Goal: Task Accomplishment & Management: Manage account settings

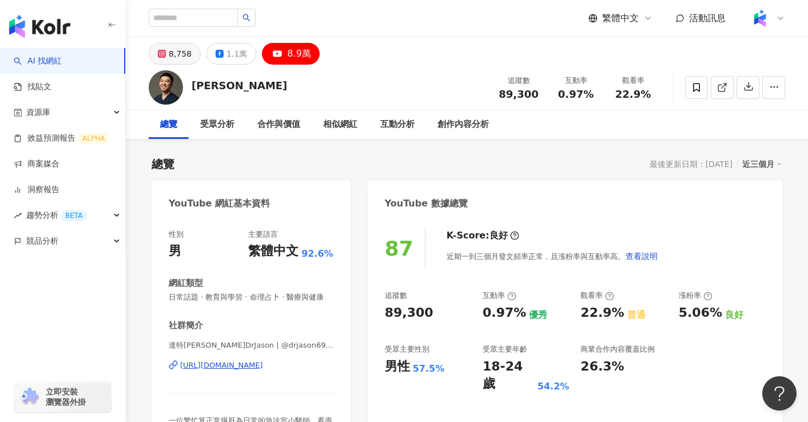
click at [173, 52] on div "8,758" at bounding box center [180, 54] width 23 height 16
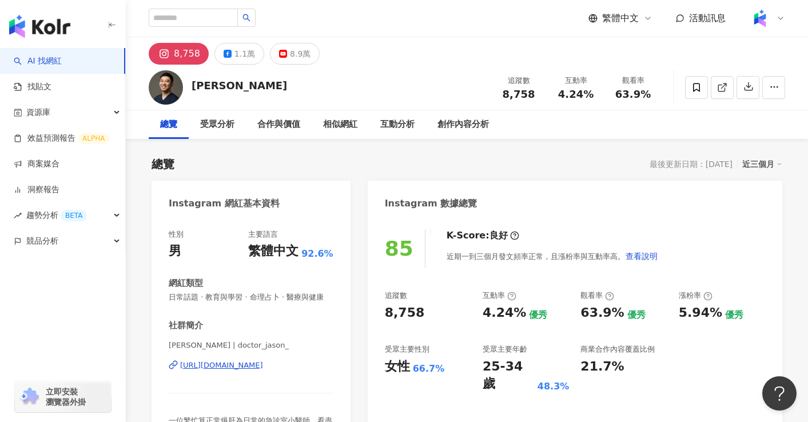
click at [251, 372] on div "達特傑生 | doctor_jason_ https://www.instagram.com/doctor_jason_/" at bounding box center [251, 373] width 165 height 67
click at [253, 366] on div "https://www.instagram.com/doctor_jason_/" at bounding box center [221, 365] width 83 height 10
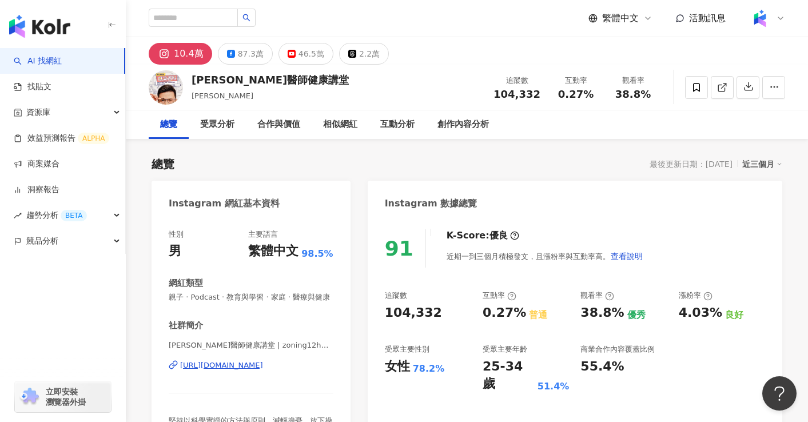
click at [263, 369] on div "https://www.instagram.com/zoning12huang/" at bounding box center [221, 365] width 83 height 10
click at [43, 62] on link "AI 找網紅" at bounding box center [38, 60] width 48 height 11
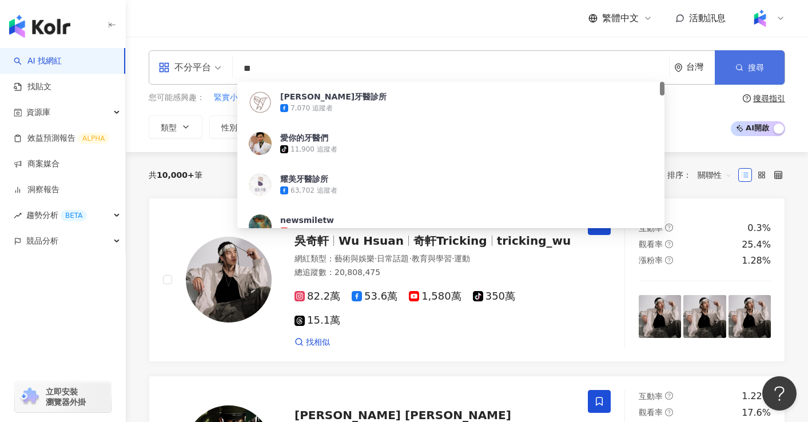
type input "**"
click at [773, 70] on button "搜尋" at bounding box center [749, 67] width 70 height 34
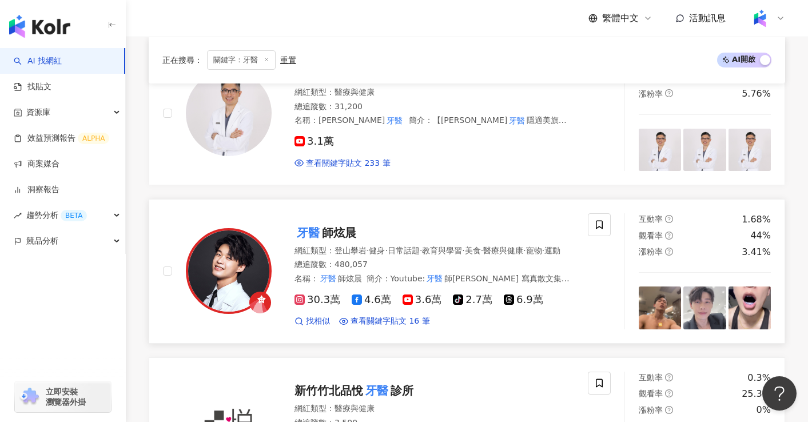
scroll to position [600, 0]
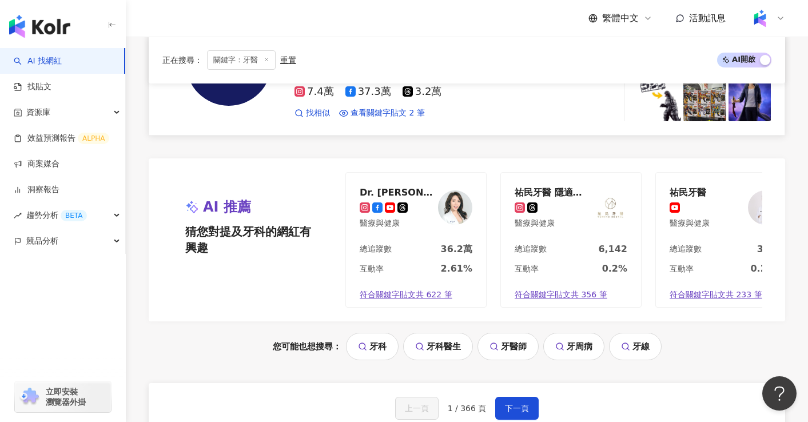
scroll to position [2292, 0]
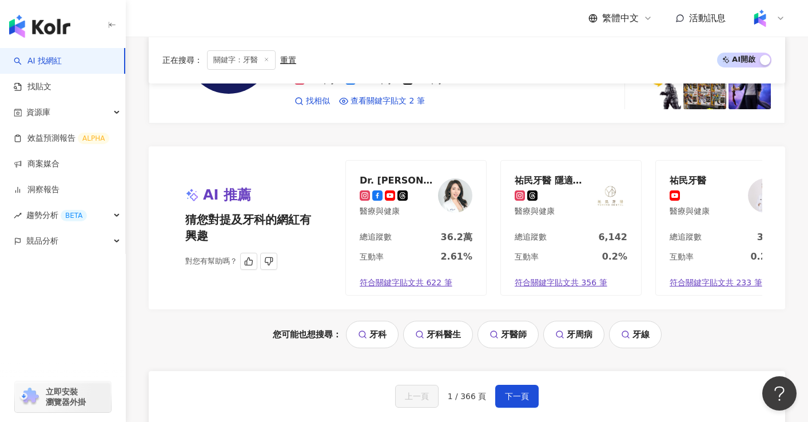
click at [394, 175] on div "Dr. Chavelle 劉芷伊醫師" at bounding box center [396, 179] width 74 height 11
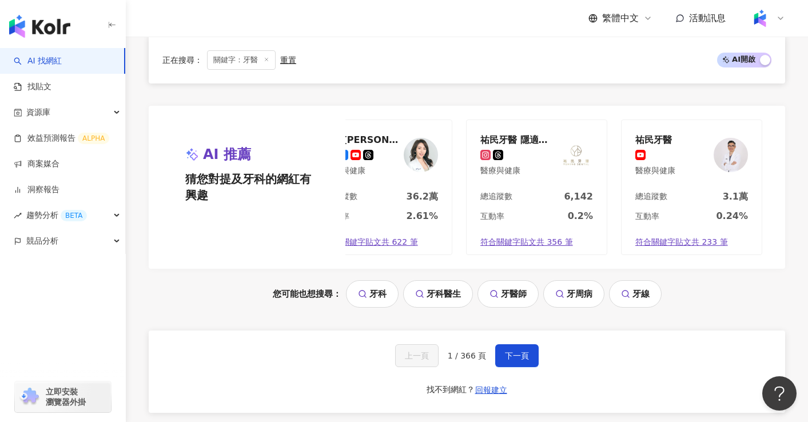
scroll to position [2366, 0]
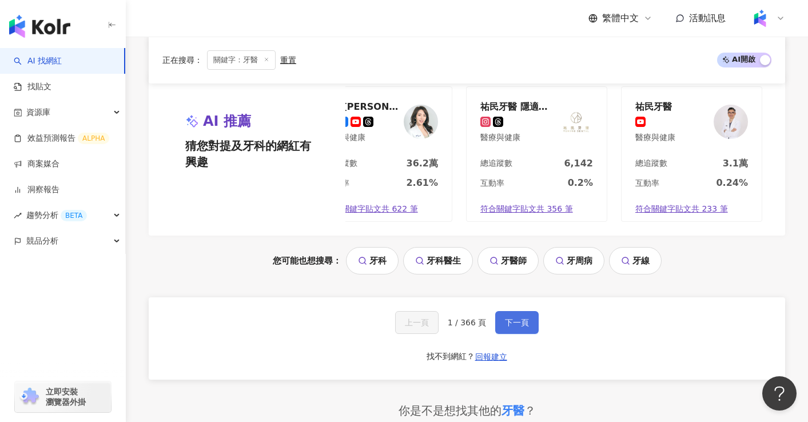
click at [534, 327] on button "下一頁" at bounding box center [516, 322] width 43 height 23
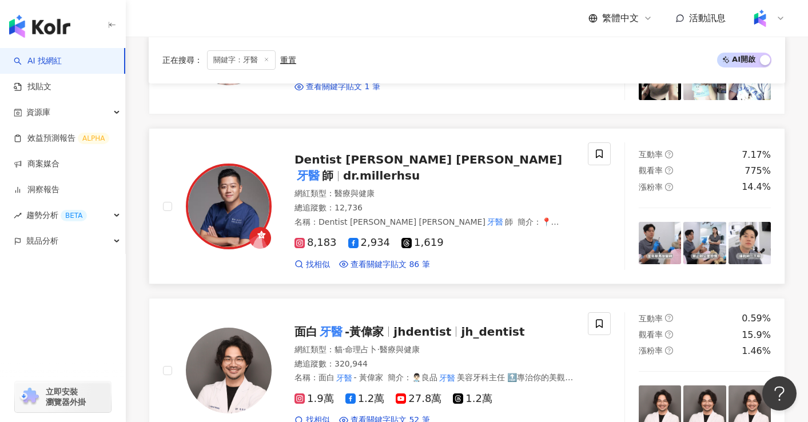
scroll to position [533, 0]
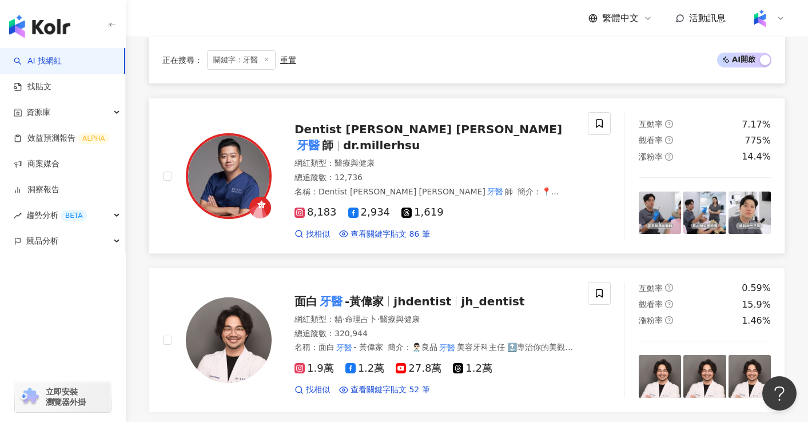
click at [322, 136] on mark "牙醫" at bounding box center [307, 145] width 27 height 18
click at [330, 292] on mark "牙醫" at bounding box center [330, 301] width 27 height 18
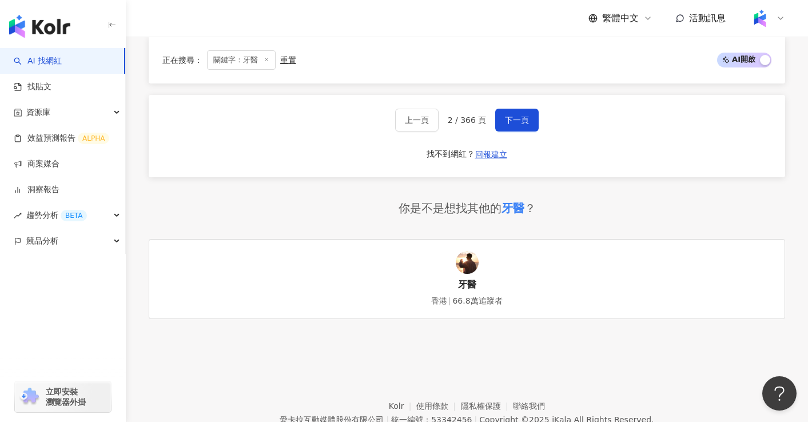
scroll to position [2449, 0]
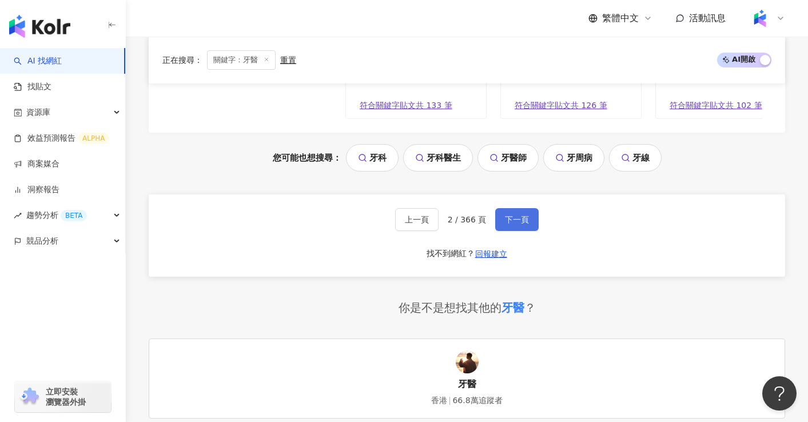
click at [524, 215] on span "下一頁" at bounding box center [517, 219] width 24 height 9
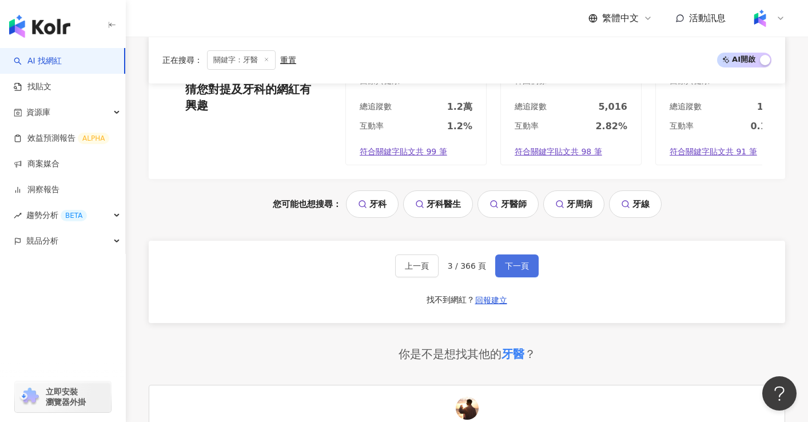
scroll to position [2391, 0]
click at [509, 261] on span "下一頁" at bounding box center [517, 265] width 24 height 9
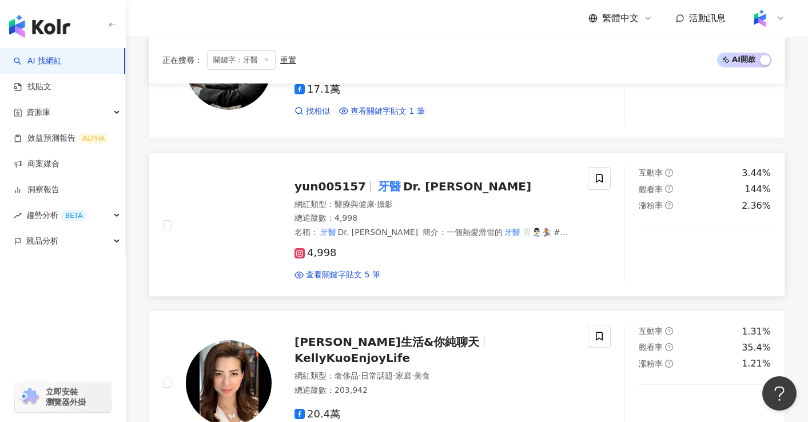
scroll to position [1935, 0]
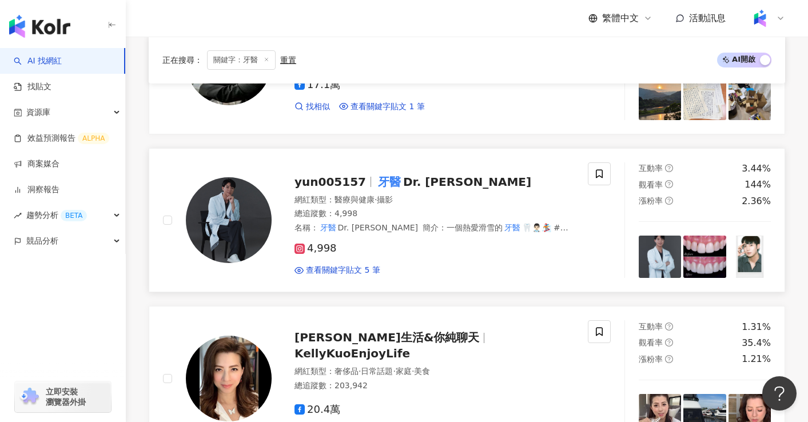
click at [403, 181] on span "Dr. 范姜" at bounding box center [467, 182] width 128 height 14
click at [59, 184] on link "洞察報告" at bounding box center [37, 189] width 46 height 11
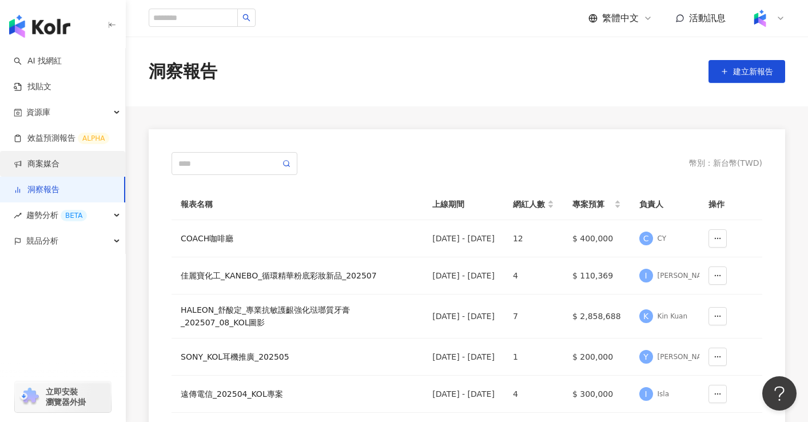
click at [59, 162] on link "商案媒合" at bounding box center [37, 163] width 46 height 11
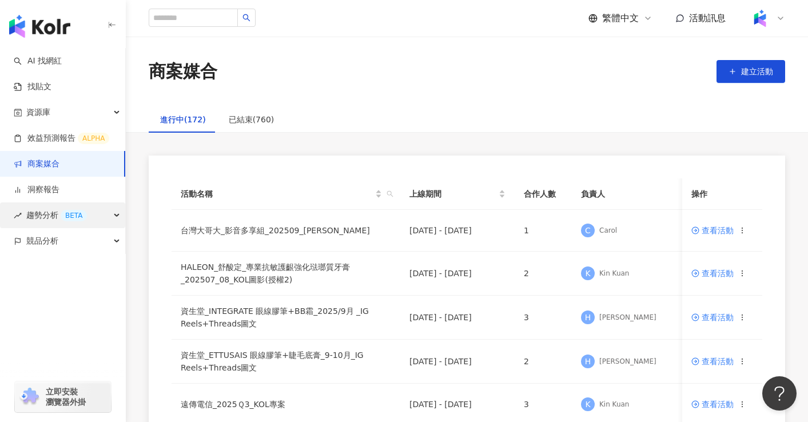
click at [87, 214] on div "趨勢分析 BETA" at bounding box center [62, 215] width 125 height 26
click at [87, 210] on div "趨勢分析 BETA" at bounding box center [62, 215] width 125 height 26
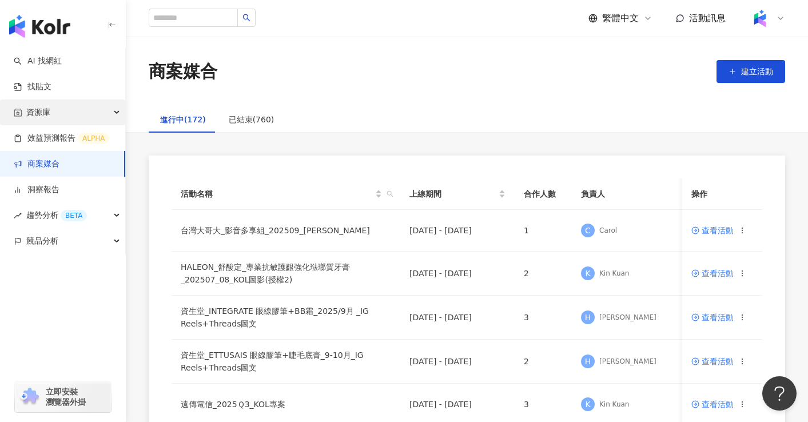
click at [69, 109] on div "資源庫" at bounding box center [62, 112] width 125 height 26
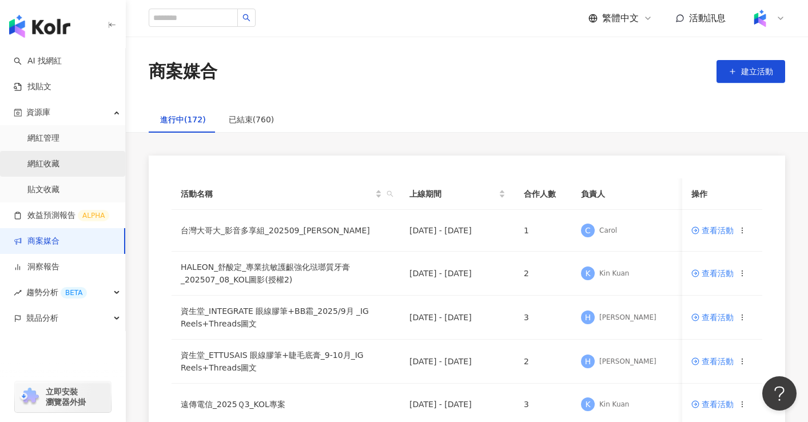
click at [59, 161] on link "網紅收藏" at bounding box center [43, 163] width 32 height 11
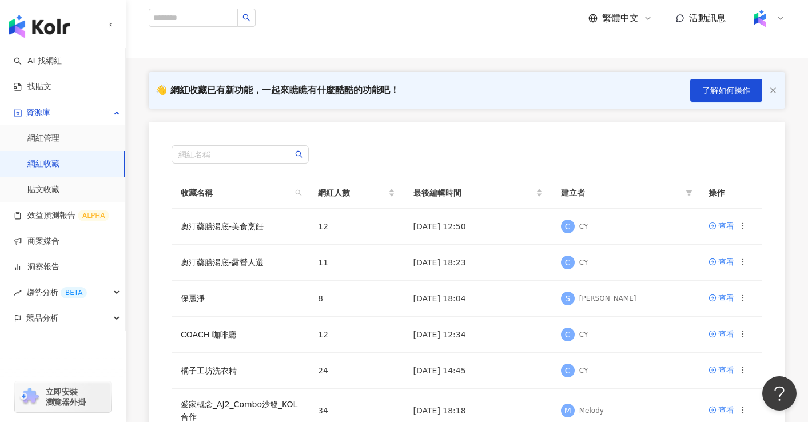
scroll to position [69, 0]
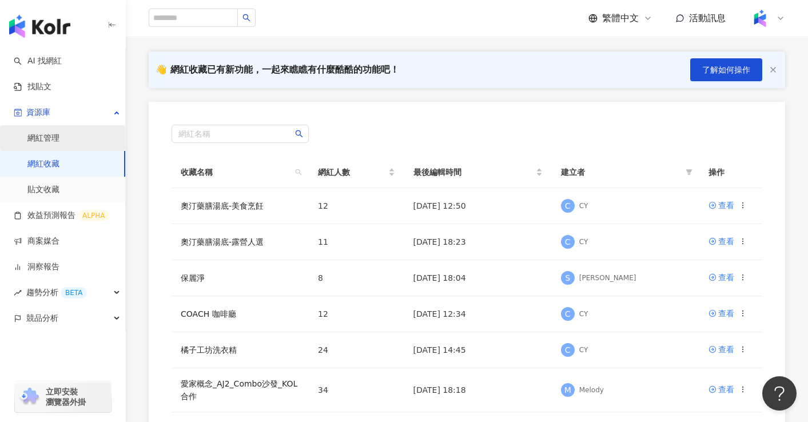
click at [56, 139] on link "網紅管理" at bounding box center [43, 138] width 32 height 11
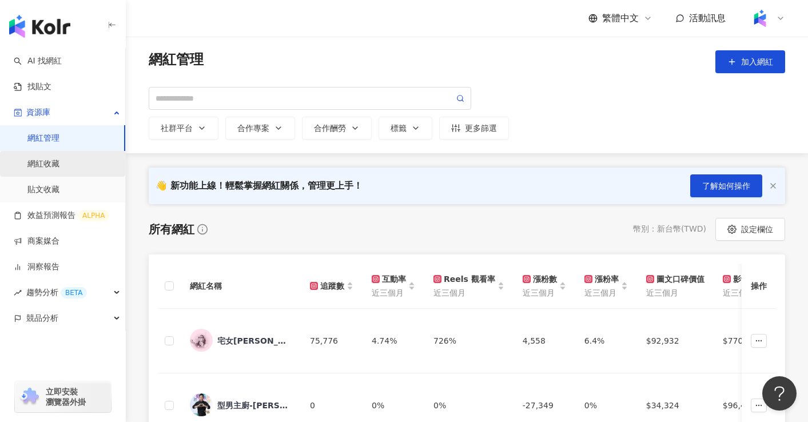
click at [59, 162] on link "網紅收藏" at bounding box center [43, 163] width 32 height 11
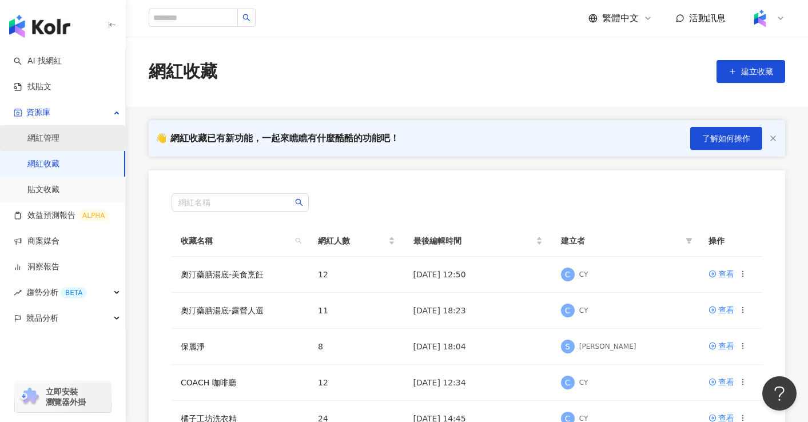
click at [59, 135] on link "網紅管理" at bounding box center [43, 138] width 32 height 11
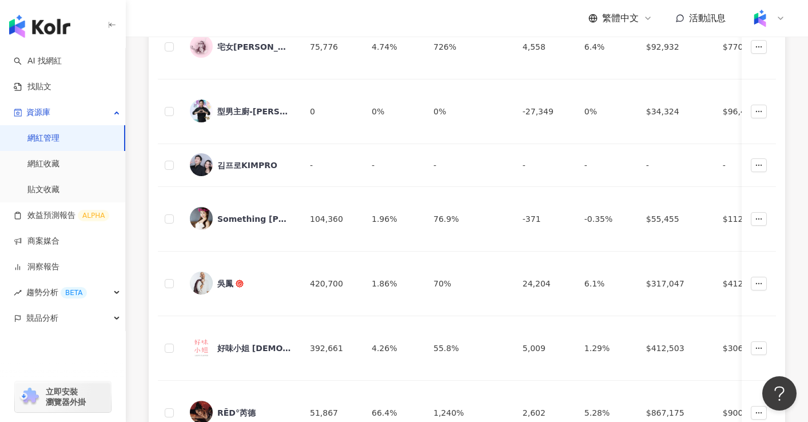
scroll to position [343, 0]
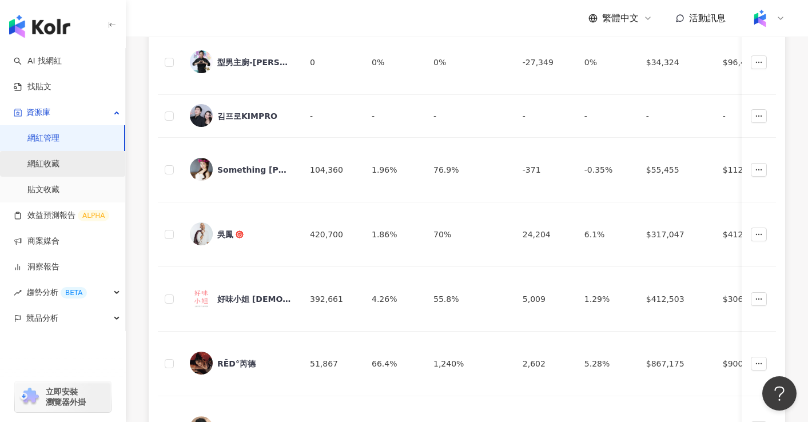
click at [59, 169] on link "網紅收藏" at bounding box center [43, 163] width 32 height 11
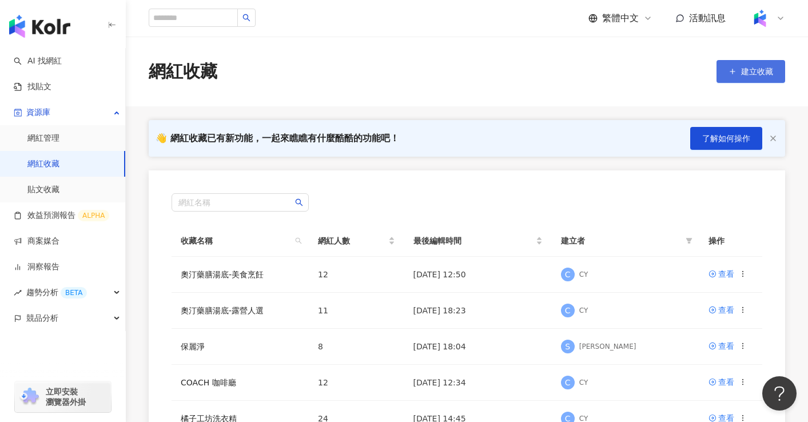
click at [723, 73] on button "建立收藏" at bounding box center [750, 71] width 69 height 23
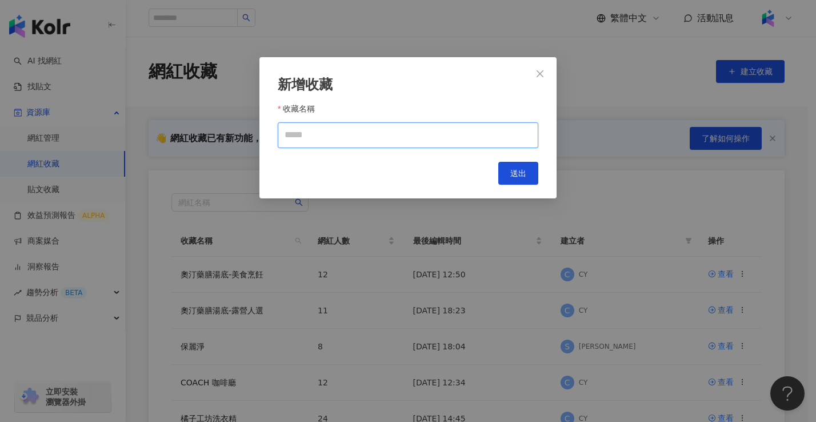
click at [429, 134] on input "收藏名稱" at bounding box center [408, 135] width 261 height 26
click at [547, 71] on span "Close" at bounding box center [540, 73] width 23 height 9
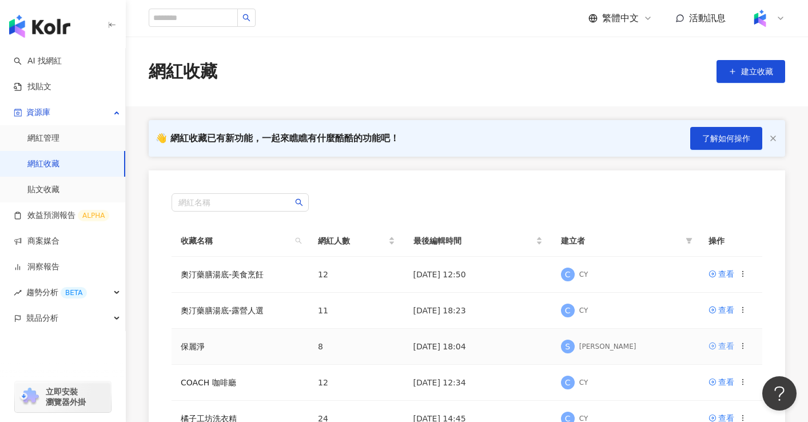
click at [725, 348] on div "查看" at bounding box center [726, 345] width 16 height 13
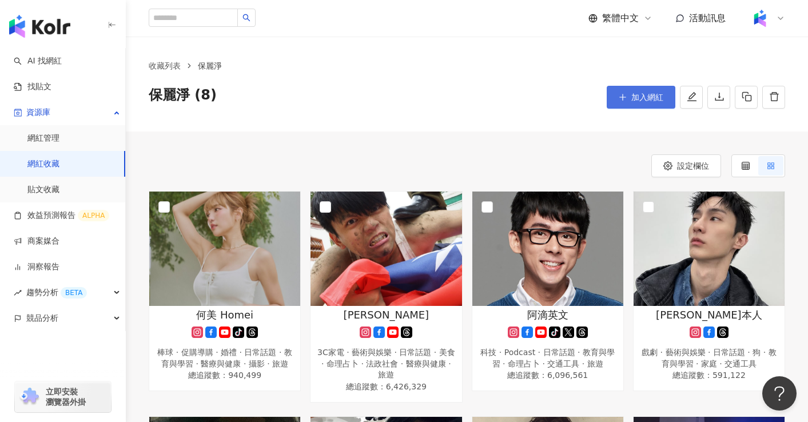
click at [636, 101] on span "加入網紅" at bounding box center [647, 97] width 32 height 9
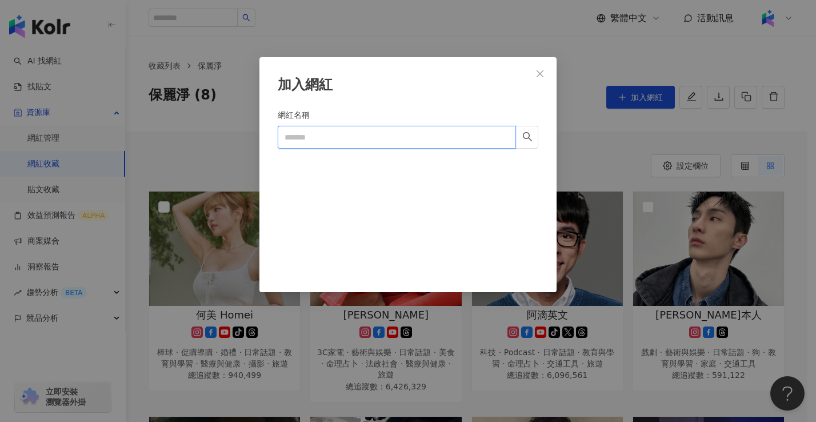
click at [457, 140] on input "網紅名稱" at bounding box center [397, 137] width 238 height 23
click at [311, 136] on input "網紅名稱" at bounding box center [397, 137] width 238 height 23
paste input "*********"
type input "*********"
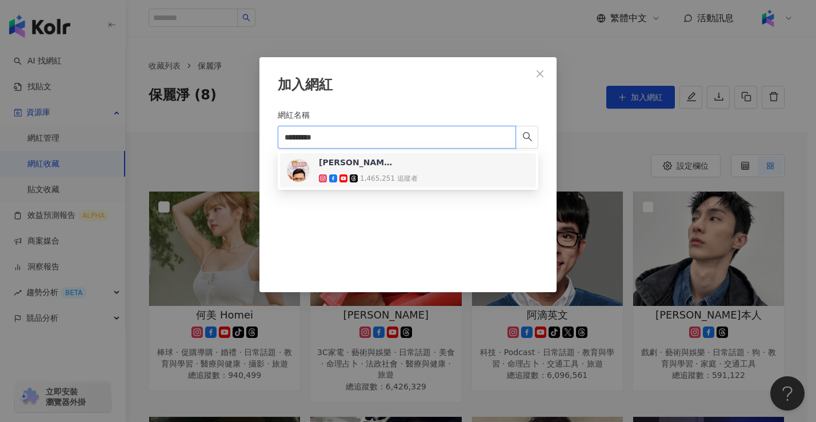
click at [433, 161] on div "黃瑽寧醫師健康講堂 1,465,251 追蹤者" at bounding box center [408, 170] width 242 height 27
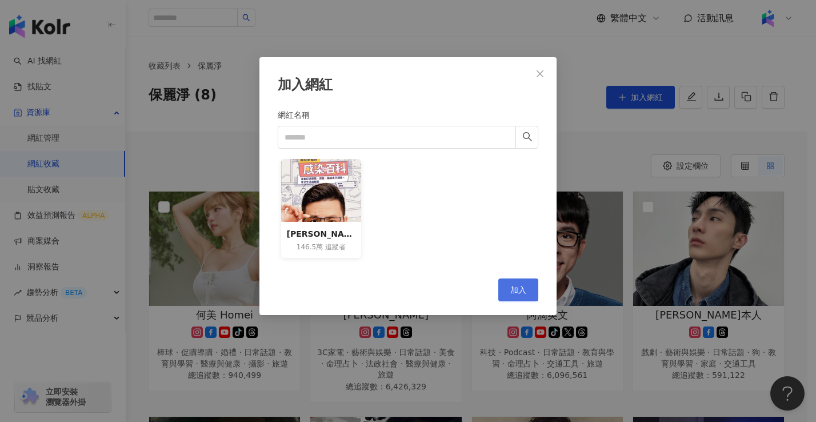
click at [510, 290] on span "加入" at bounding box center [518, 289] width 16 height 9
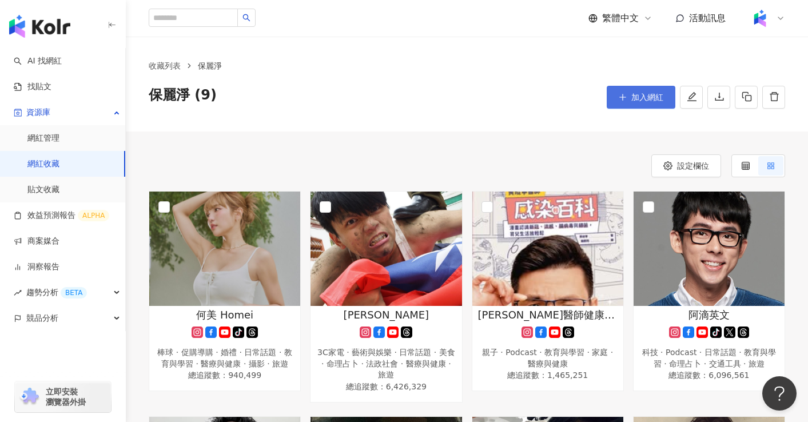
click at [628, 97] on button "加入網紅" at bounding box center [640, 97] width 69 height 23
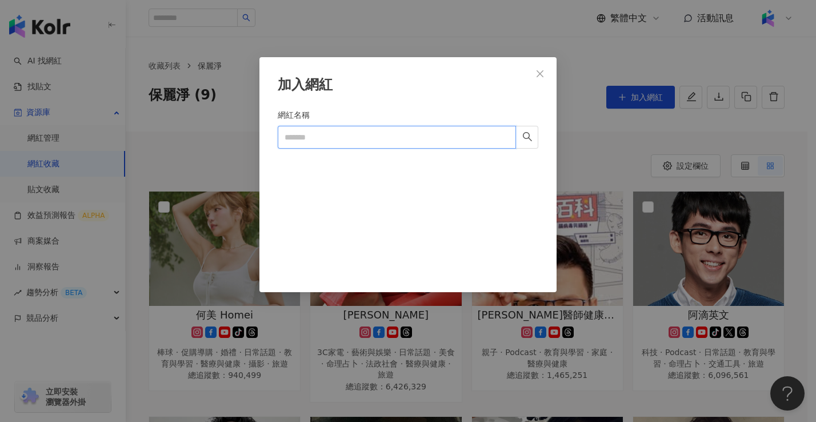
click at [371, 139] on input "網紅名稱" at bounding box center [397, 137] width 238 height 23
paste input "**********"
type input "**********"
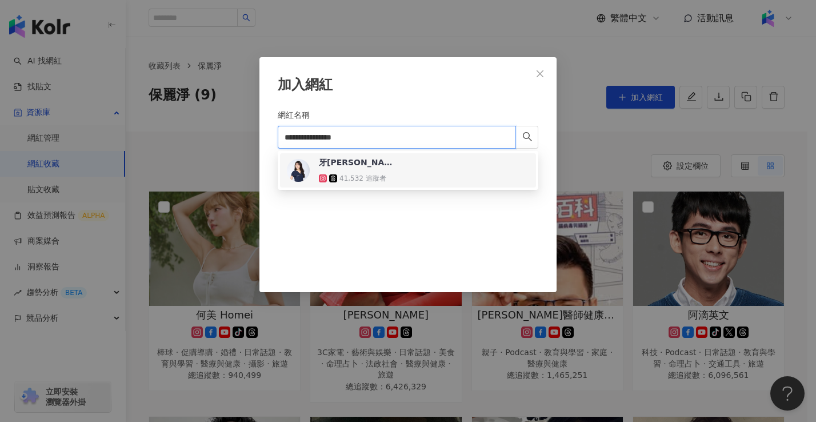
click at [432, 166] on div "牙柯醫生｜牙科知識與牙醫日常🦷 41,532 追蹤者" at bounding box center [408, 170] width 242 height 27
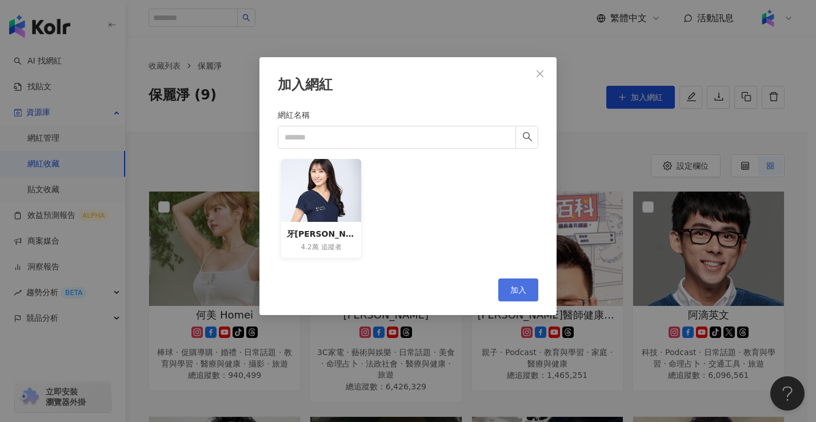
click at [524, 290] on span "加入" at bounding box center [518, 289] width 16 height 9
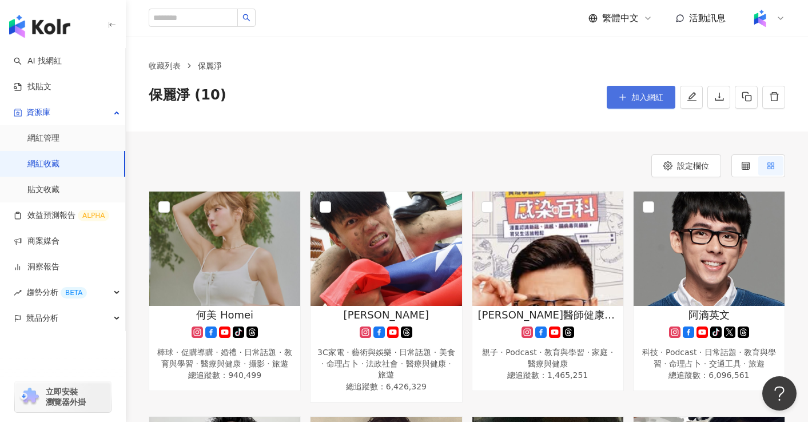
click at [630, 103] on button "加入網紅" at bounding box center [640, 97] width 69 height 23
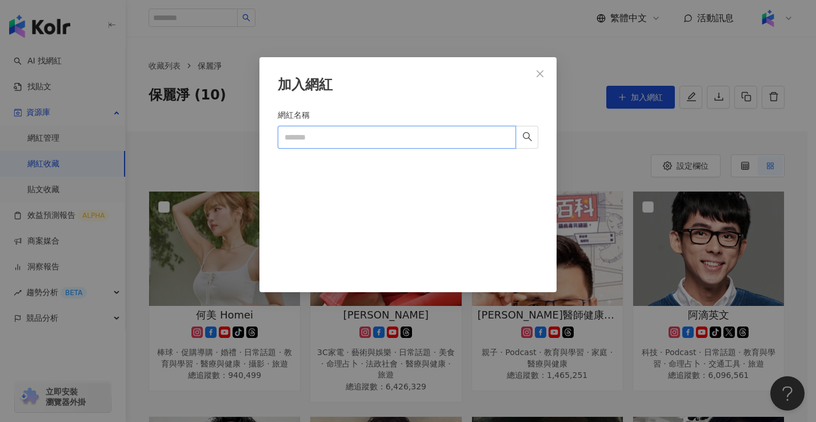
click at [385, 133] on input "網紅名稱" at bounding box center [397, 137] width 238 height 23
paste input "*****"
click at [524, 138] on icon "search" at bounding box center [527, 136] width 10 height 10
click at [528, 138] on icon "search" at bounding box center [527, 136] width 9 height 9
click at [383, 142] on input "*****" at bounding box center [397, 137] width 238 height 23
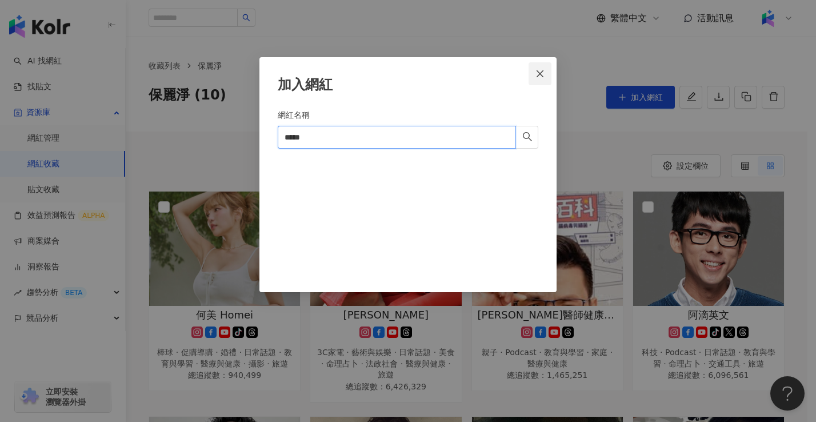
type input "*****"
click at [531, 71] on span "Close" at bounding box center [540, 73] width 23 height 9
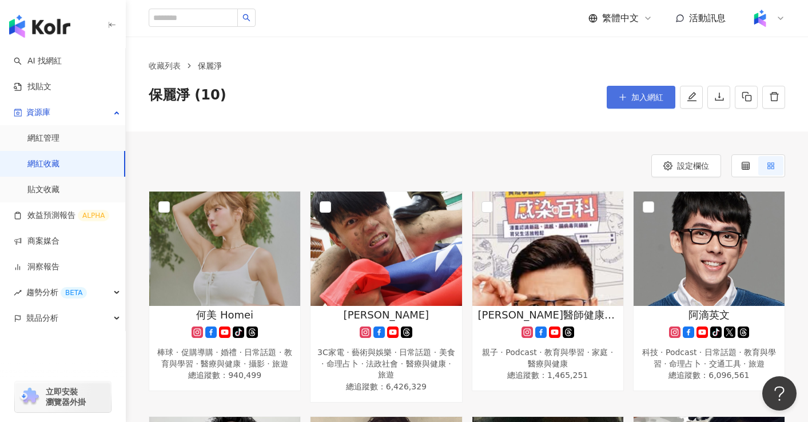
click at [638, 95] on span "加入網紅" at bounding box center [647, 97] width 32 height 9
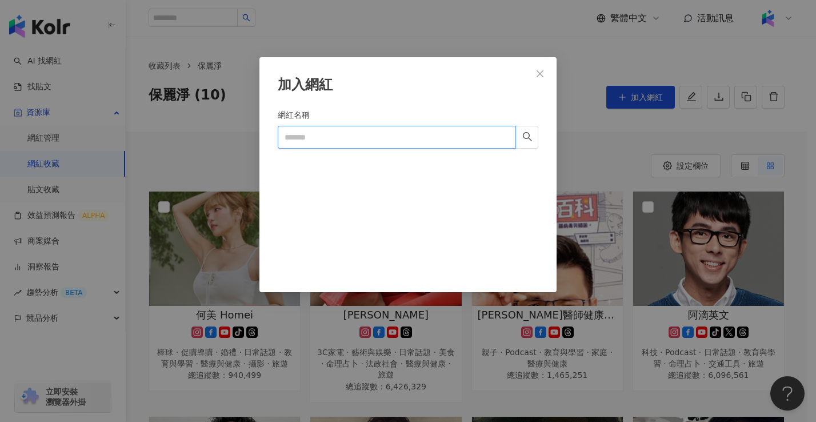
click at [382, 144] on input "網紅名稱" at bounding box center [397, 137] width 238 height 23
paste input "**********"
click at [536, 140] on button "button" at bounding box center [527, 137] width 23 height 23
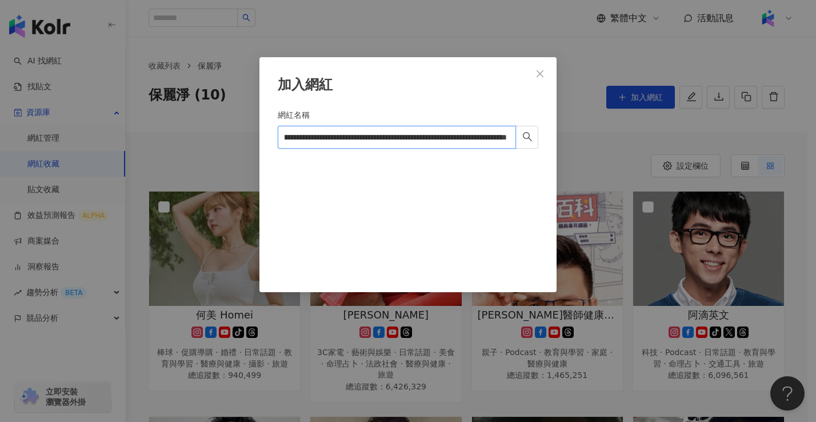
drag, startPoint x: 330, startPoint y: 135, endPoint x: 562, endPoint y: 138, distance: 231.5
click at [562, 138] on div "**********" at bounding box center [408, 211] width 816 height 422
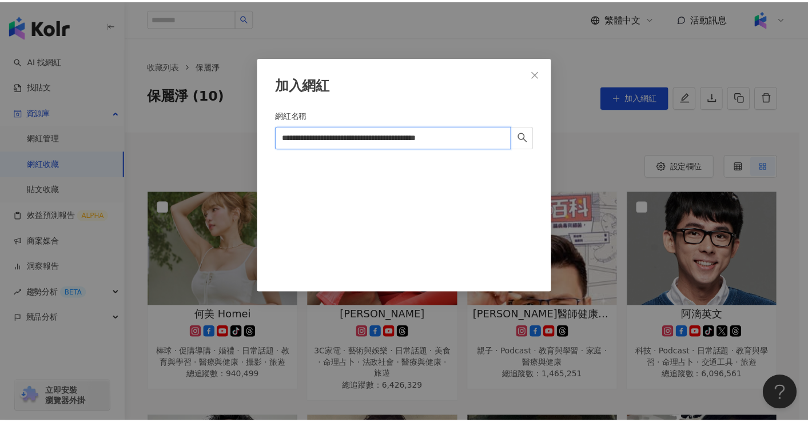
scroll to position [0, 0]
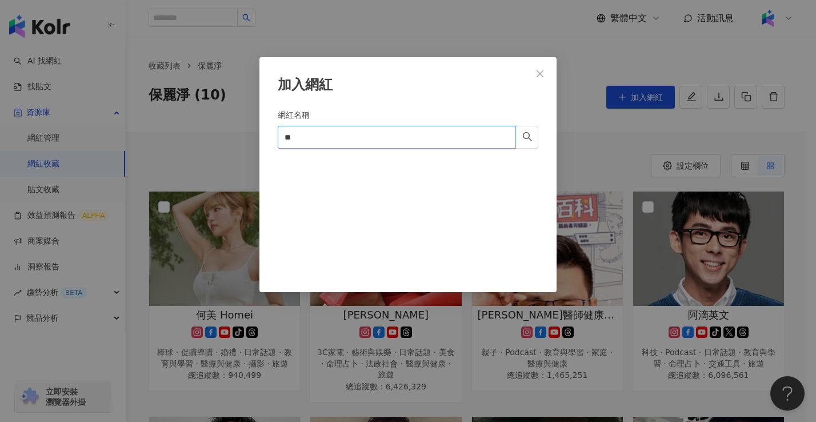
type input "*"
drag, startPoint x: 316, startPoint y: 138, endPoint x: 237, endPoint y: 131, distance: 79.2
click at [237, 131] on div "加入網紅 網紅名稱 許郁文 *** Cancel 加入" at bounding box center [408, 211] width 816 height 422
paste input "**"
click at [527, 141] on icon "search" at bounding box center [527, 136] width 10 height 10
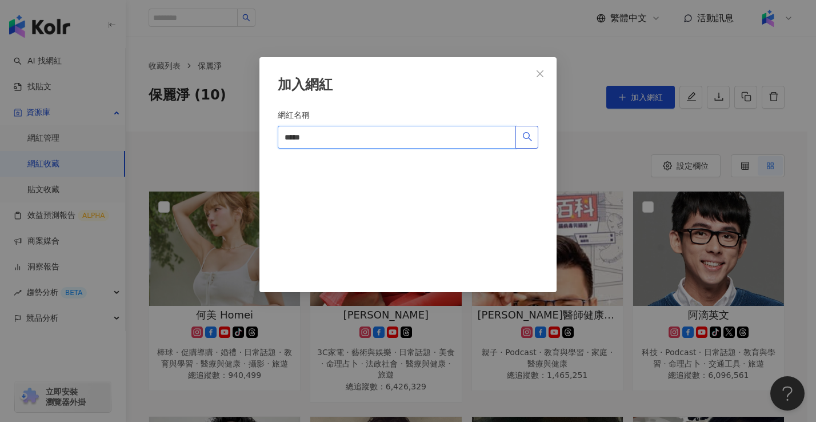
click at [528, 139] on icon "search" at bounding box center [527, 136] width 10 height 10
click at [529, 140] on icon "search" at bounding box center [527, 136] width 10 height 10
type input "*****"
click at [540, 71] on icon "close" at bounding box center [540, 73] width 9 height 9
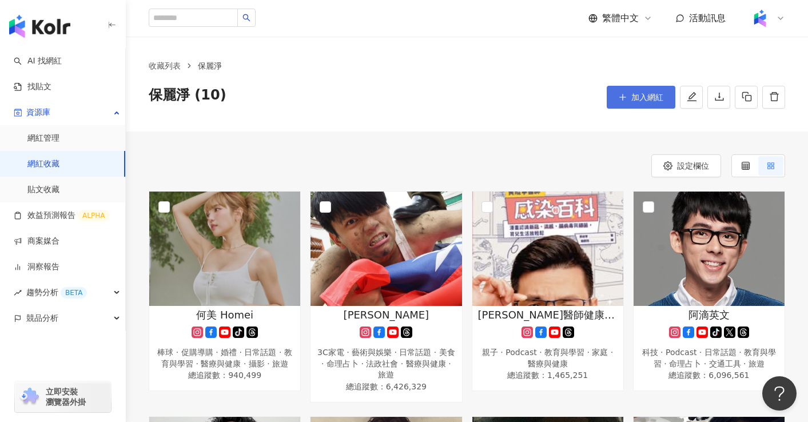
click at [636, 98] on span "加入網紅" at bounding box center [647, 97] width 32 height 9
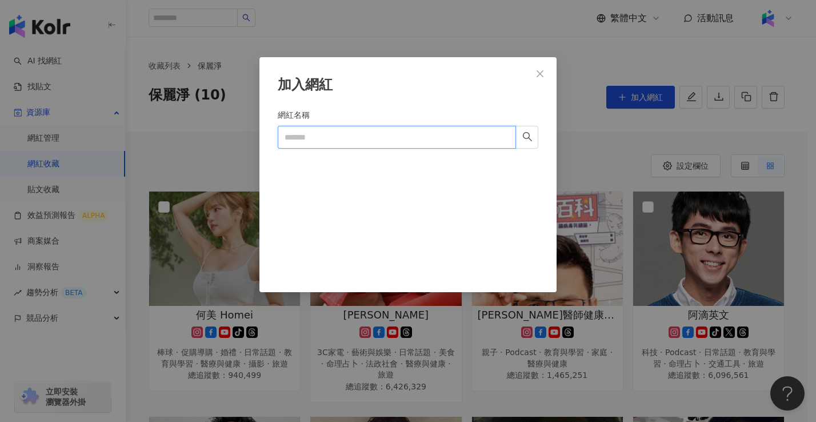
click at [385, 132] on input "網紅名稱" at bounding box center [397, 137] width 238 height 23
paste input "*****"
type input "*****"
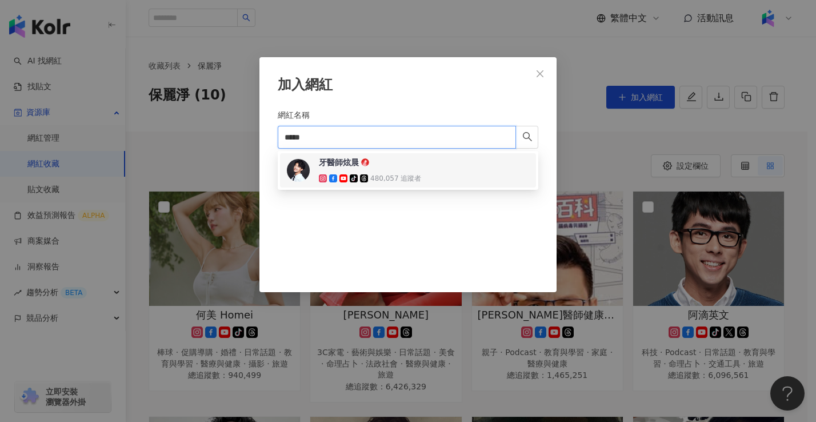
click at [422, 169] on div "牙醫師炫晨 tiktok-icon 480,057 追蹤者" at bounding box center [408, 170] width 242 height 27
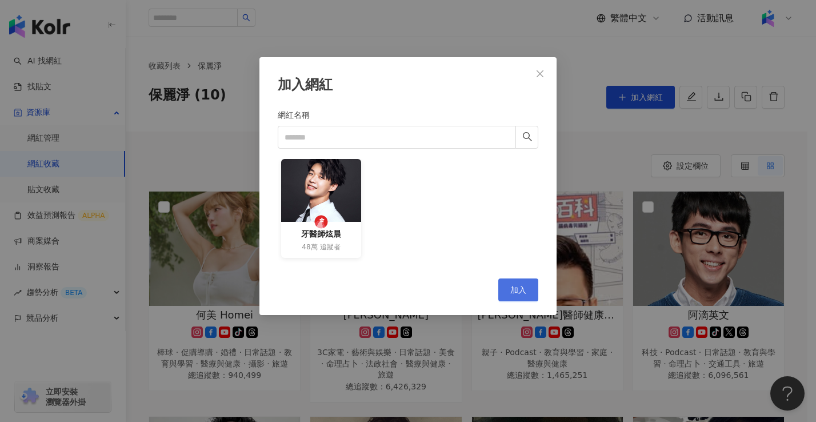
click at [530, 282] on button "加入" at bounding box center [518, 289] width 40 height 23
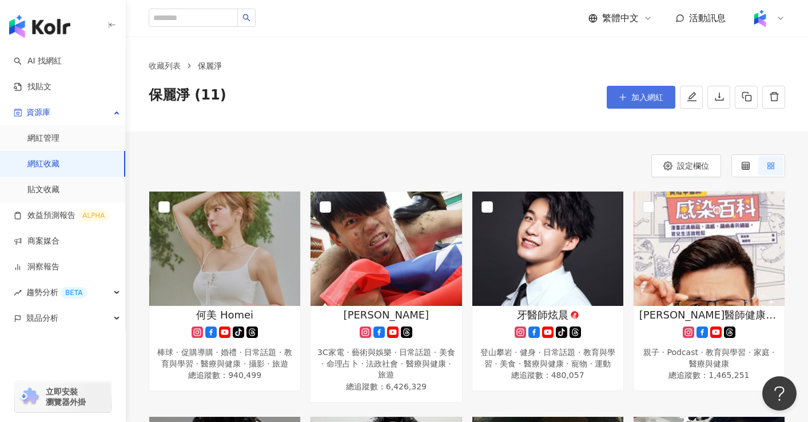
click at [638, 101] on span "加入網紅" at bounding box center [647, 97] width 32 height 9
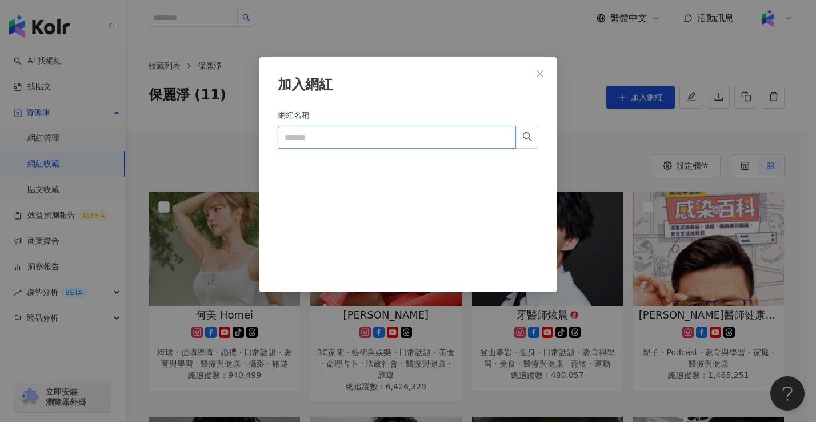
click at [442, 145] on input "網紅名稱" at bounding box center [397, 137] width 238 height 23
paste input "*******"
type input "*******"
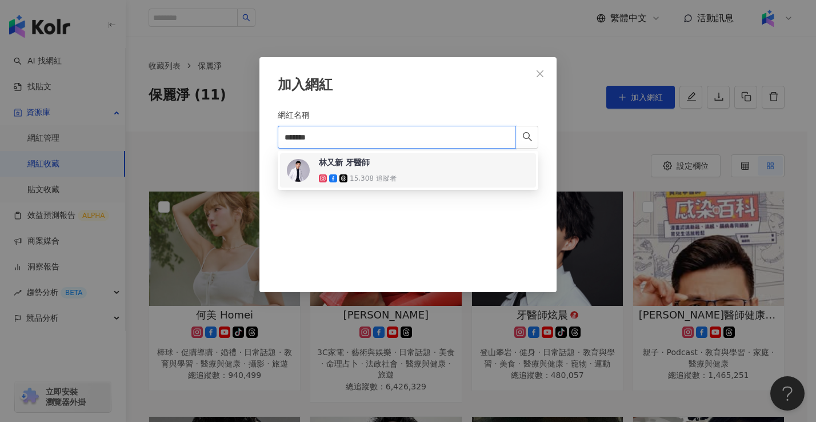
click at [471, 163] on div "林又新 牙醫師 15,308 追蹤者" at bounding box center [408, 170] width 242 height 27
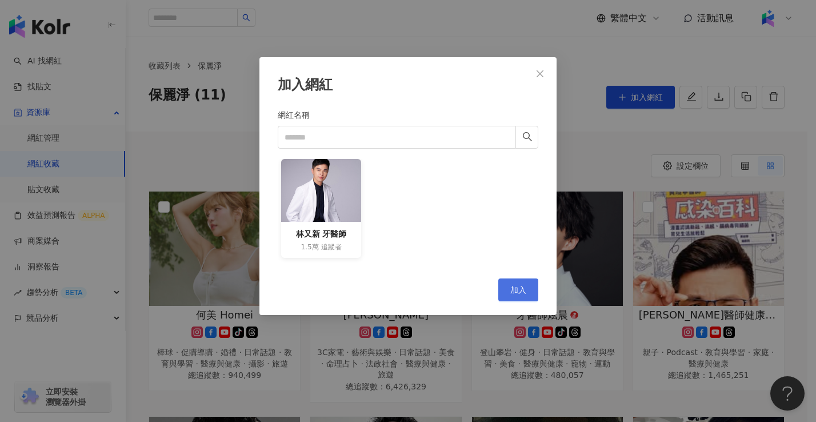
click at [519, 284] on button "加入" at bounding box center [518, 289] width 40 height 23
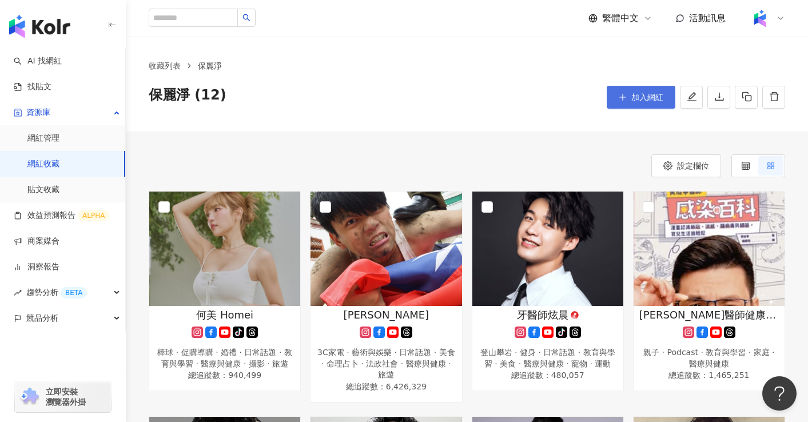
click at [649, 103] on button "加入網紅" at bounding box center [640, 97] width 69 height 23
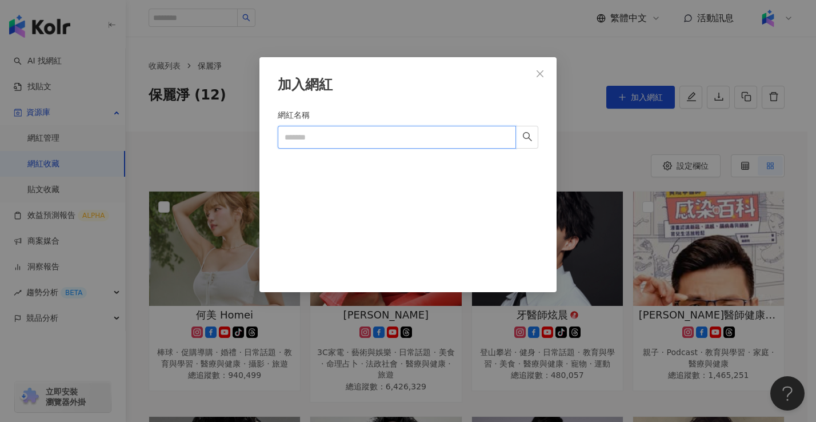
click at [430, 138] on input "網紅名稱" at bounding box center [397, 137] width 238 height 23
paste input "**********"
type input "**********"
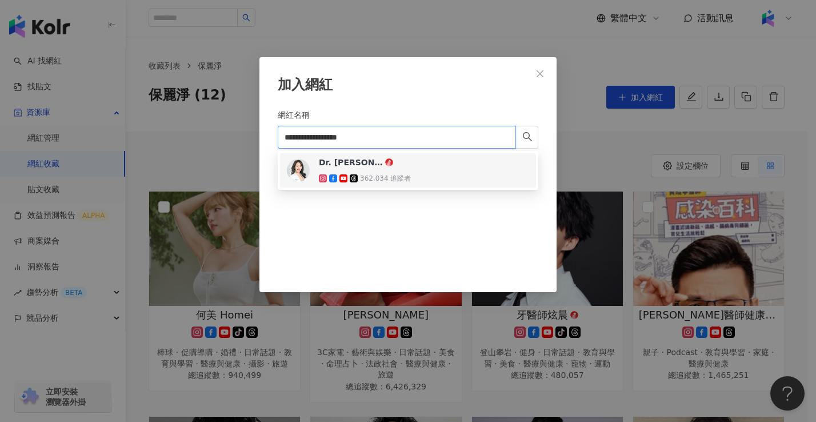
click at [469, 167] on div "Dr. Chavelle 劉芷伊醫師 362,034 追蹤者" at bounding box center [408, 170] width 242 height 27
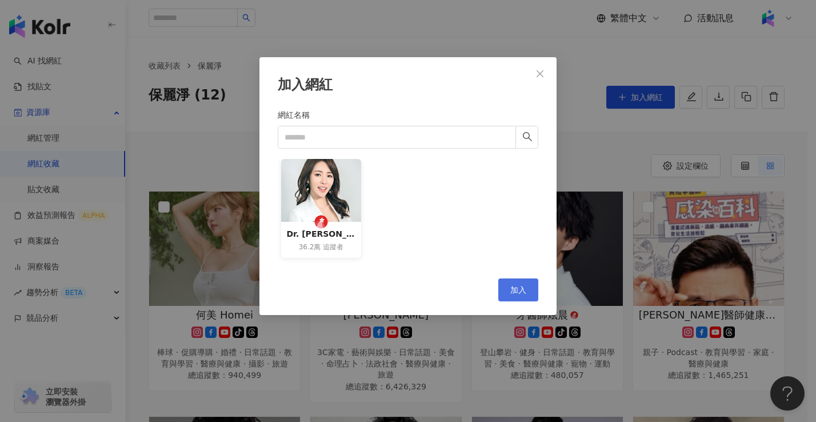
click at [509, 288] on button "加入" at bounding box center [518, 289] width 40 height 23
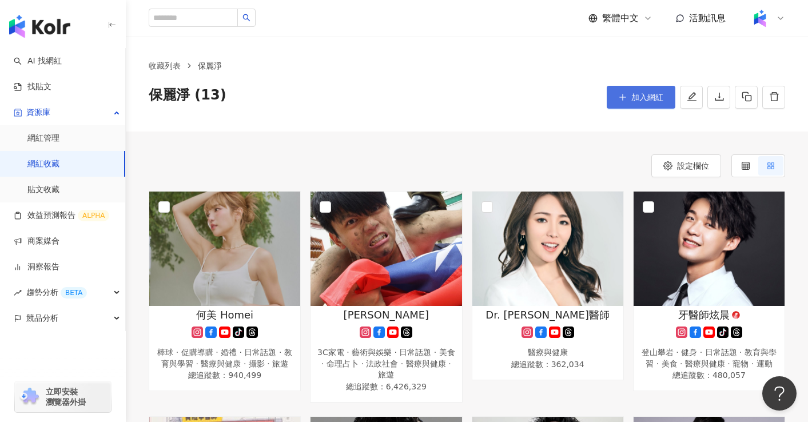
click at [622, 99] on icon "plus" at bounding box center [622, 97] width 1 height 6
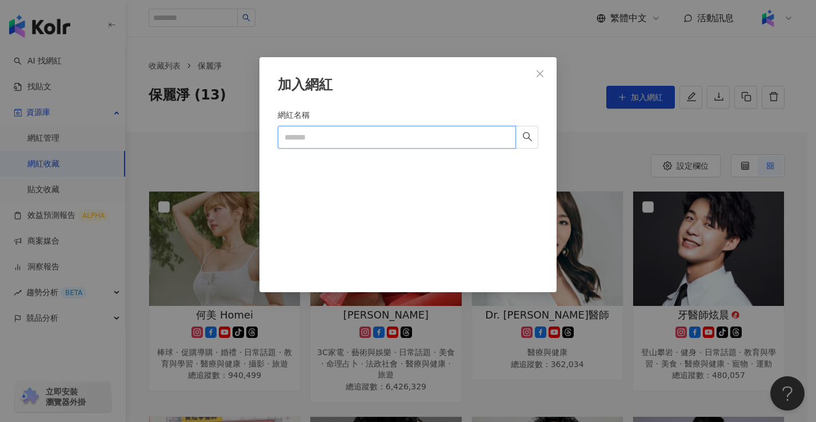
click at [397, 147] on input "網紅名稱" at bounding box center [397, 137] width 238 height 23
paste input "**********"
type input "**********"
click at [530, 138] on icon "loading" at bounding box center [528, 137] width 14 height 14
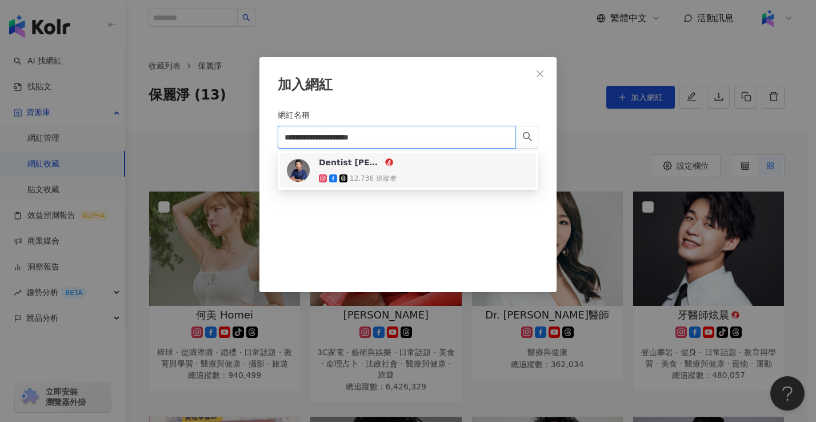
click at [443, 173] on div "Dentist Miller 徐鈞信 牙醫師 12,736 追蹤者" at bounding box center [408, 170] width 242 height 27
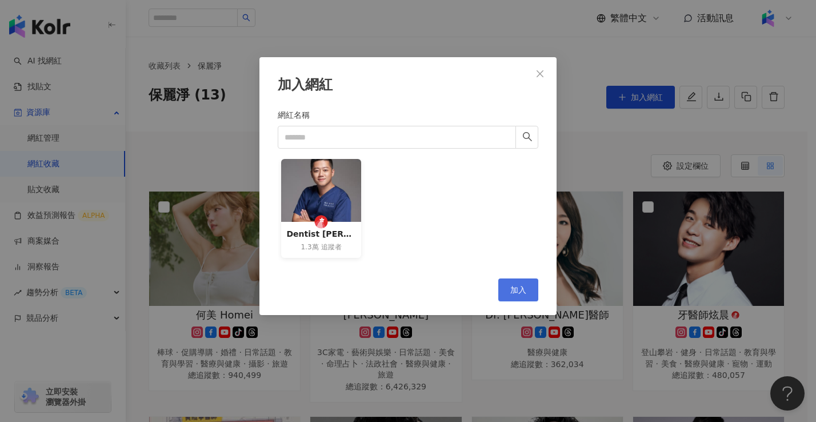
click at [517, 286] on span "加入" at bounding box center [518, 289] width 16 height 9
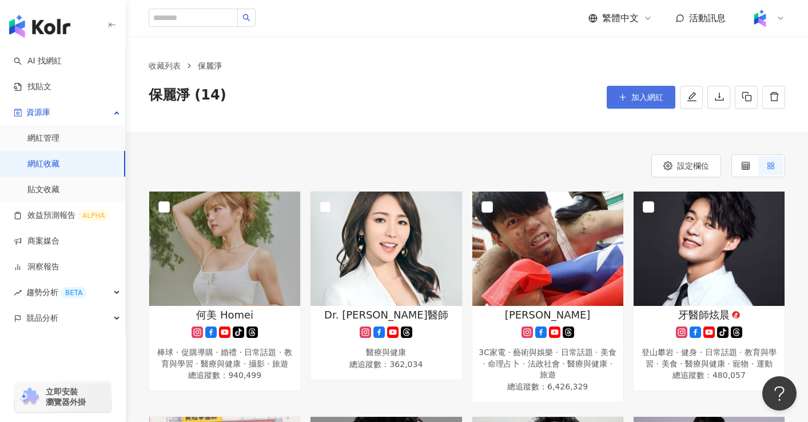
click at [626, 100] on icon "plus" at bounding box center [622, 97] width 8 height 8
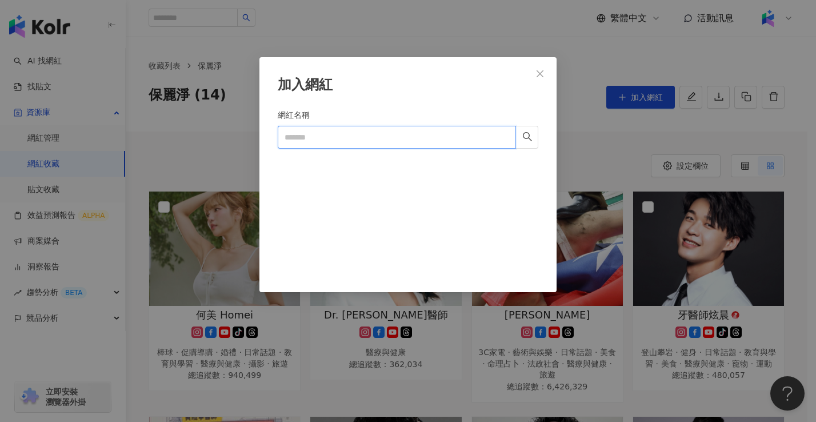
click at [405, 139] on input "網紅名稱" at bounding box center [397, 137] width 238 height 23
paste input "*********"
type input "*********"
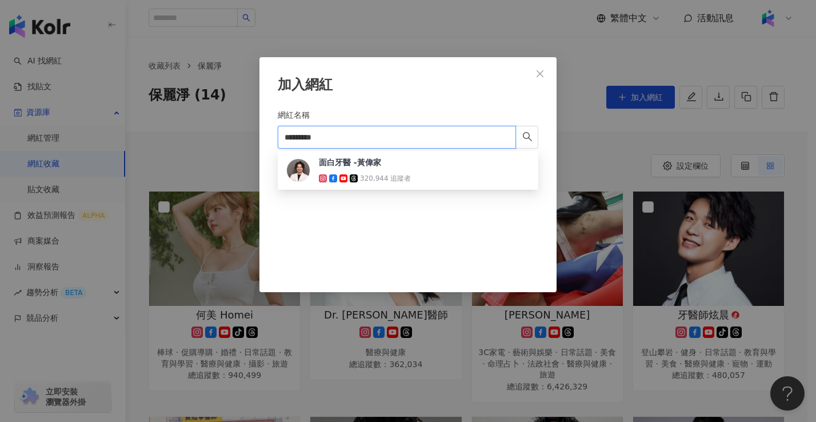
click at [526, 137] on icon "search" at bounding box center [527, 136] width 10 height 10
click at [476, 171] on div "面白牙醫 -黃偉家 320,944 追蹤者" at bounding box center [408, 170] width 242 height 27
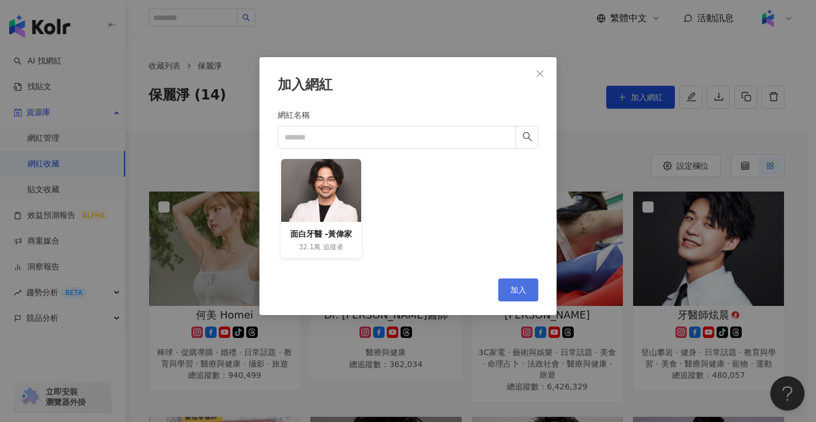
click at [516, 295] on button "加入" at bounding box center [518, 289] width 40 height 23
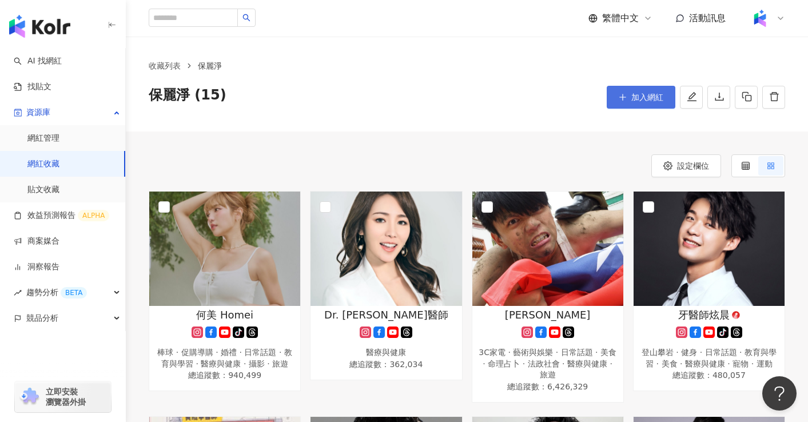
click at [630, 97] on button "加入網紅" at bounding box center [640, 97] width 69 height 23
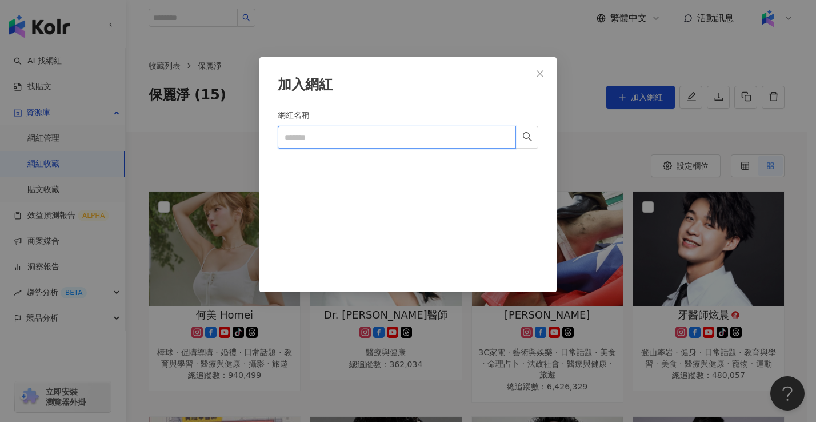
click at [295, 139] on input "網紅名稱" at bounding box center [397, 137] width 238 height 23
paste input "*********"
type input "*********"
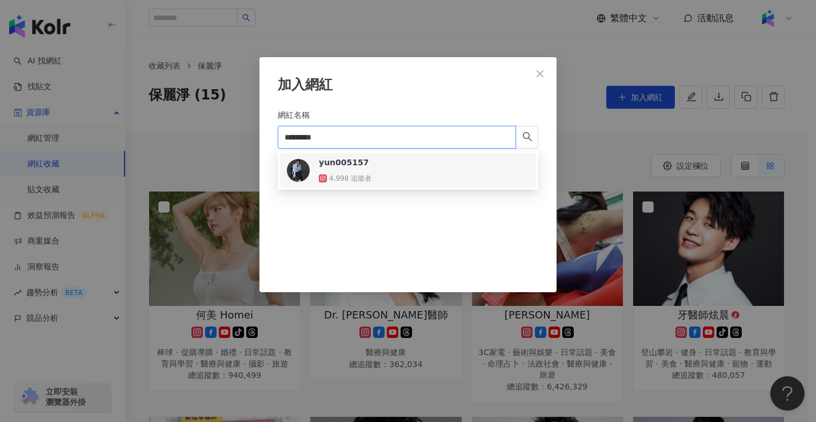
click at [450, 165] on div "yun005157 4,998 追蹤者" at bounding box center [408, 170] width 242 height 27
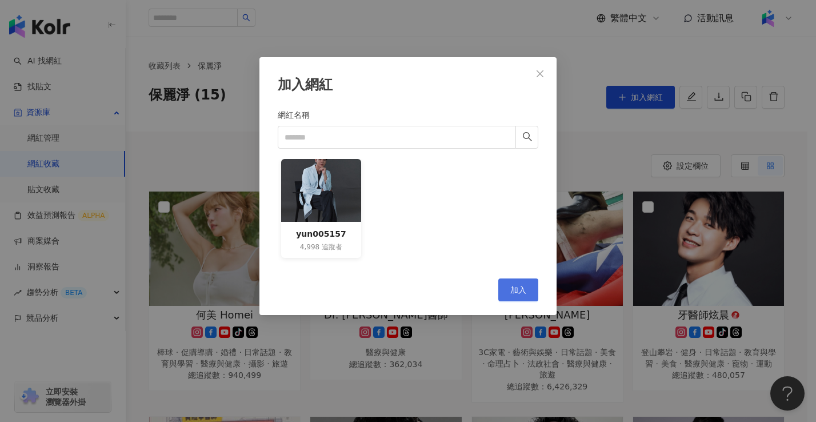
click at [518, 293] on span "加入" at bounding box center [518, 289] width 16 height 9
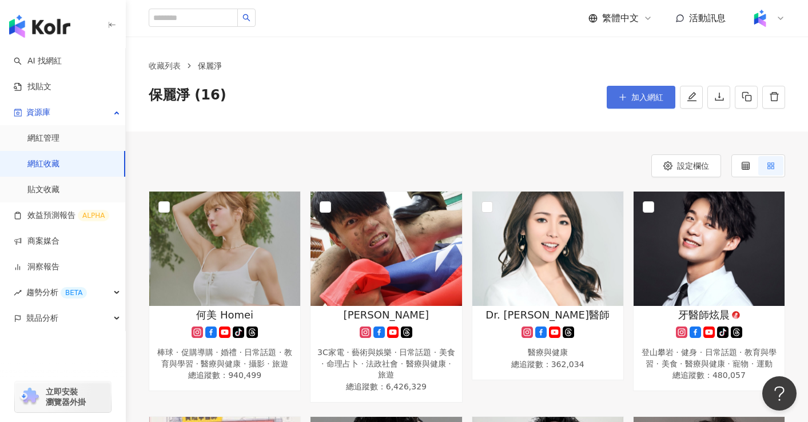
click at [624, 96] on icon "plus" at bounding box center [622, 97] width 8 height 8
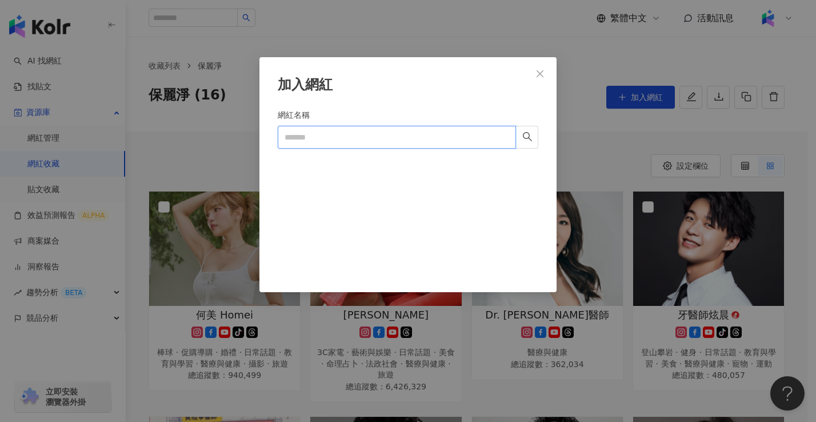
click at [461, 143] on input "網紅名稱" at bounding box center [397, 137] width 238 height 23
paste input "**********"
type input "**********"
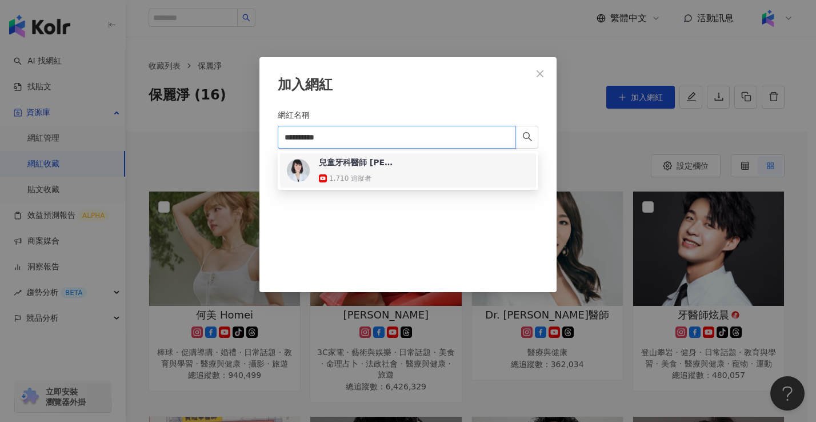
click at [471, 174] on div "兒童牙科醫師 沈明萱 1,710 追蹤者" at bounding box center [408, 170] width 242 height 27
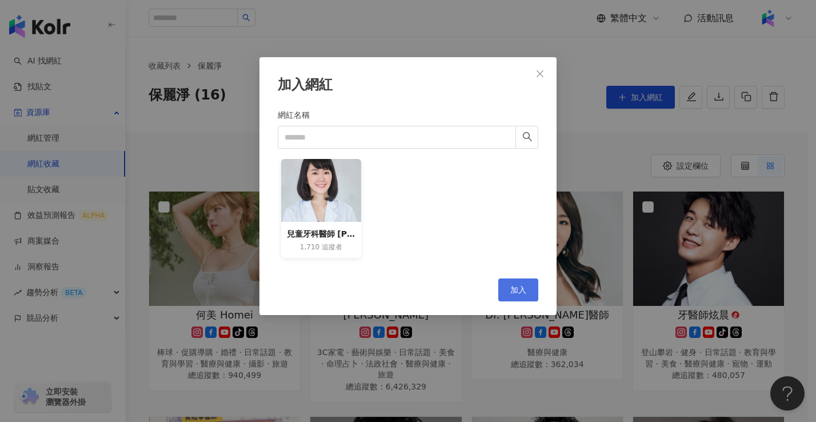
click at [521, 295] on button "加入" at bounding box center [518, 289] width 40 height 23
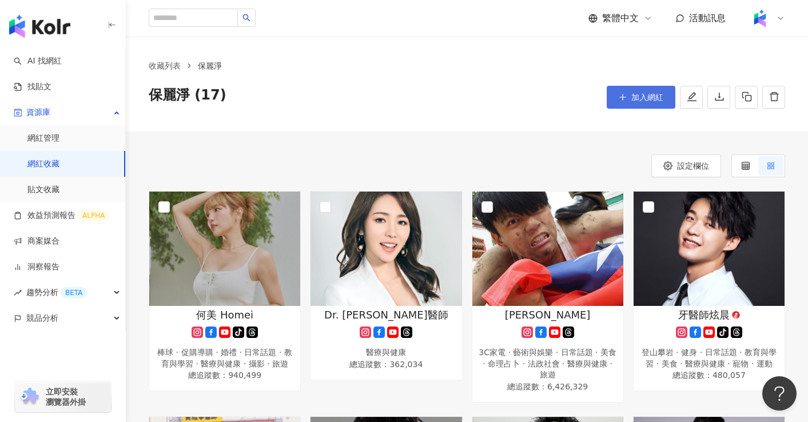
click at [646, 107] on button "加入網紅" at bounding box center [640, 97] width 69 height 23
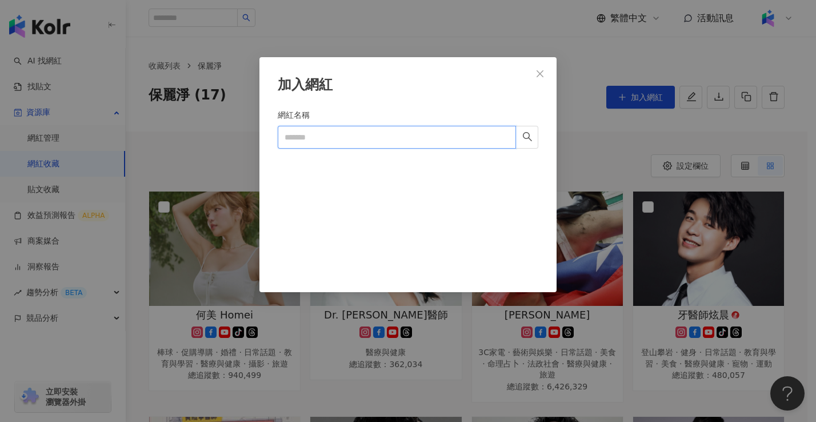
click at [383, 127] on input "網紅名稱" at bounding box center [397, 137] width 238 height 23
paste input "**********"
click at [529, 146] on button "button" at bounding box center [527, 137] width 23 height 23
click at [461, 137] on input "**********" at bounding box center [397, 137] width 238 height 23
type input "**********"
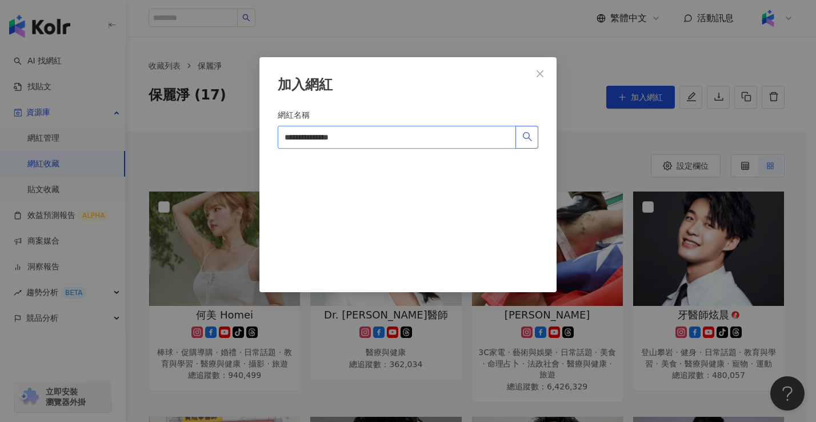
click at [529, 142] on icon "search" at bounding box center [527, 136] width 10 height 10
click at [518, 132] on button "button" at bounding box center [527, 137] width 23 height 23
click at [523, 140] on icon "search" at bounding box center [527, 136] width 10 height 10
drag, startPoint x: 426, startPoint y: 142, endPoint x: 280, endPoint y: 133, distance: 146.1
click at [280, 133] on input "**********" at bounding box center [397, 137] width 238 height 23
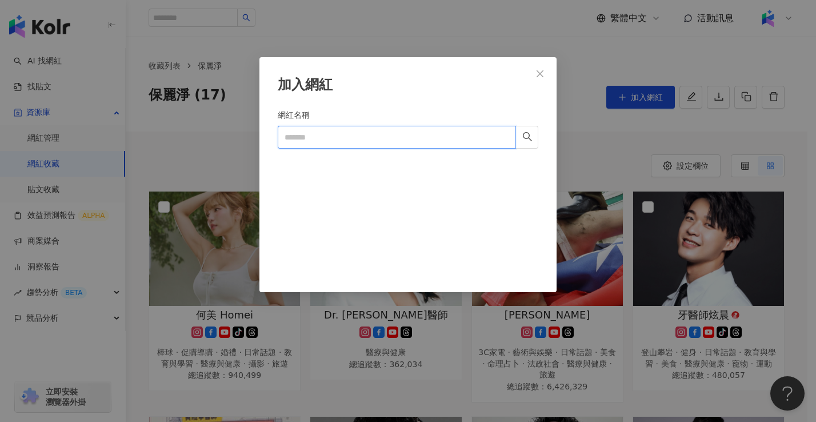
click at [357, 135] on input "網紅名稱" at bounding box center [397, 137] width 238 height 23
paste input "**********"
click at [494, 137] on input "**********" at bounding box center [397, 137] width 238 height 23
type input "**********"
click at [541, 75] on icon "close" at bounding box center [540, 73] width 9 height 9
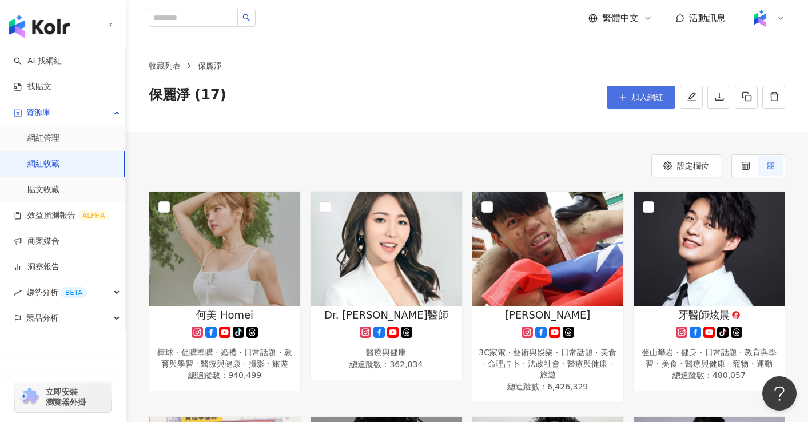
click at [640, 98] on span "加入網紅" at bounding box center [647, 97] width 32 height 9
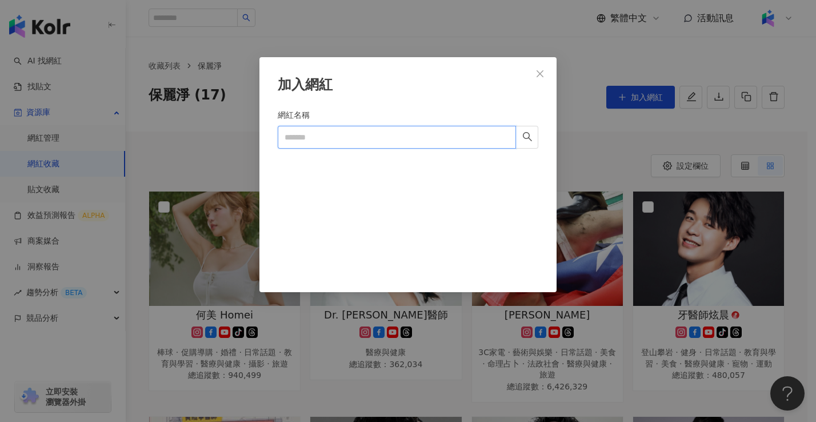
click at [398, 140] on input "網紅名稱" at bounding box center [397, 137] width 238 height 23
paste input "**********"
type input "**********"
click at [535, 69] on span "Close" at bounding box center [540, 73] width 23 height 9
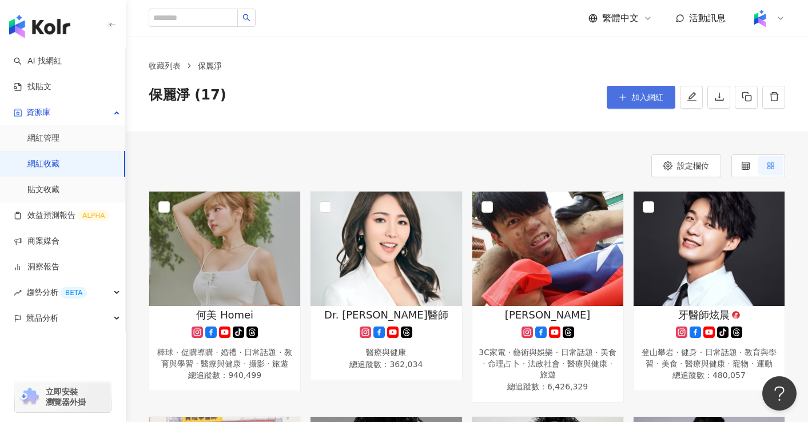
click at [637, 101] on span "加入網紅" at bounding box center [647, 97] width 32 height 9
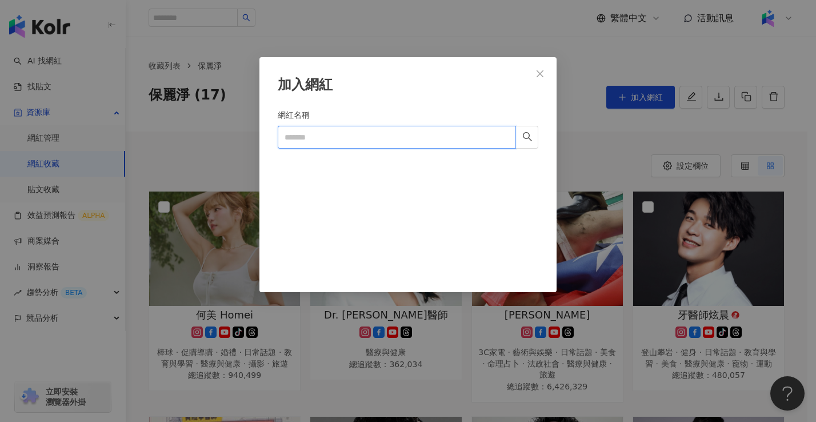
click at [394, 142] on input "網紅名稱" at bounding box center [397, 137] width 238 height 23
paste input "**********"
type input "**********"
type input "***"
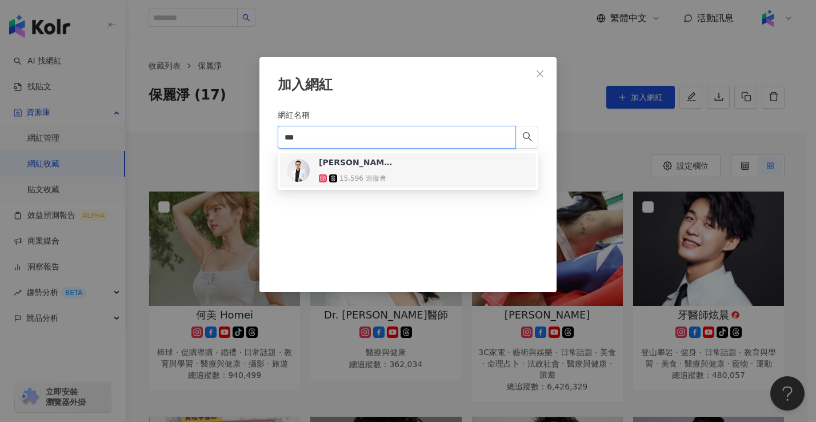
click at [440, 167] on div "吳國綸 牙醫師 15,596 追蹤者" at bounding box center [408, 170] width 242 height 27
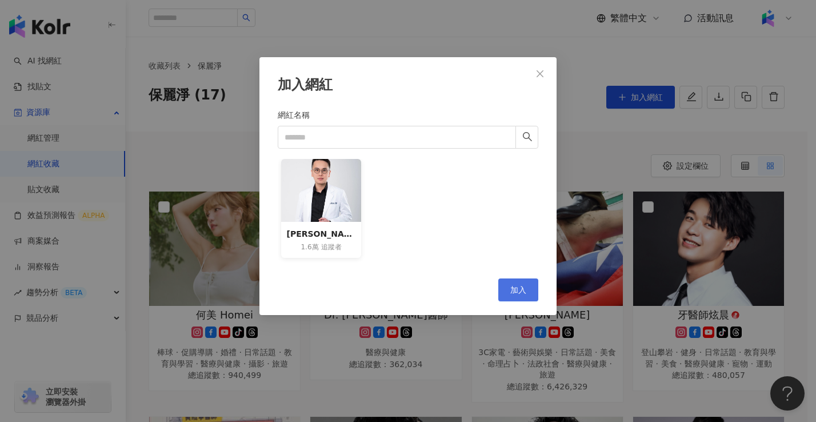
click at [533, 296] on button "加入" at bounding box center [518, 289] width 40 height 23
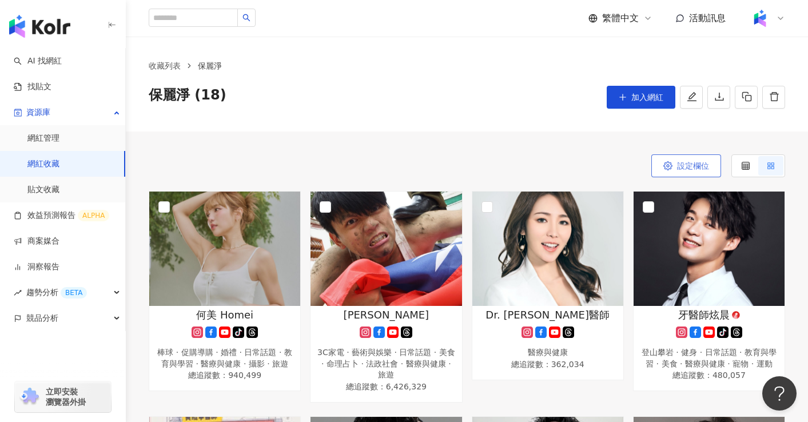
click at [713, 167] on button "設定欄位" at bounding box center [686, 165] width 70 height 23
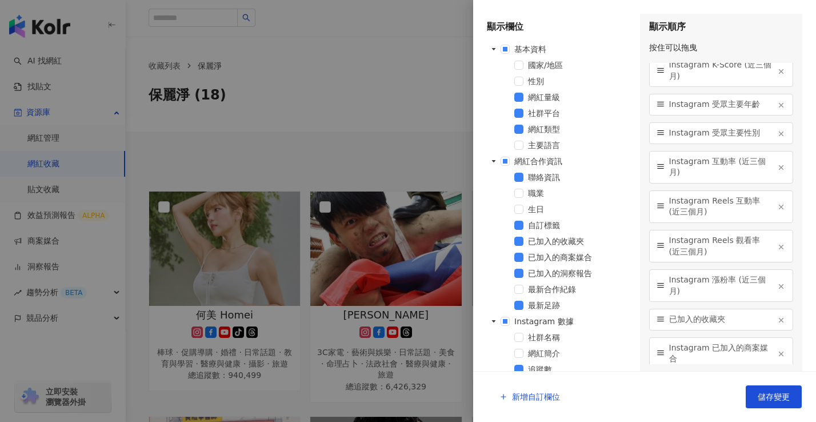
scroll to position [269, 0]
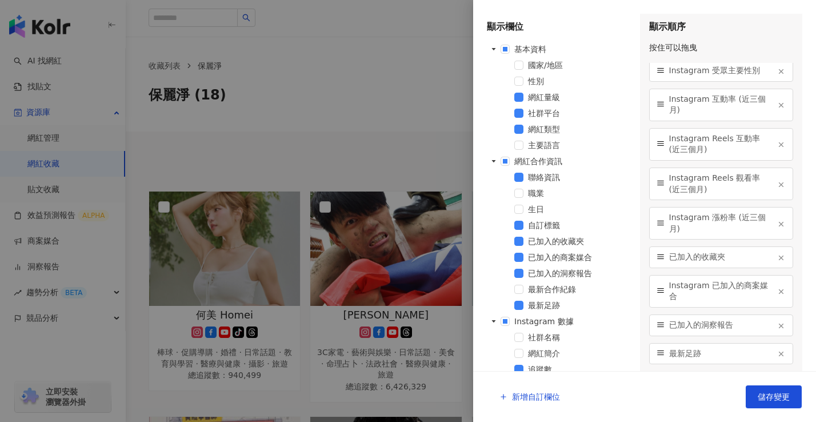
click at [373, 101] on div at bounding box center [408, 211] width 816 height 422
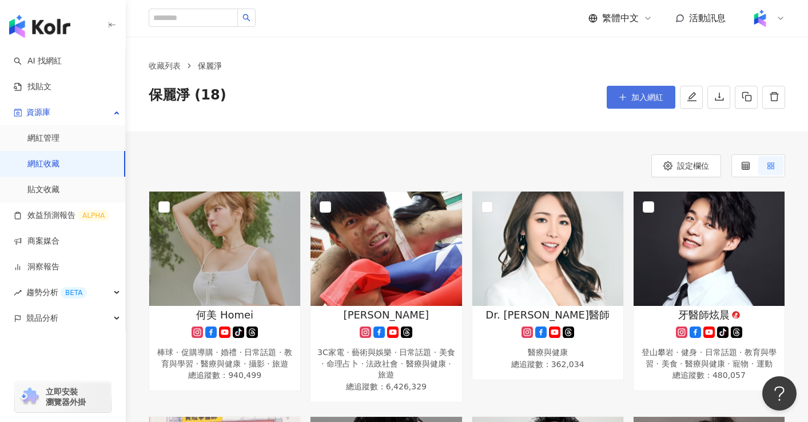
click at [654, 106] on button "加入網紅" at bounding box center [640, 97] width 69 height 23
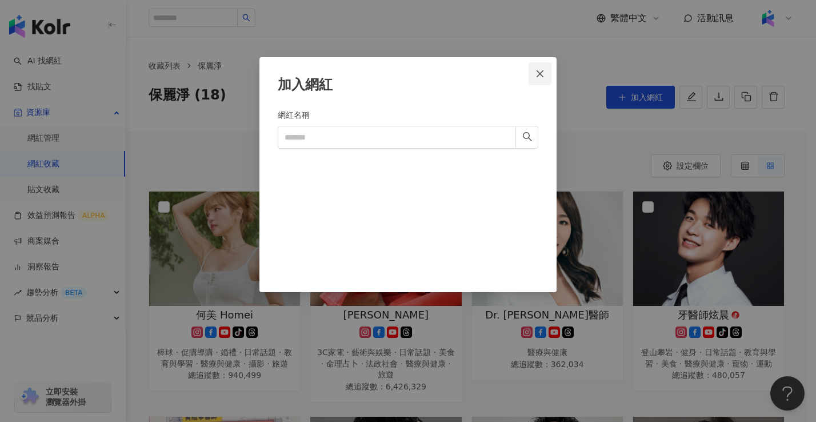
click at [537, 72] on icon "close" at bounding box center [540, 73] width 9 height 9
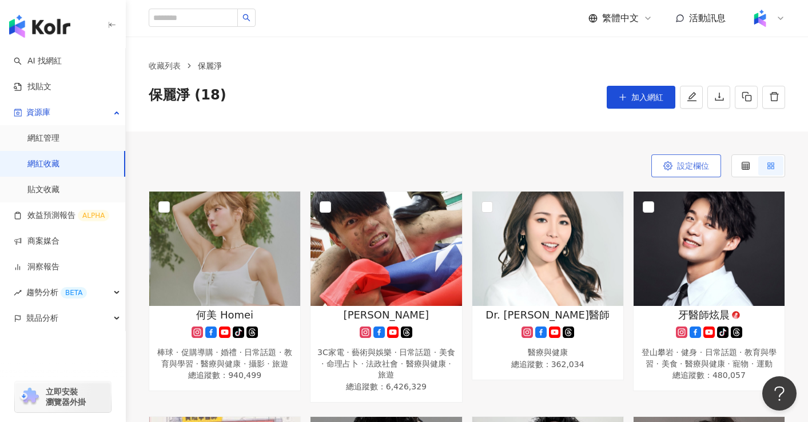
click at [698, 165] on span "設定欄位" at bounding box center [693, 165] width 32 height 9
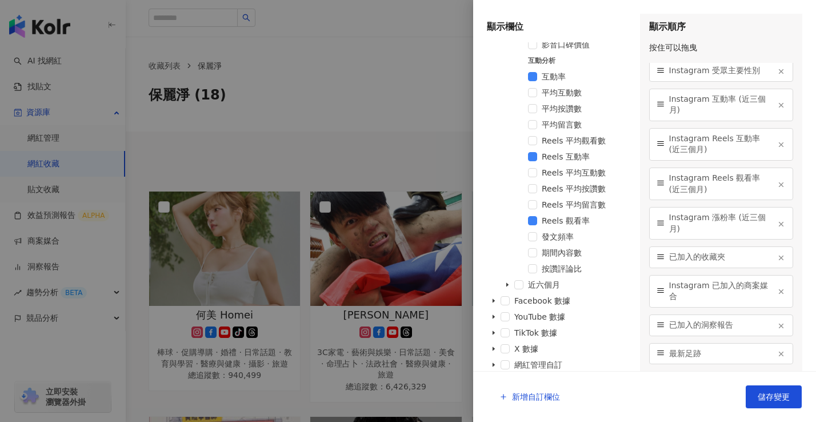
scroll to position [696, 0]
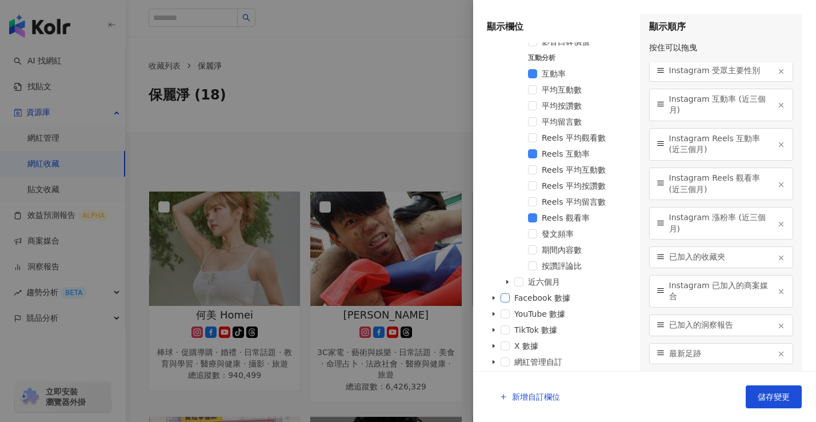
click at [504, 298] on span at bounding box center [505, 297] width 9 height 9
click at [503, 314] on span at bounding box center [505, 313] width 9 height 9
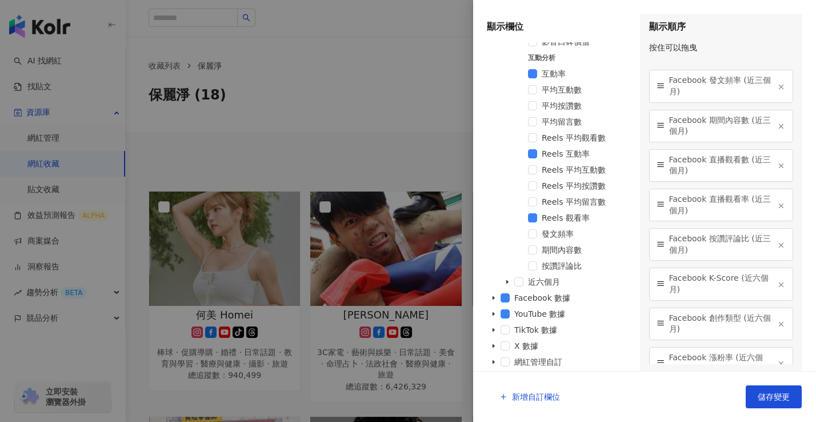
scroll to position [1577, 0]
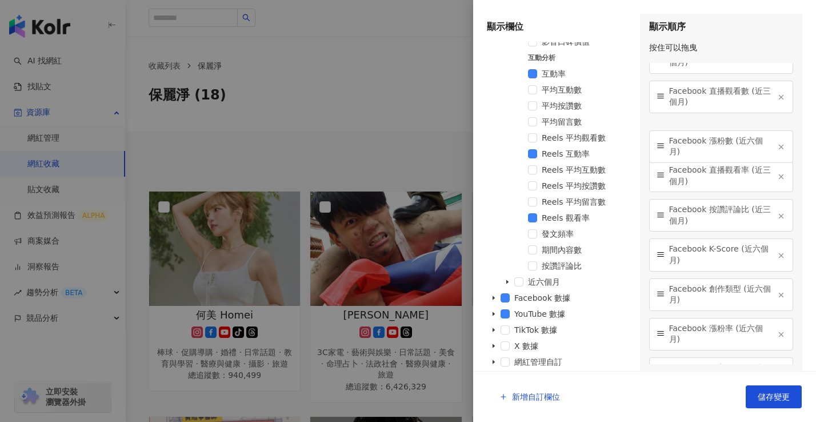
drag, startPoint x: 660, startPoint y: 334, endPoint x: 665, endPoint y: 146, distance: 187.5
click at [665, 146] on div "Facebook 漲粉數 (近六個月)" at bounding box center [721, 146] width 145 height 33
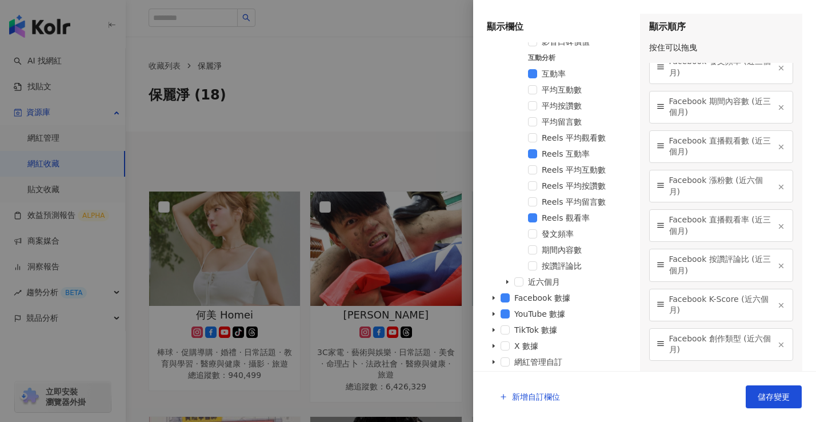
scroll to position [1516, 0]
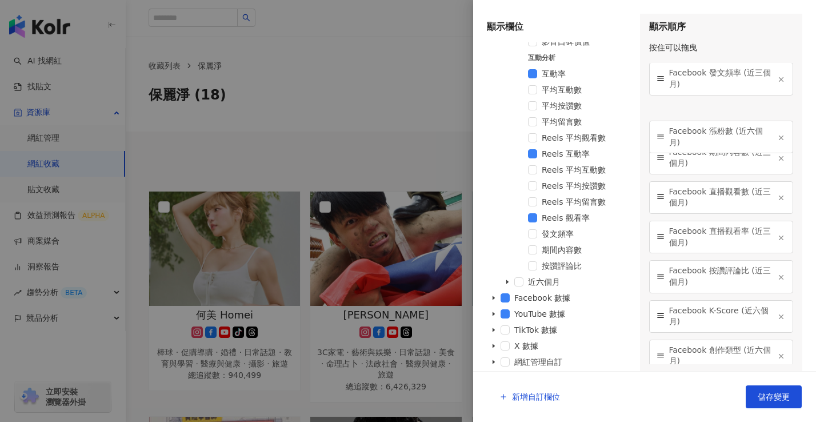
drag, startPoint x: 660, startPoint y: 195, endPoint x: 678, endPoint y: 158, distance: 41.9
click at [650, 123] on div "Facebook 漲粉數 (近六個月)" at bounding box center [721, 137] width 145 height 33
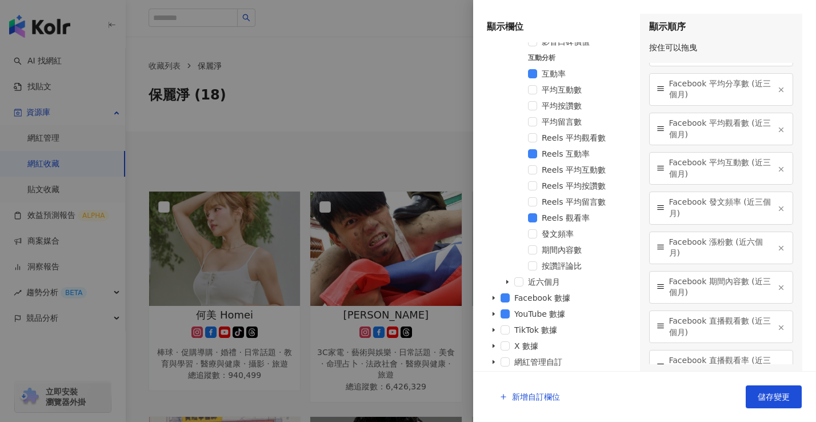
scroll to position [1379, 0]
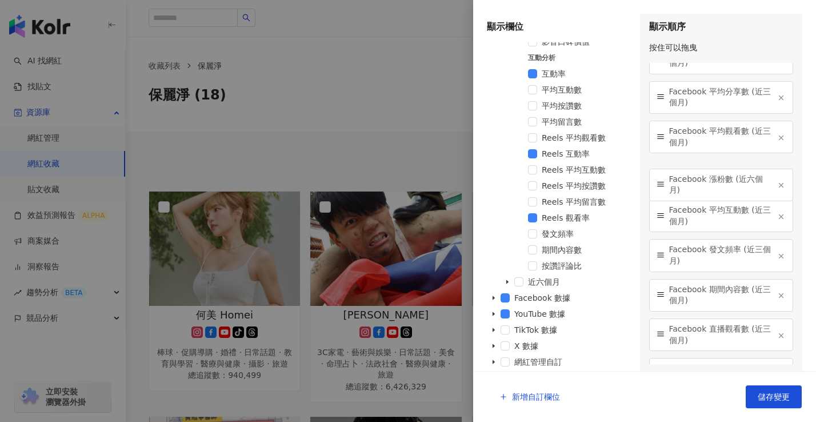
drag, startPoint x: 657, startPoint y: 257, endPoint x: 653, endPoint y: 186, distance: 70.4
click at [653, 186] on div "Facebook 漲粉數 (近六個月)" at bounding box center [721, 185] width 145 height 33
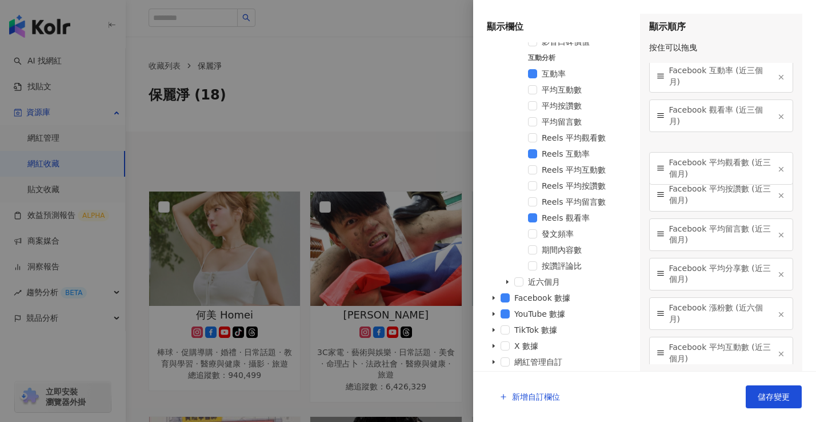
drag, startPoint x: 661, startPoint y: 273, endPoint x: 644, endPoint y: 161, distance: 113.2
click at [644, 161] on div "顯示順序 按住可以拖曳 網紅名稱 社群平台 聯絡資訊 網紅量級 自訂標籤 網紅類型 Instagram 追蹤數 Instagram K-Score (近三個月…" at bounding box center [721, 192] width 163 height 357
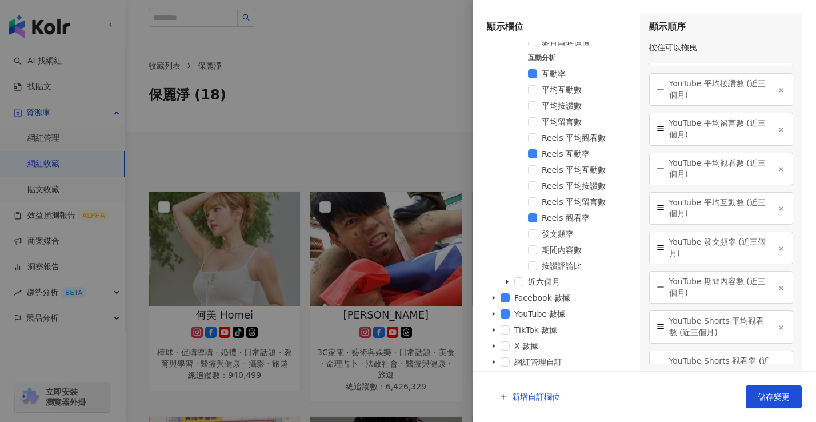
scroll to position [3203, 0]
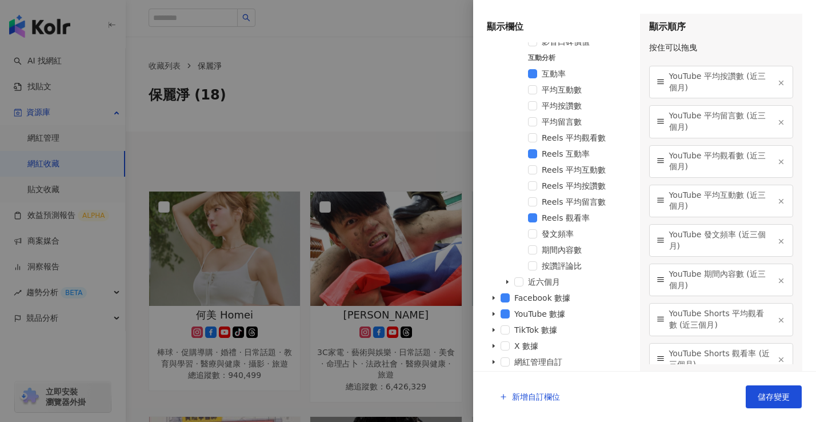
click at [777, 98] on div "YouTube 平均按讚數 (近三個月)" at bounding box center [721, 82] width 145 height 33
click at [780, 85] on line "button" at bounding box center [782, 83] width 4 height 4
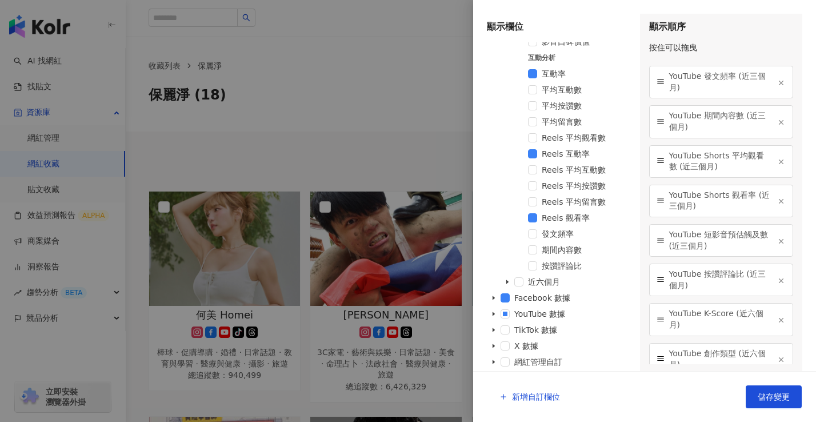
click at [780, 85] on line "button" at bounding box center [782, 83] width 4 height 4
click at [777, 87] on icon "button" at bounding box center [781, 83] width 8 height 8
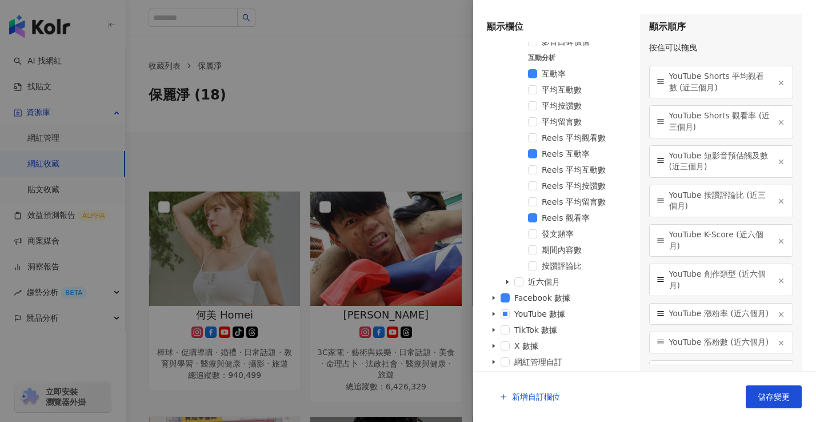
click at [777, 87] on icon "button" at bounding box center [781, 83] width 8 height 8
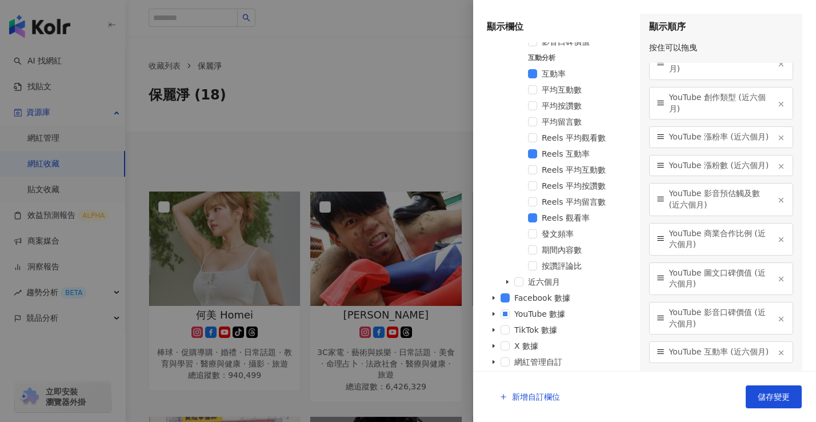
scroll to position [3409, 0]
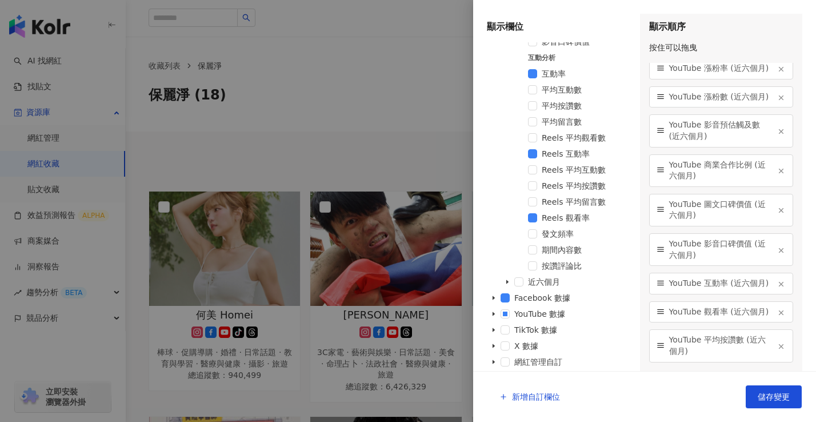
click at [780, 134] on line "button" at bounding box center [782, 132] width 4 height 4
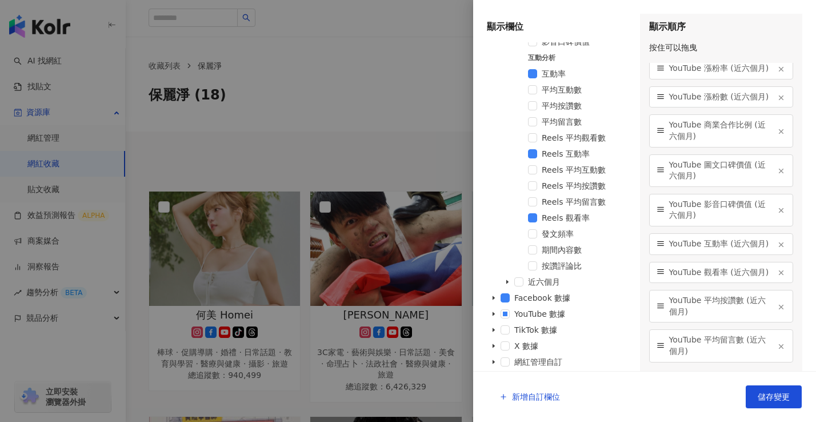
click at [780, 134] on line "button" at bounding box center [782, 132] width 4 height 4
click at [777, 135] on icon "button" at bounding box center [781, 131] width 8 height 8
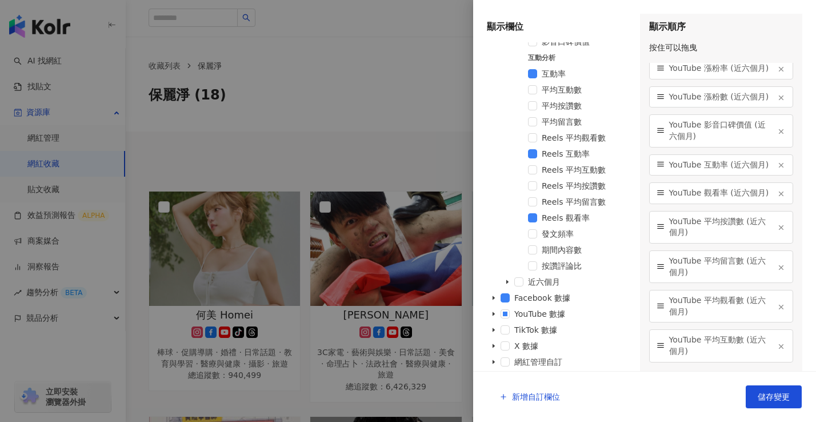
click at [777, 135] on icon "button" at bounding box center [781, 131] width 8 height 8
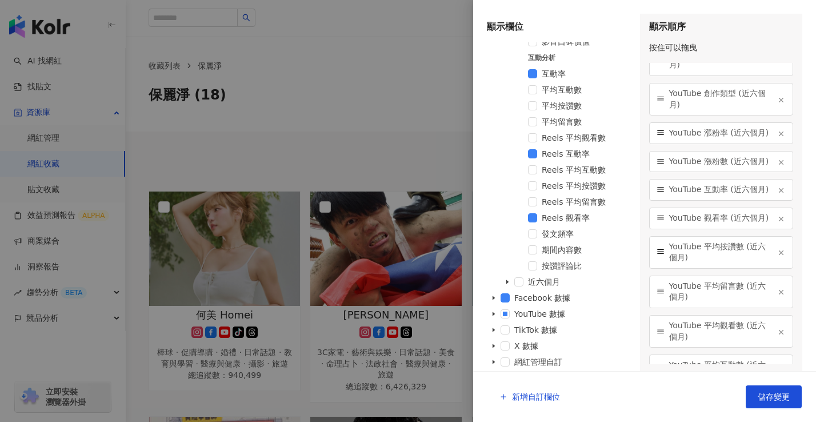
scroll to position [3354, 0]
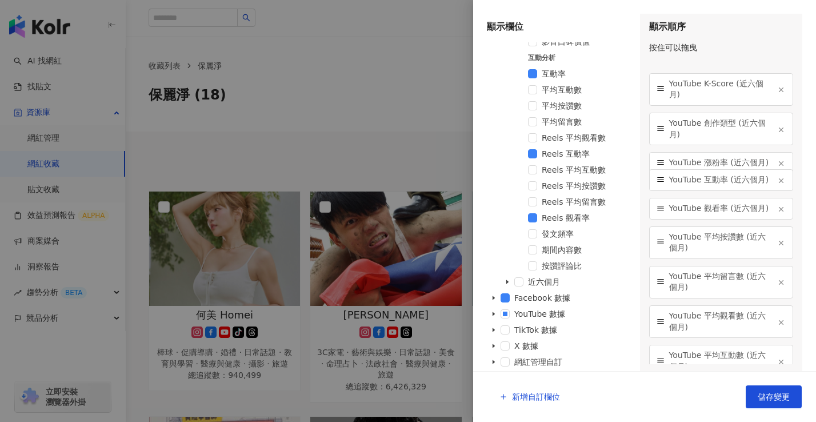
drag, startPoint x: 658, startPoint y: 248, endPoint x: 665, endPoint y: 131, distance: 116.8
click at [665, 48] on div "YouTube 漲粉數 (近六個月)" at bounding box center [721, 37] width 145 height 22
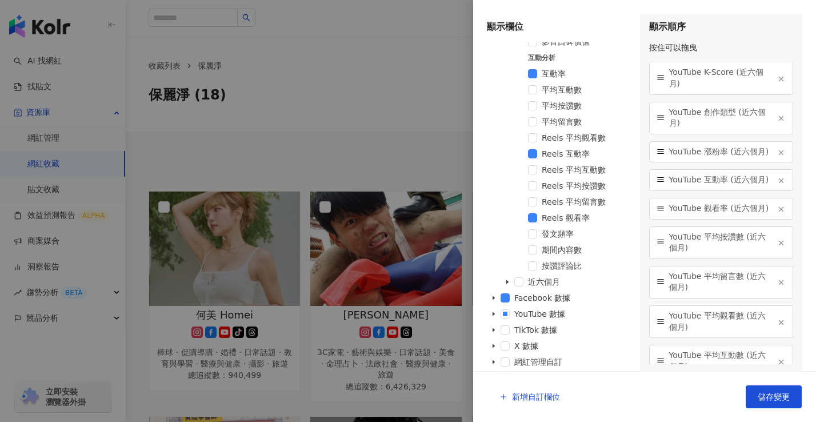
scroll to position [3137, 0]
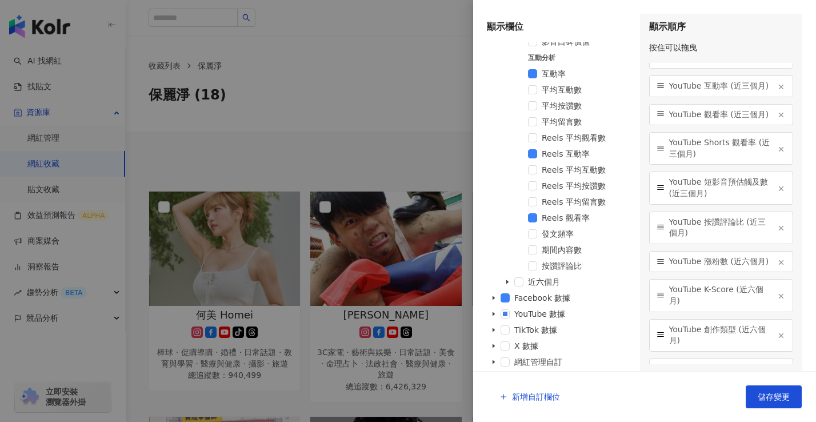
click at [661, 191] on icon at bounding box center [661, 187] width 8 height 8
drag, startPoint x: 661, startPoint y: 343, endPoint x: 657, endPoint y: 225, distance: 117.8
click at [657, 147] on icon at bounding box center [661, 143] width 8 height 8
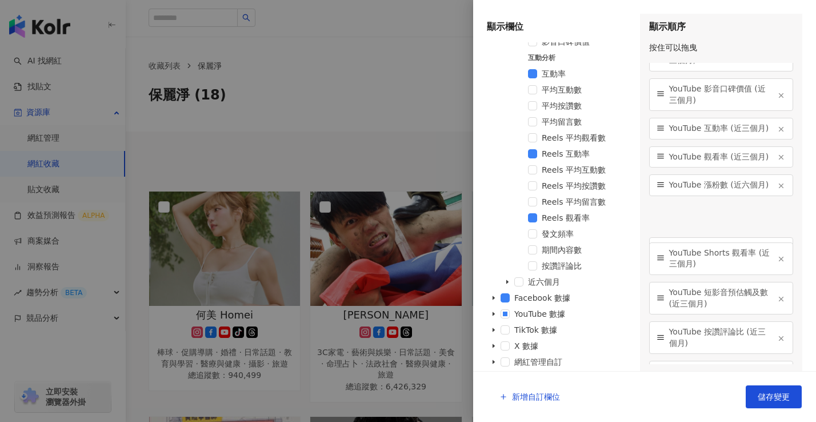
scroll to position [3056, 0]
drag, startPoint x: 659, startPoint y: 154, endPoint x: 676, endPoint y: 266, distance: 113.3
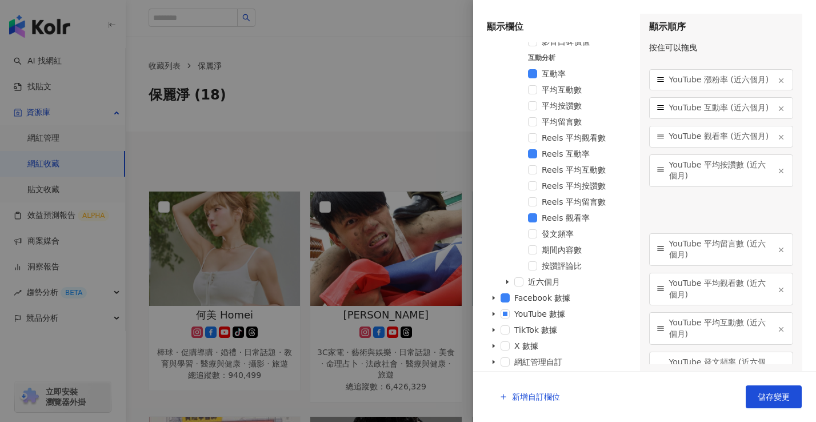
scroll to position [3406, 0]
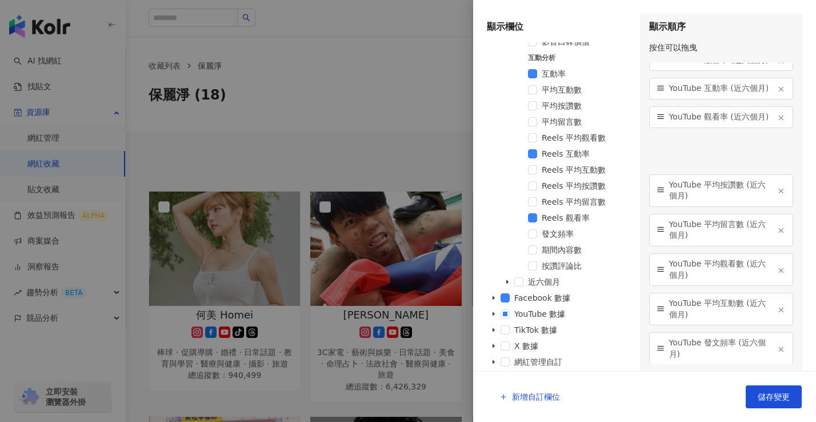
drag, startPoint x: 657, startPoint y: 307, endPoint x: 661, endPoint y: 272, distance: 35.7
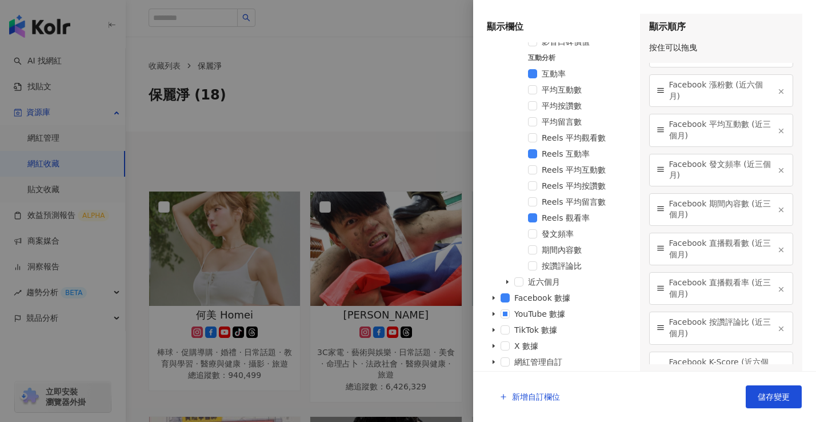
scroll to position [1508, 0]
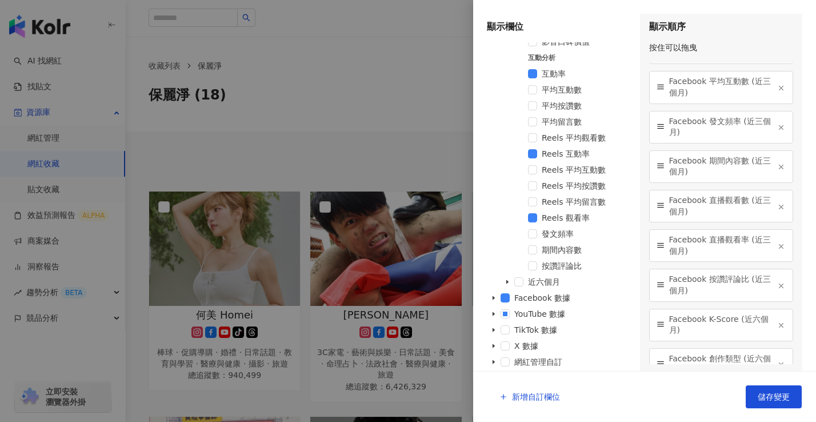
click at [777, 166] on icon "button" at bounding box center [781, 167] width 8 height 8
click at [777, 207] on icon "button" at bounding box center [781, 207] width 8 height 8
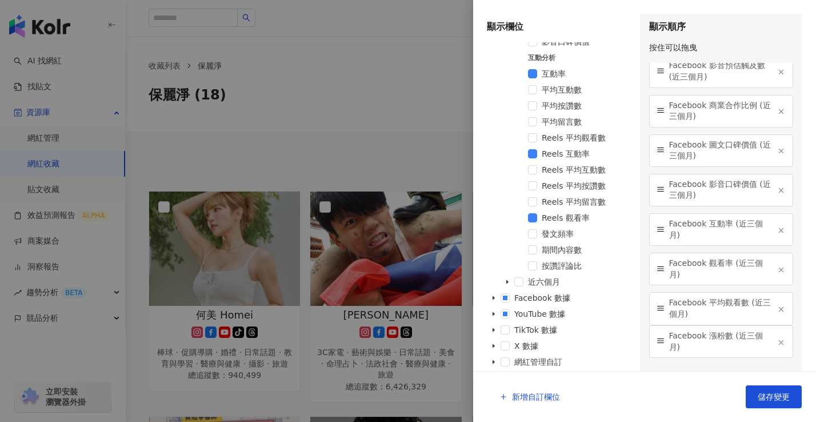
scroll to position [1097, 0]
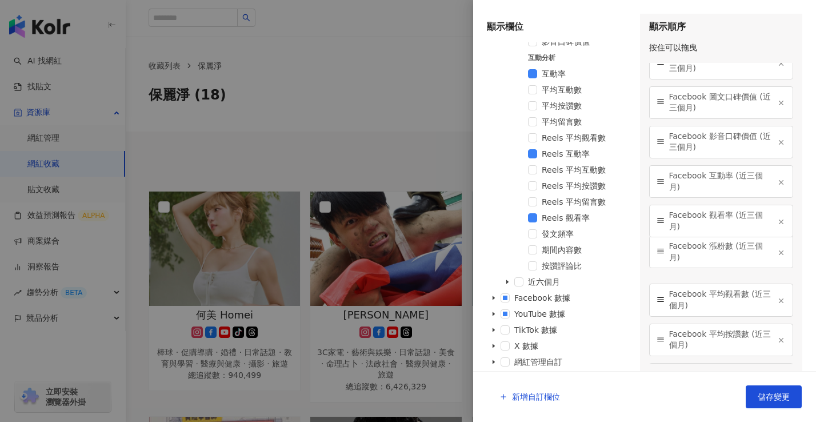
drag, startPoint x: 662, startPoint y: 191, endPoint x: 678, endPoint y: 253, distance: 63.4
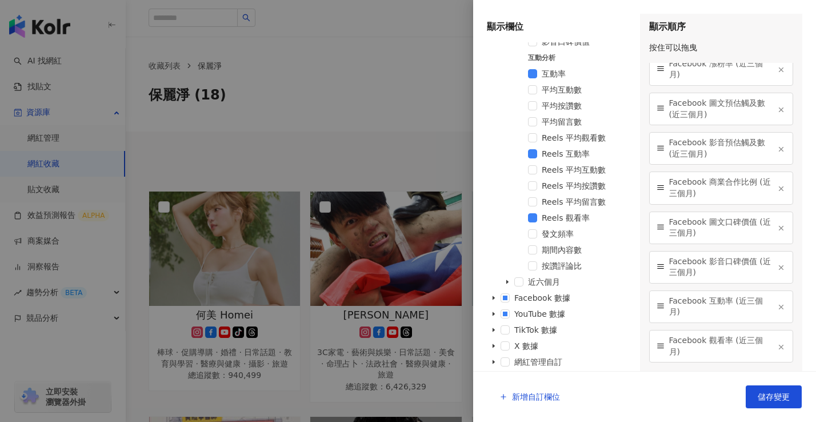
scroll to position [960, 0]
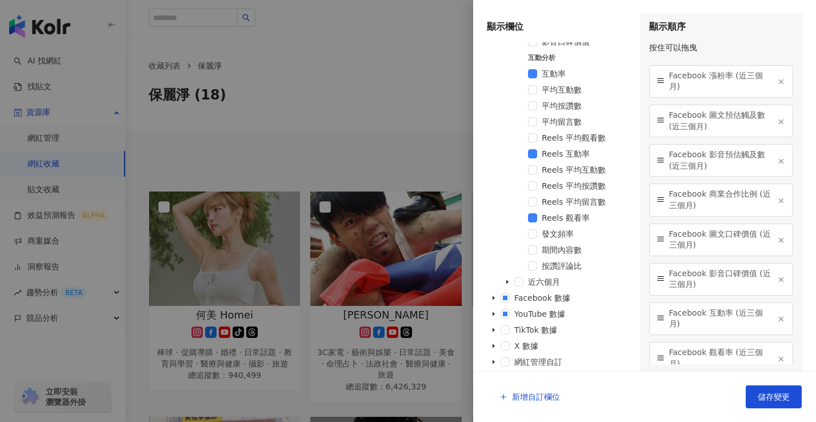
click at [777, 279] on icon "button" at bounding box center [781, 279] width 8 height 8
click at [780, 242] on line "button" at bounding box center [782, 240] width 4 height 4
click at [777, 202] on icon "button" at bounding box center [781, 201] width 8 height 8
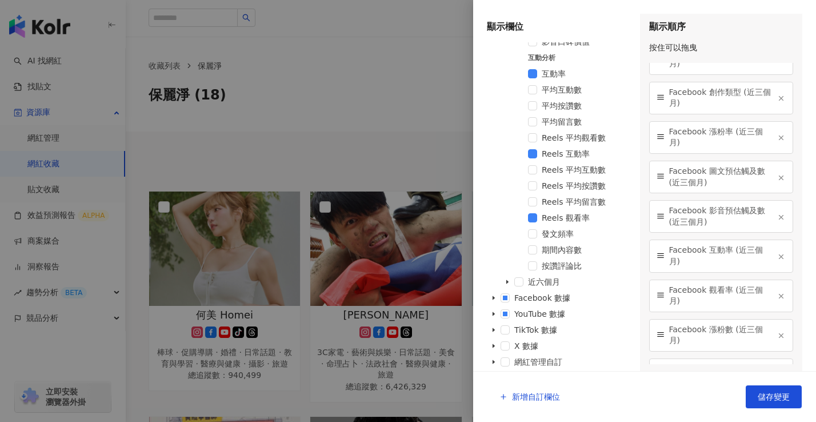
scroll to position [892, 0]
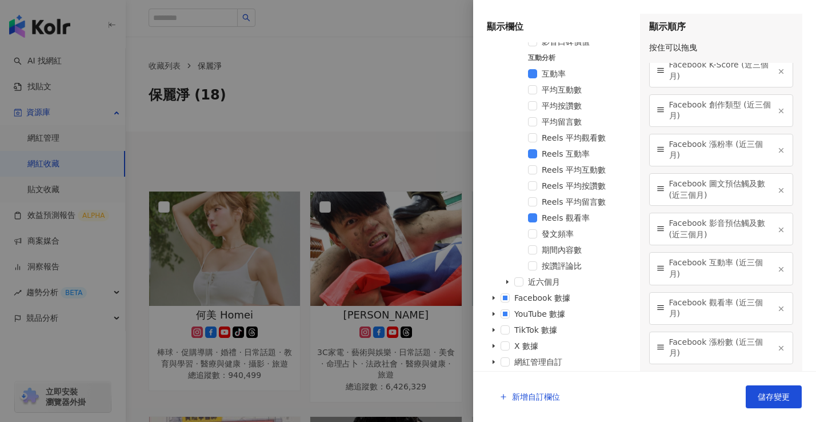
click at [777, 229] on button "button" at bounding box center [781, 229] width 9 height 9
click at [777, 193] on icon "button" at bounding box center [781, 190] width 8 height 8
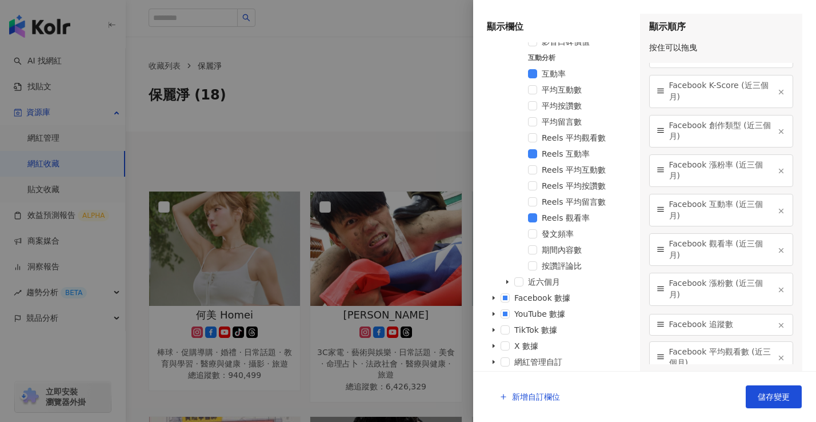
scroll to position [860, 0]
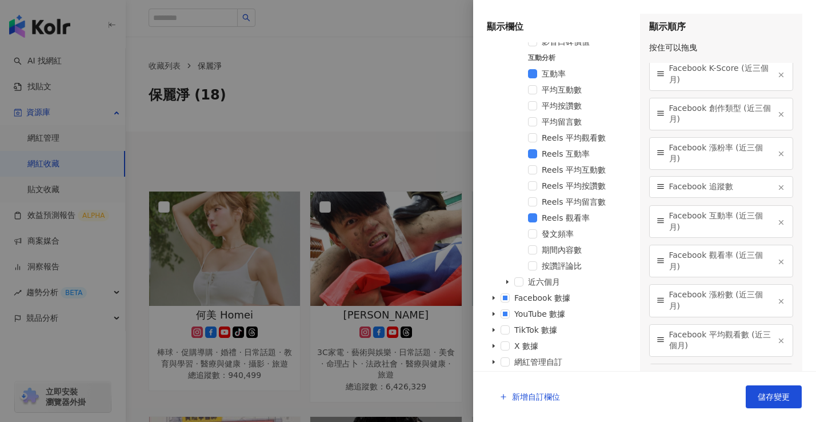
drag, startPoint x: 658, startPoint y: 221, endPoint x: 669, endPoint y: 186, distance: 36.1
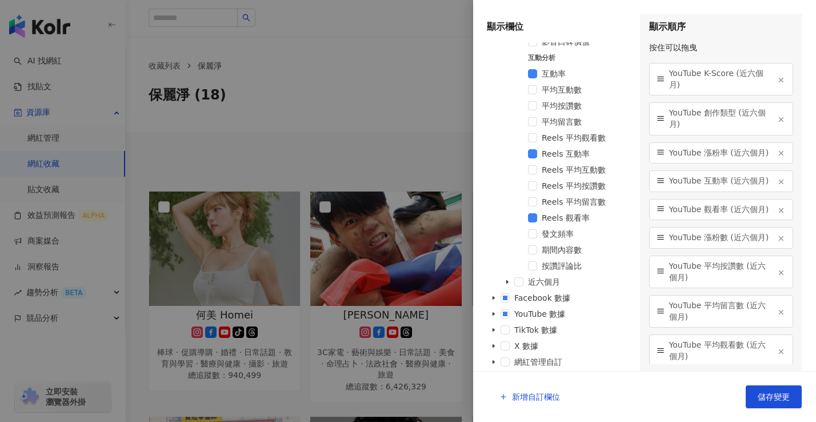
scroll to position [3372, 0]
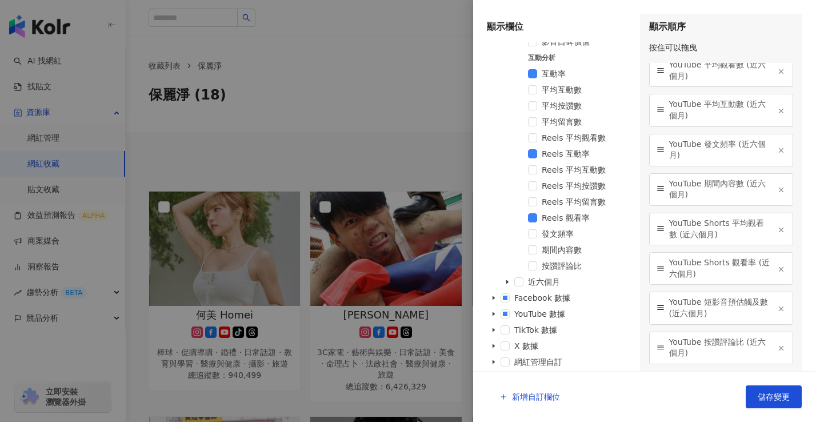
click at [777, 351] on icon "button" at bounding box center [781, 348] width 8 height 8
click at [777, 351] on icon "button" at bounding box center [781, 349] width 8 height 8
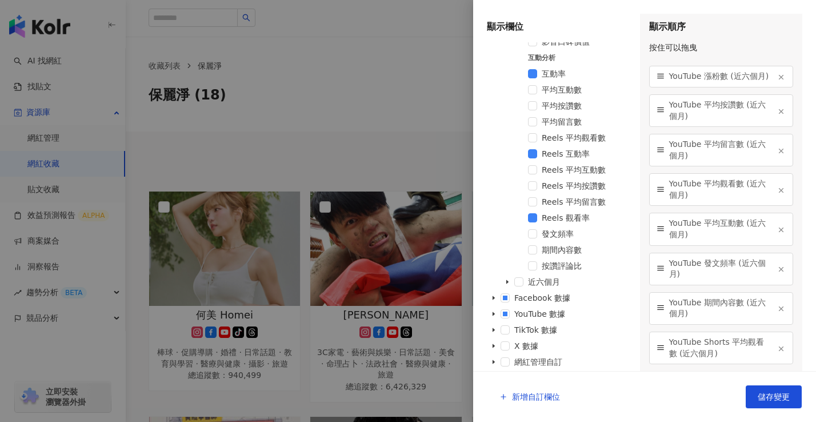
click at [777, 351] on icon "button" at bounding box center [781, 349] width 8 height 8
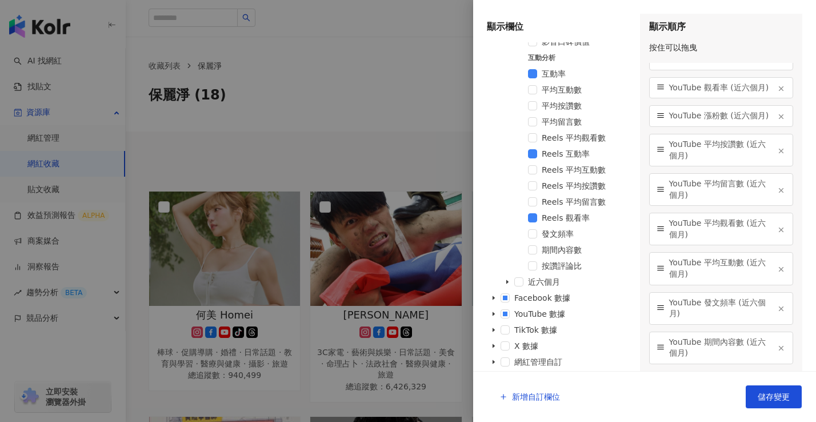
click at [777, 351] on icon "button" at bounding box center [781, 348] width 8 height 8
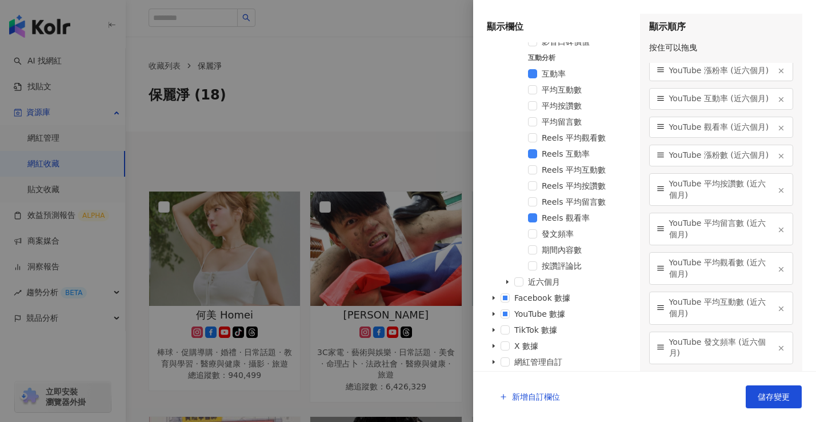
click at [777, 351] on icon "button" at bounding box center [781, 348] width 8 height 8
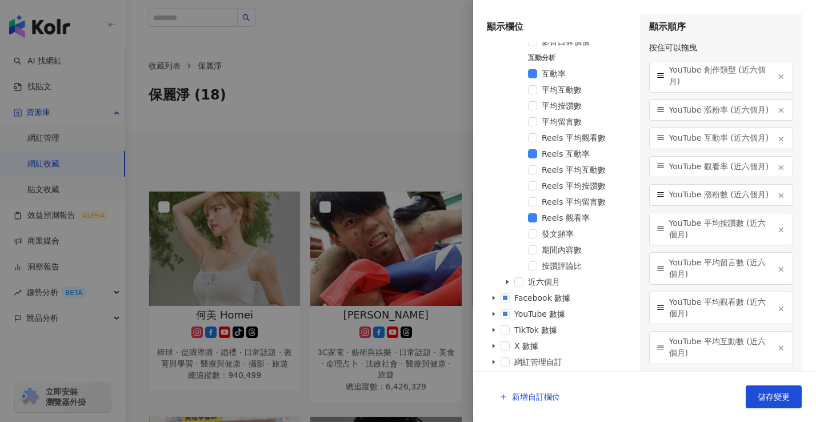
click at [777, 351] on icon "button" at bounding box center [781, 348] width 8 height 8
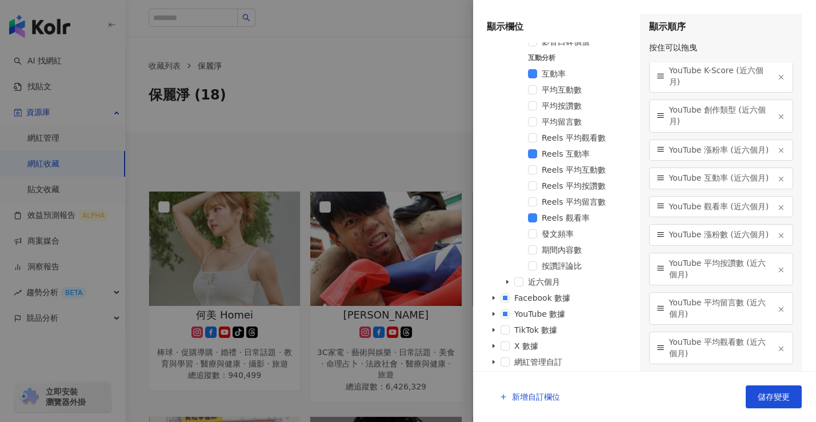
click at [777, 351] on icon "button" at bounding box center [781, 349] width 8 height 8
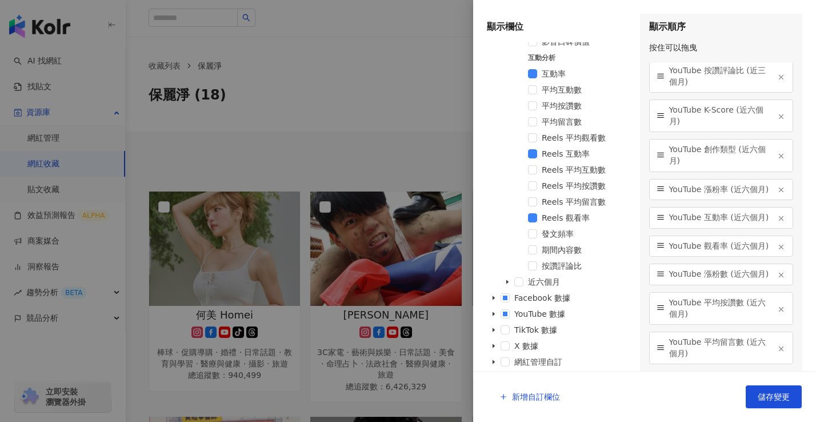
click at [777, 351] on icon "button" at bounding box center [781, 349] width 8 height 8
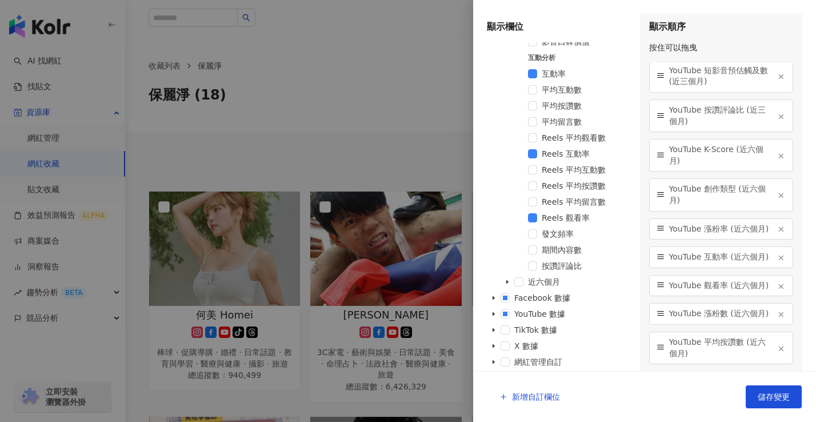
scroll to position [3017, 0]
click at [777, 351] on icon "button" at bounding box center [781, 349] width 8 height 8
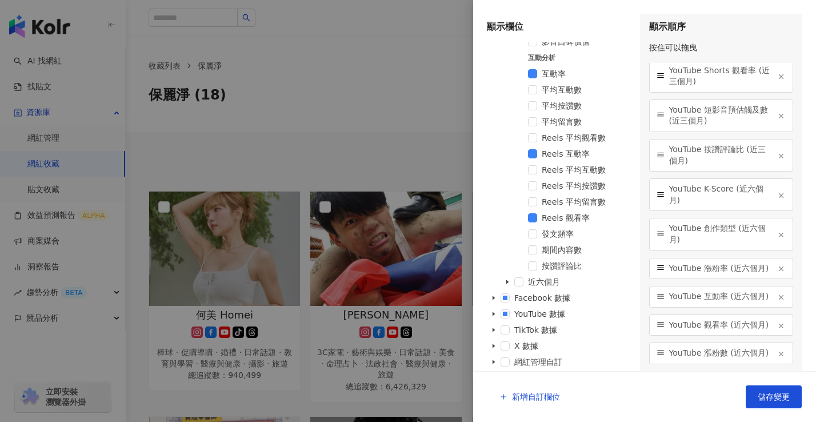
click at [777, 351] on icon "button" at bounding box center [781, 354] width 8 height 8
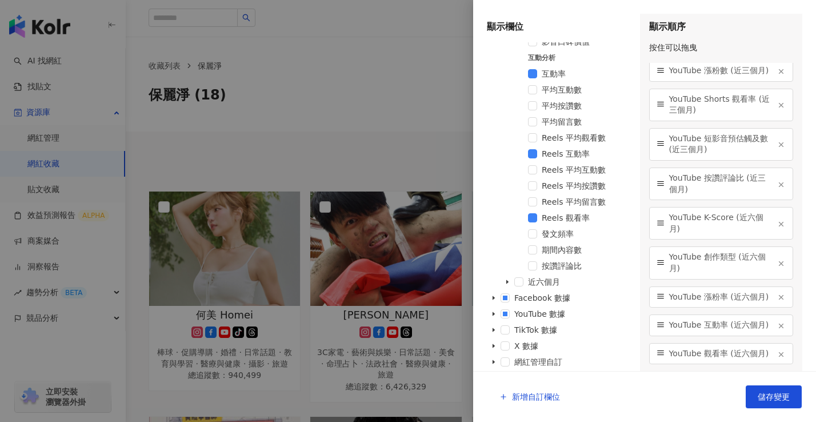
click at [777, 351] on icon "button" at bounding box center [781, 354] width 8 height 8
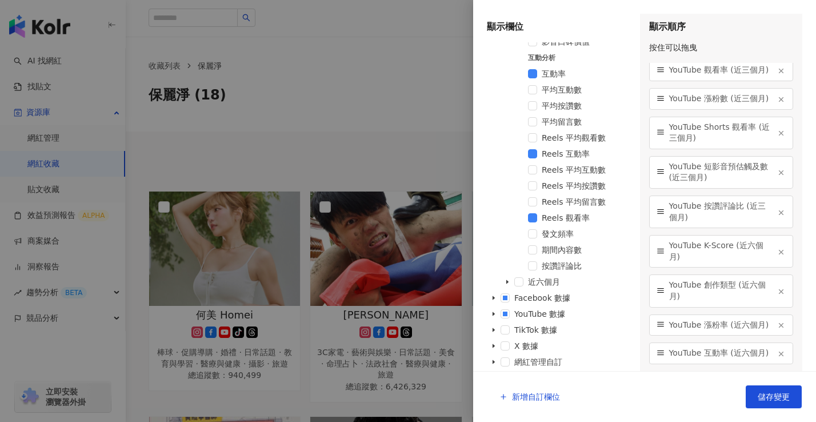
click at [777, 351] on icon "button" at bounding box center [781, 354] width 8 height 8
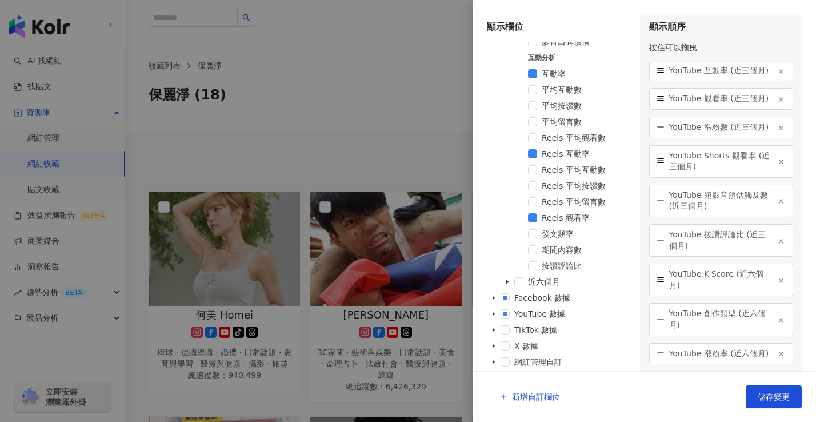
click at [777, 351] on icon "button" at bounding box center [781, 354] width 8 height 8
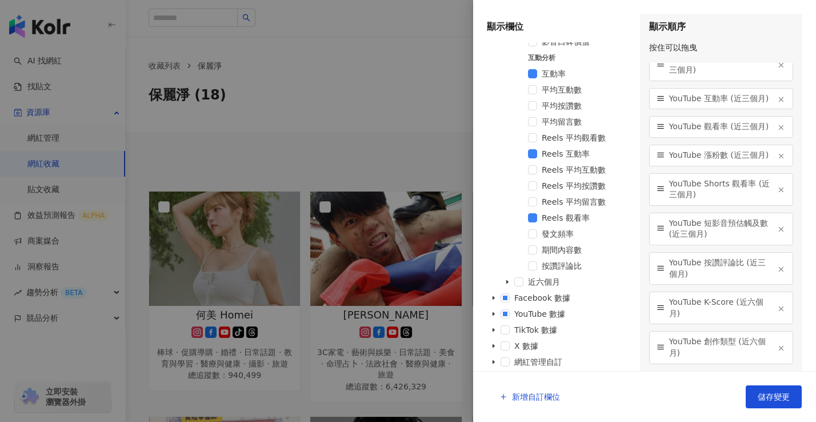
click at [777, 351] on icon "button" at bounding box center [781, 348] width 8 height 8
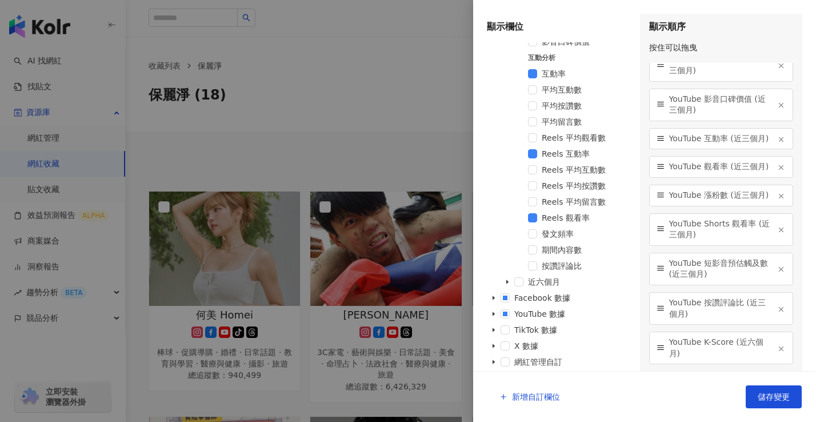
click at [777, 351] on icon "button" at bounding box center [781, 349] width 8 height 8
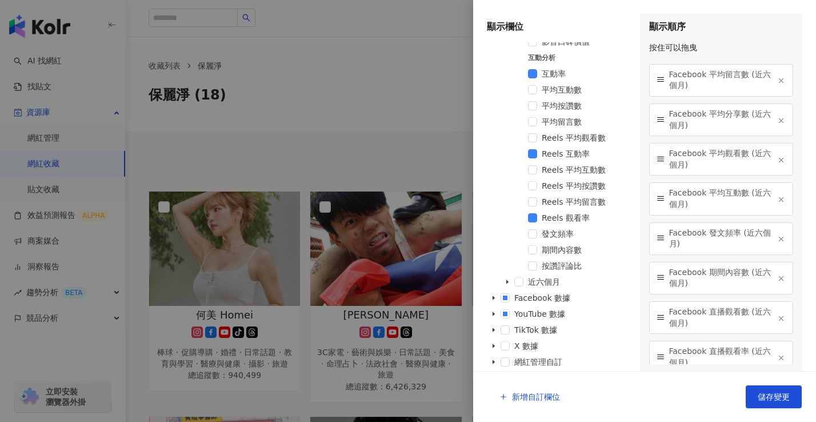
scroll to position [1844, 0]
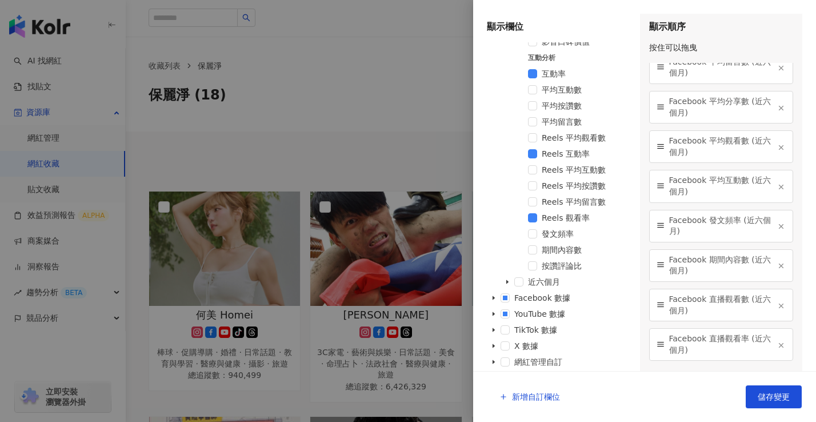
click at [777, 269] on icon "button" at bounding box center [781, 266] width 8 height 8
click at [777, 226] on button "button" at bounding box center [781, 225] width 9 height 9
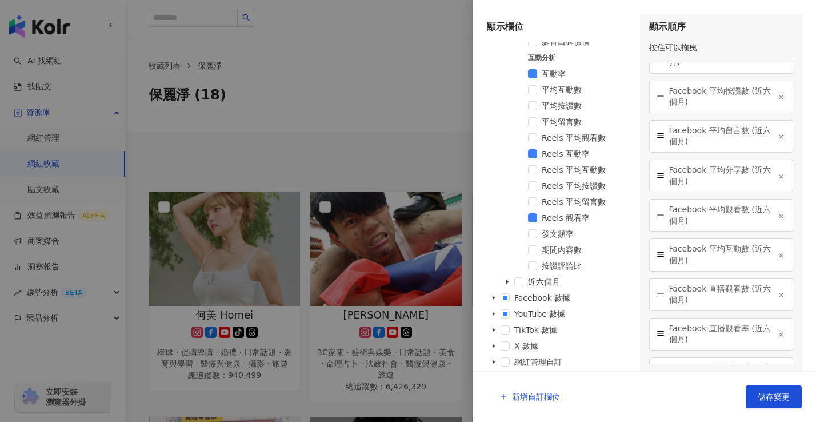
click at [780, 254] on line "button" at bounding box center [782, 256] width 4 height 4
click at [774, 221] on div "Facebook 平均觀看數 (近六個月)" at bounding box center [721, 215] width 145 height 33
click at [777, 211] on button "button" at bounding box center [781, 215] width 9 height 9
click at [777, 173] on icon "button" at bounding box center [781, 177] width 8 height 8
click at [777, 134] on icon "button" at bounding box center [781, 137] width 8 height 8
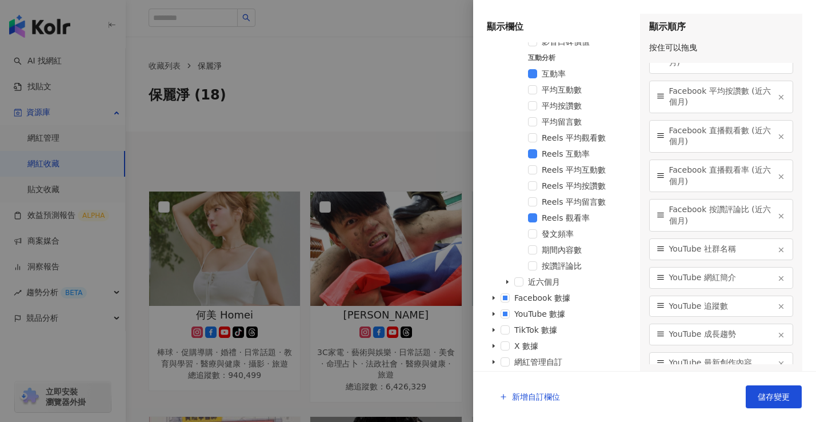
click at [773, 102] on div "Facebook 平均按讚數 (近六個月)" at bounding box center [721, 97] width 145 height 33
click at [777, 101] on icon "button" at bounding box center [781, 97] width 8 height 8
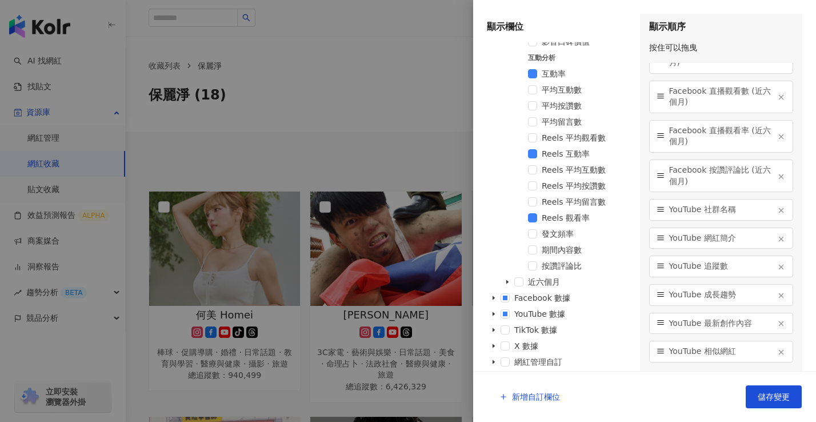
click at [777, 101] on icon "button" at bounding box center [781, 97] width 8 height 8
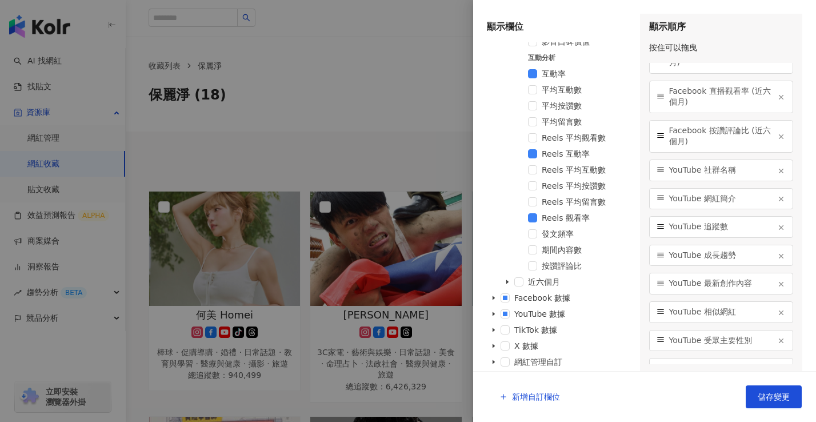
click at [777, 100] on icon "button" at bounding box center [781, 97] width 8 height 8
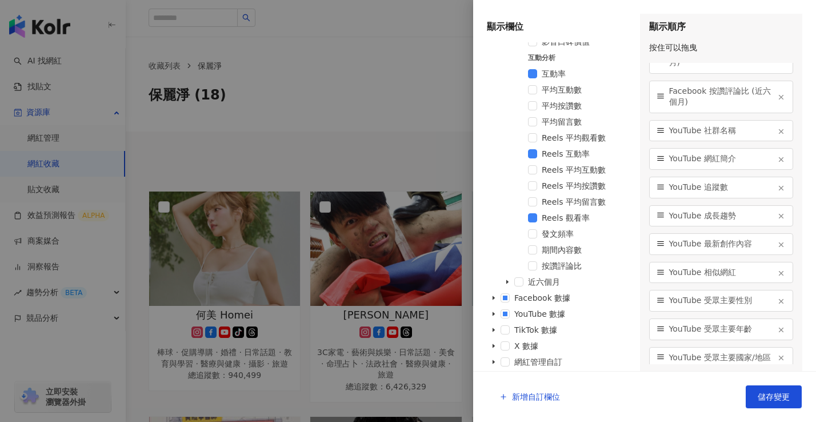
click at [777, 100] on icon "button" at bounding box center [781, 97] width 8 height 8
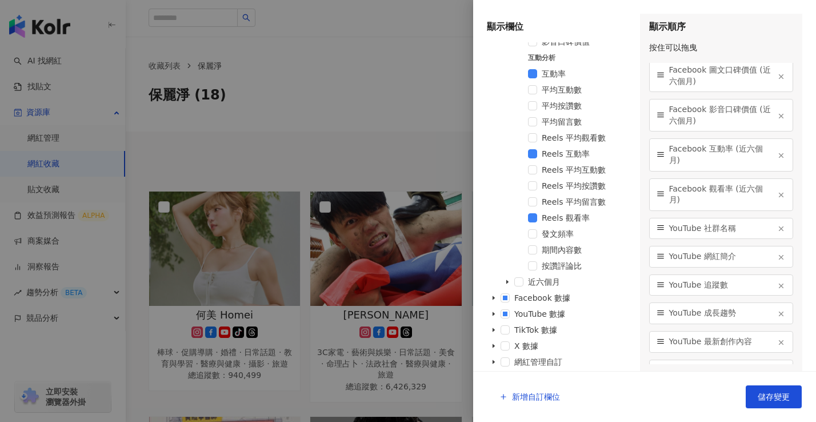
scroll to position [1569, 0]
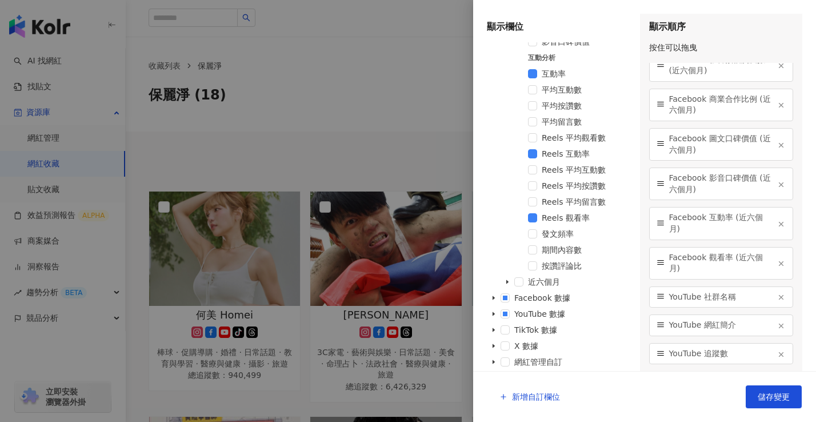
click at [777, 106] on icon "button" at bounding box center [781, 105] width 8 height 8
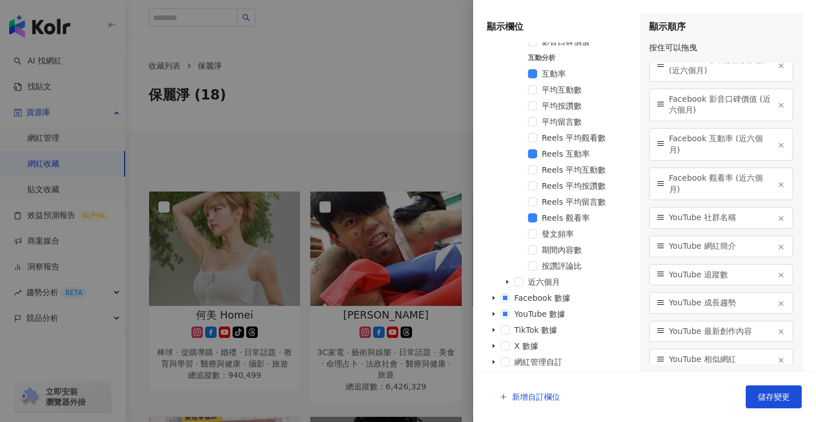
click at [777, 106] on icon "button" at bounding box center [781, 105] width 8 height 8
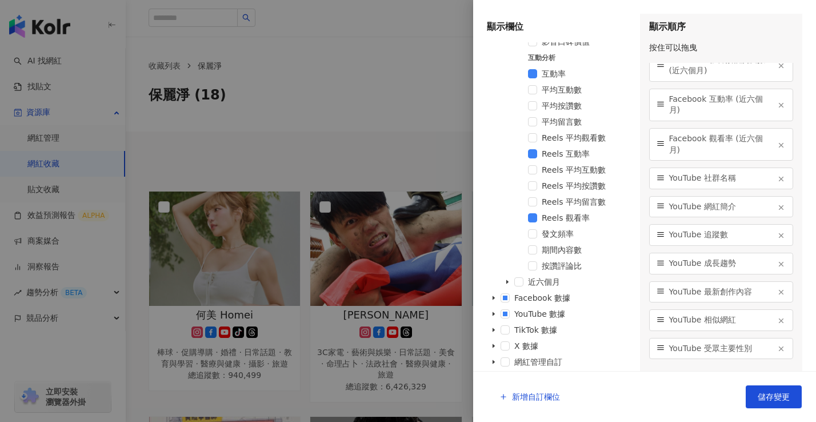
click at [777, 106] on icon "button" at bounding box center [781, 105] width 8 height 8
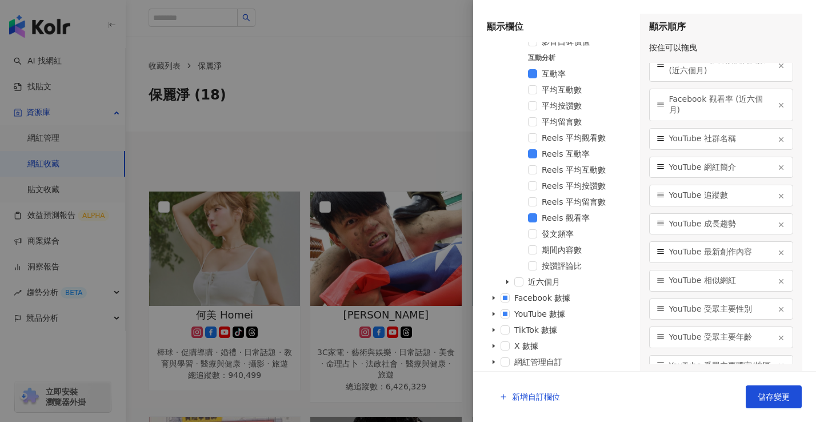
click at [777, 106] on icon "button" at bounding box center [781, 105] width 8 height 8
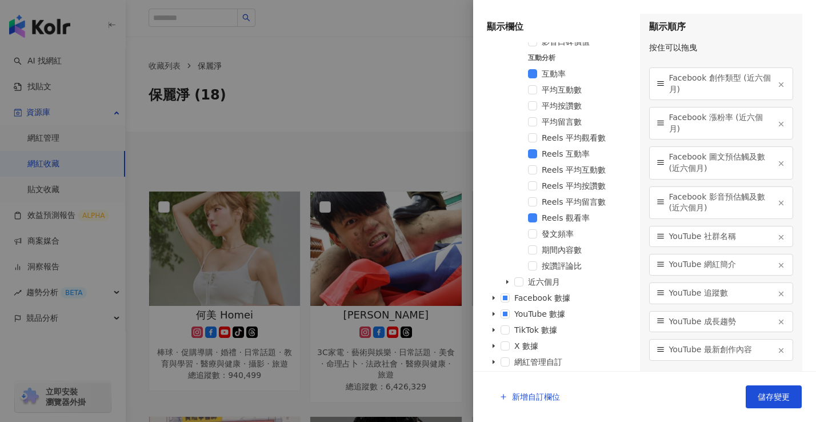
scroll to position [1364, 0]
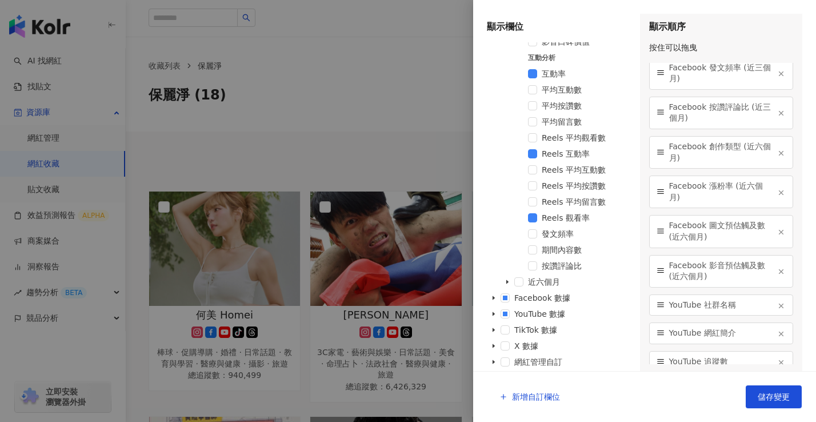
click at [777, 150] on icon "button" at bounding box center [781, 153] width 8 height 8
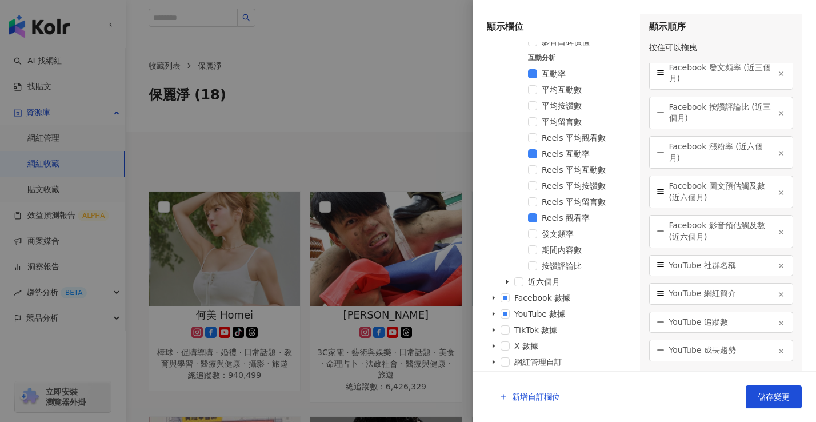
click at [777, 150] on icon "button" at bounding box center [781, 153] width 8 height 8
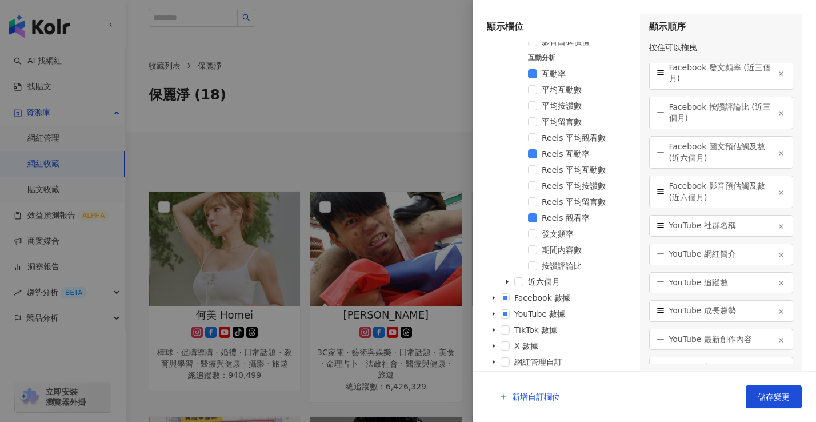
click at [777, 150] on icon "button" at bounding box center [781, 153] width 8 height 8
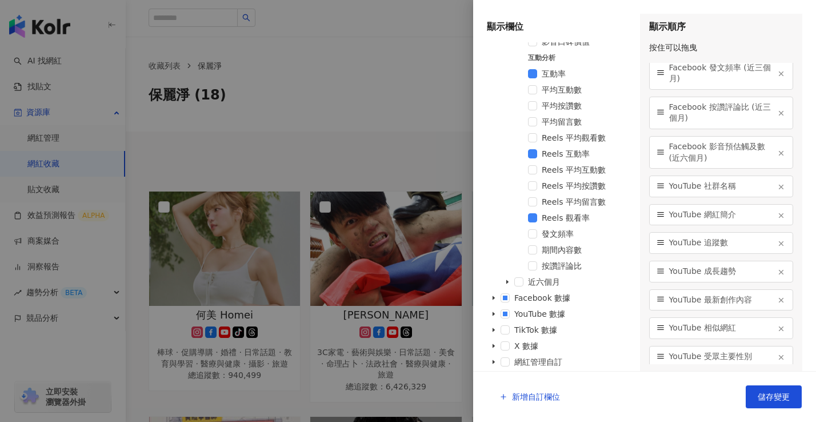
click at [777, 150] on icon "button" at bounding box center [781, 153] width 8 height 8
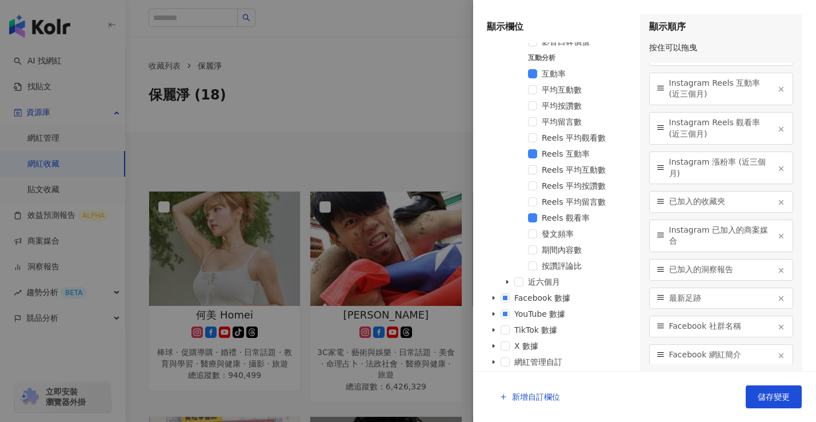
scroll to position [343, 0]
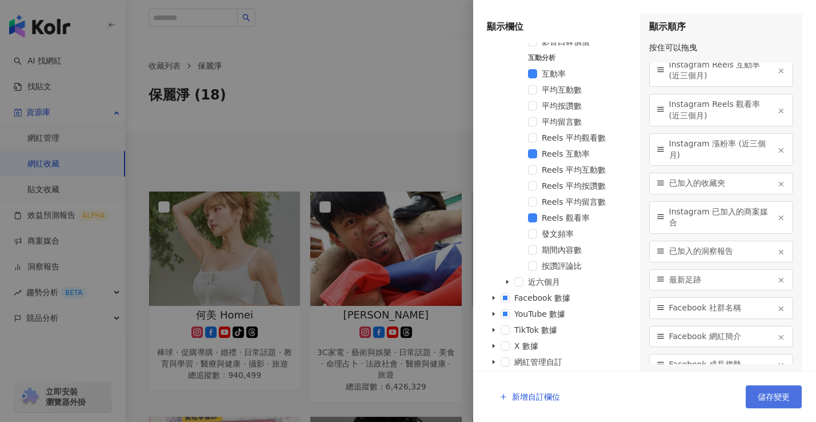
click at [781, 398] on span "儲存變更" at bounding box center [774, 396] width 32 height 9
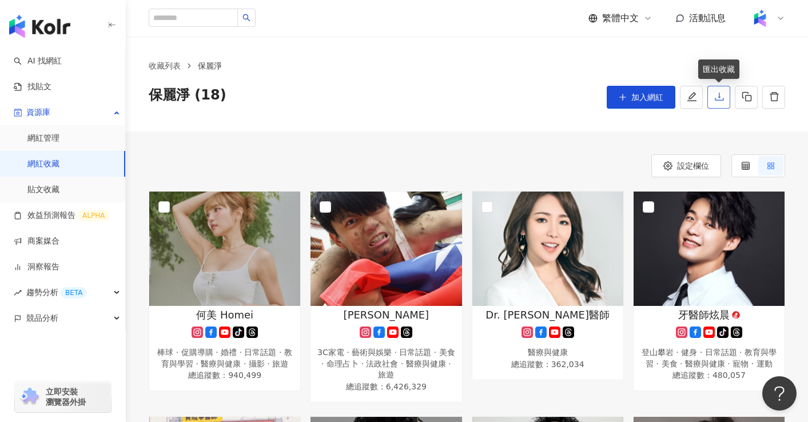
click at [717, 92] on icon "download" at bounding box center [719, 96] width 10 height 10
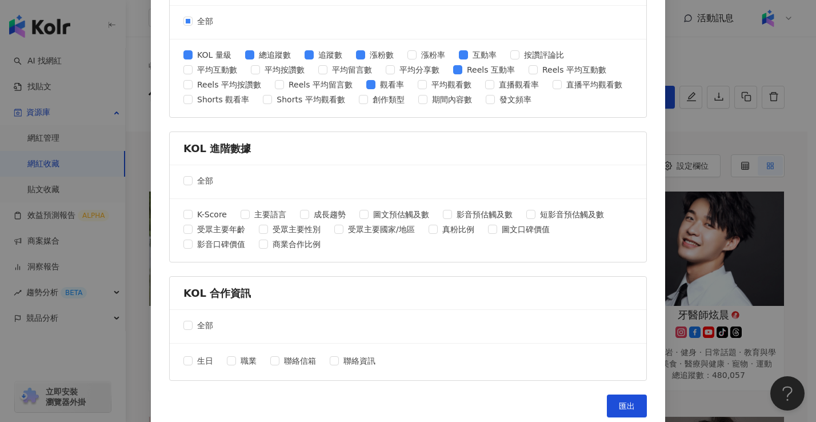
scroll to position [466, 0]
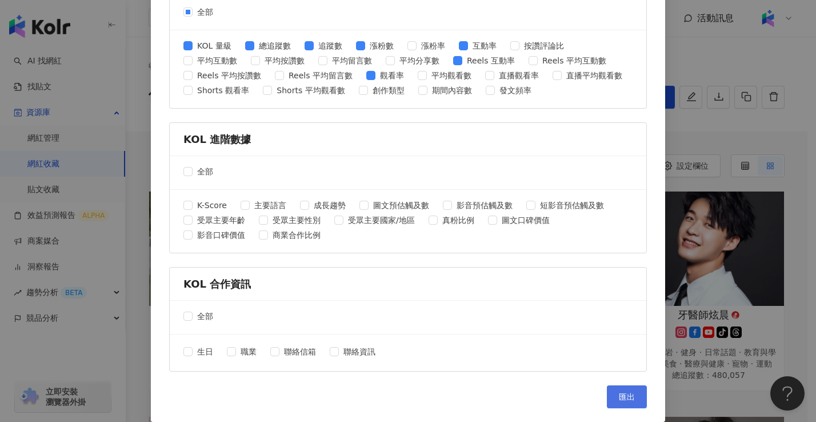
click at [619, 392] on span "匯出" at bounding box center [627, 396] width 16 height 9
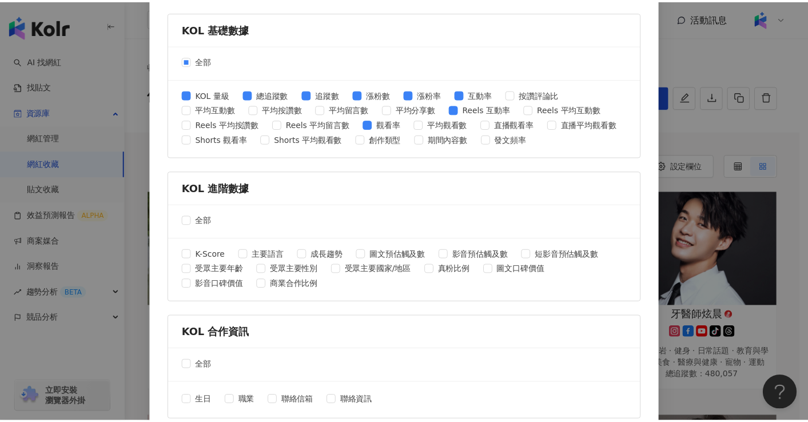
scroll to position [460, 0]
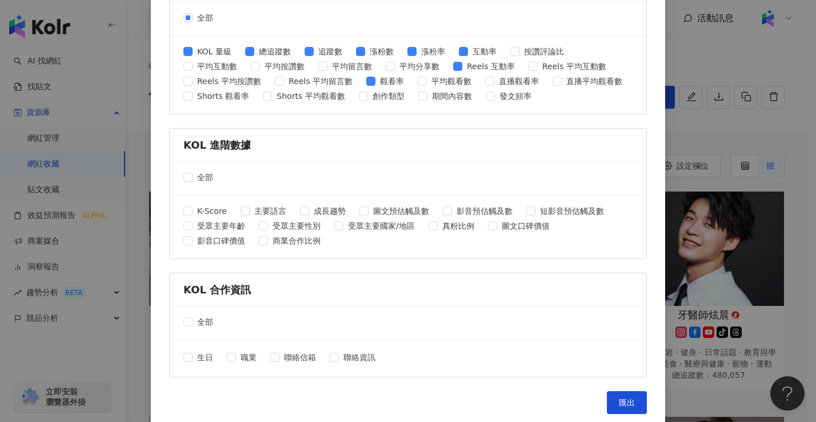
click at [725, 131] on div "匯出收藏 請選擇您欲匯出的項目 社群平台 全部 Facebook Instagram YouTube TikTok X 數據時間 全部 近三個月 近六個月 K…" at bounding box center [408, 211] width 816 height 422
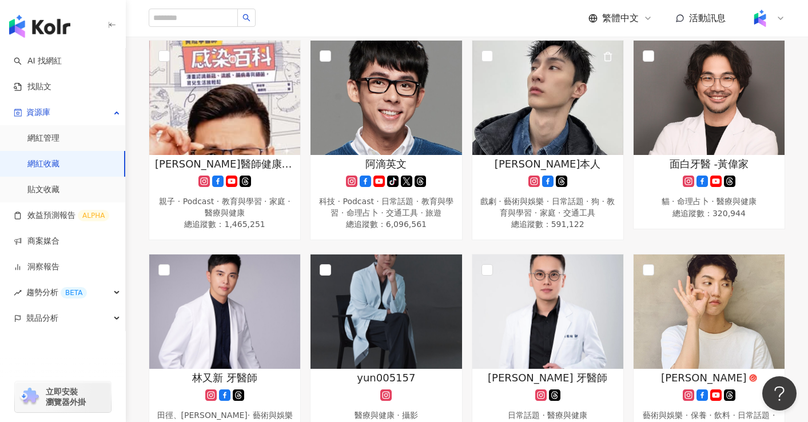
scroll to position [395, 0]
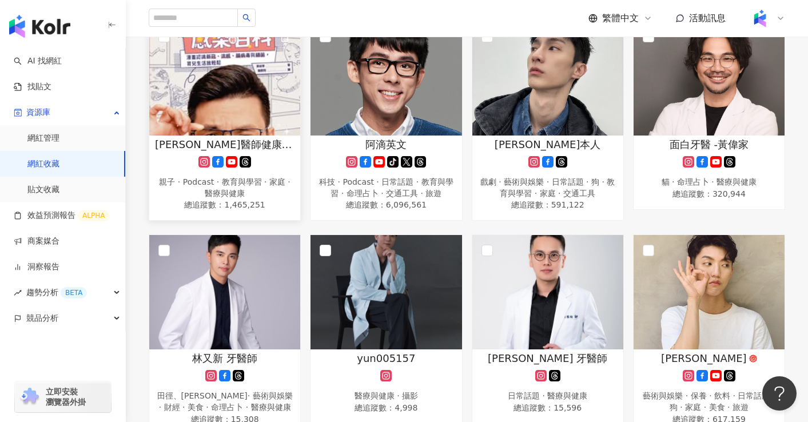
click at [233, 73] on img at bounding box center [224, 78] width 151 height 114
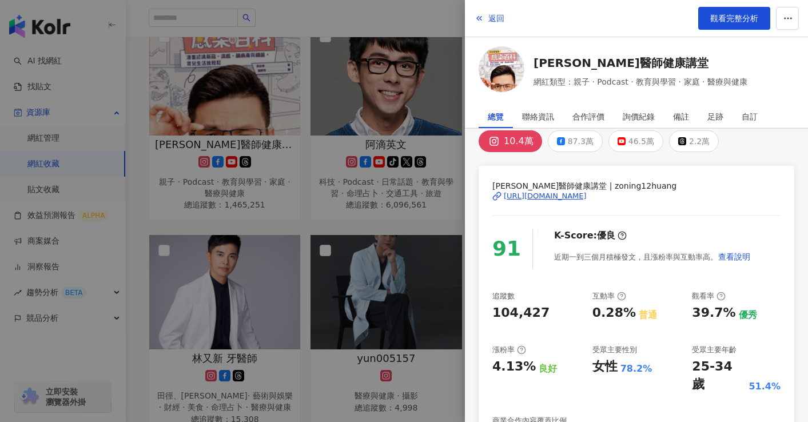
scroll to position [0, 0]
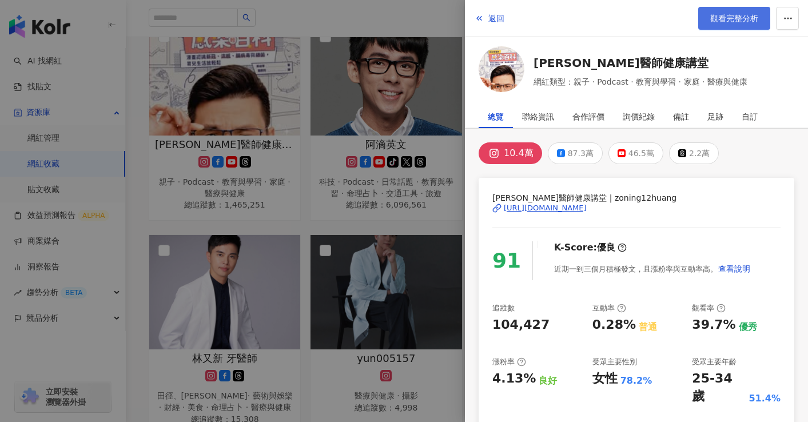
click at [729, 13] on link "觀看完整分析" at bounding box center [734, 18] width 72 height 23
click at [401, 193] on div at bounding box center [404, 211] width 808 height 422
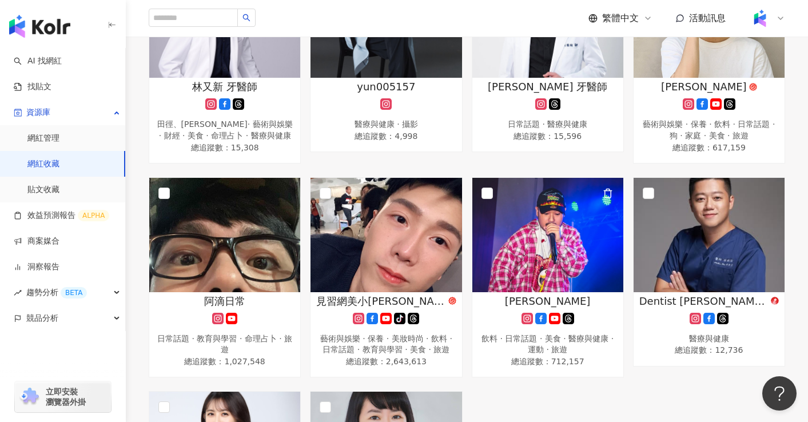
scroll to position [804, 0]
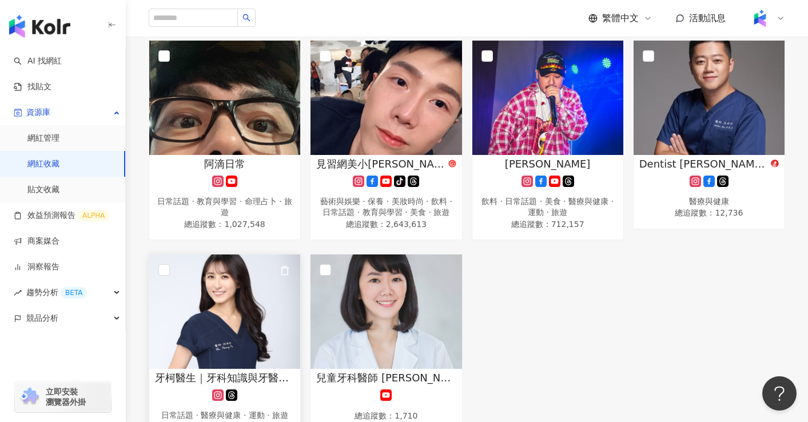
click at [200, 295] on img at bounding box center [224, 311] width 151 height 114
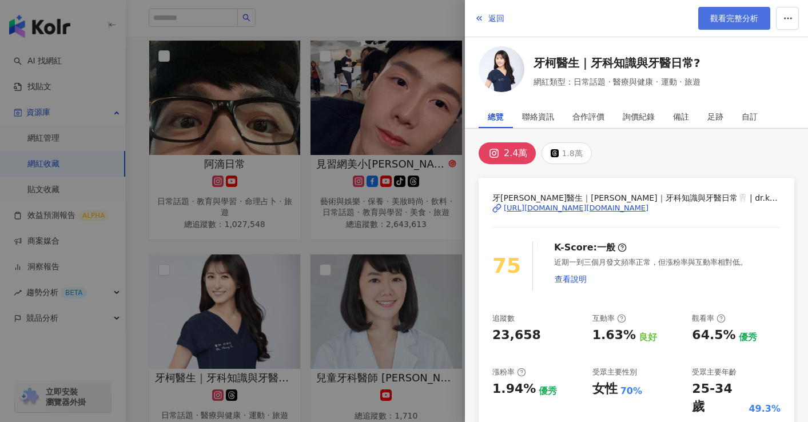
click at [746, 16] on span "觀看完整分析" at bounding box center [734, 18] width 48 height 9
click at [234, 179] on div at bounding box center [404, 211] width 808 height 422
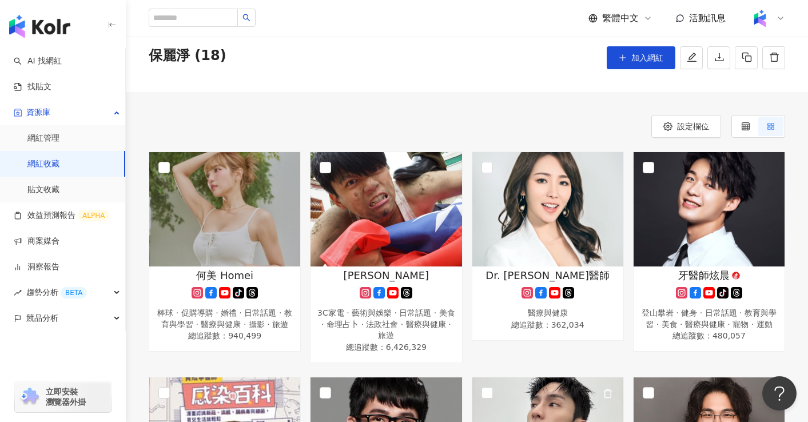
scroll to position [177, 0]
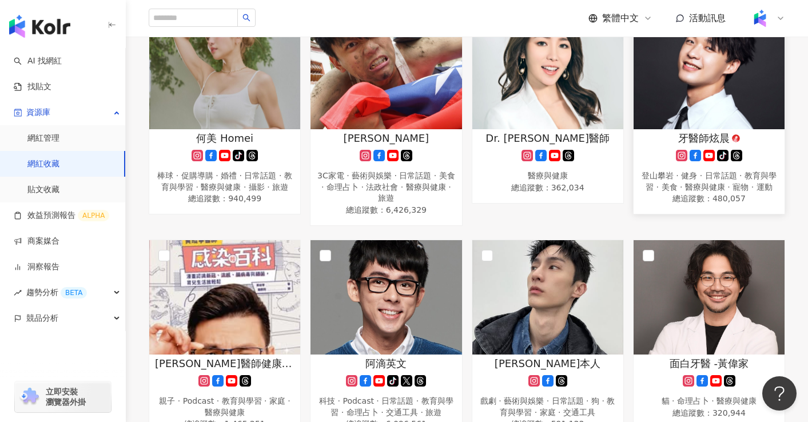
click at [683, 47] on img at bounding box center [708, 72] width 151 height 114
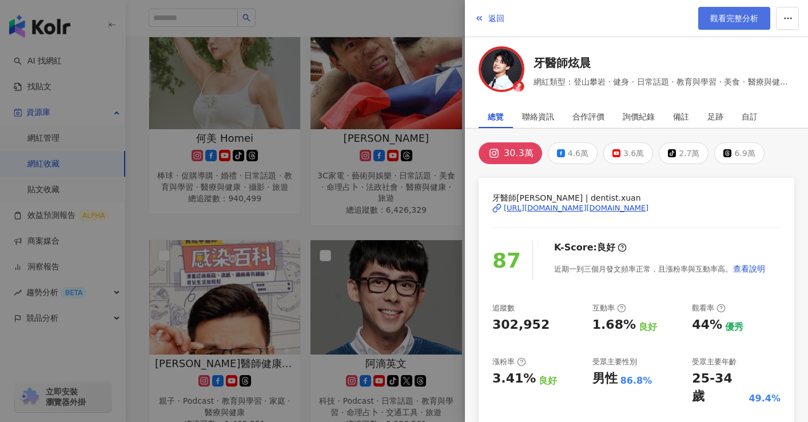
click at [730, 21] on span "觀看完整分析" at bounding box center [734, 18] width 48 height 9
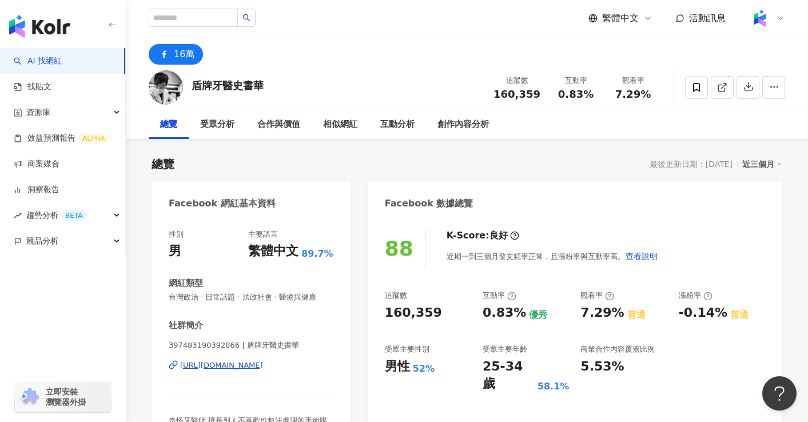
click at [263, 365] on div "https://www.facebook.com/397483190392866" at bounding box center [221, 365] width 83 height 10
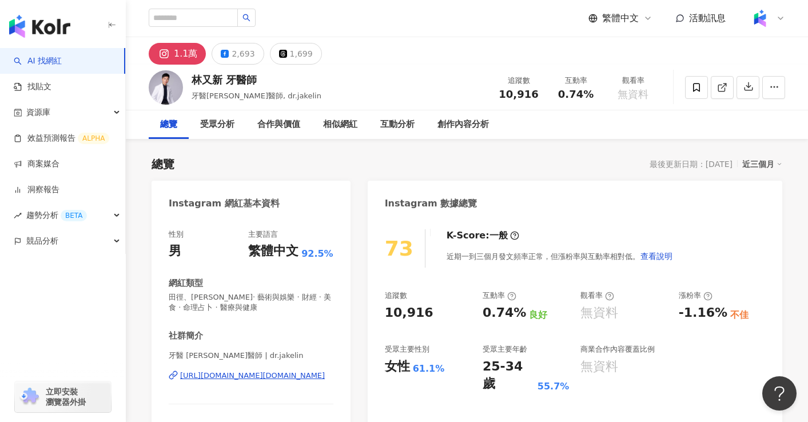
click at [243, 379] on div "https://www.instagram.com/dr.jakelin/" at bounding box center [252, 375] width 145 height 10
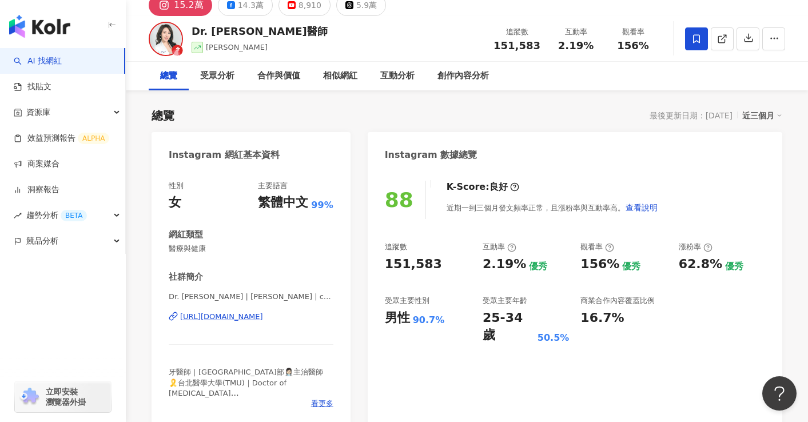
scroll to position [69, 0]
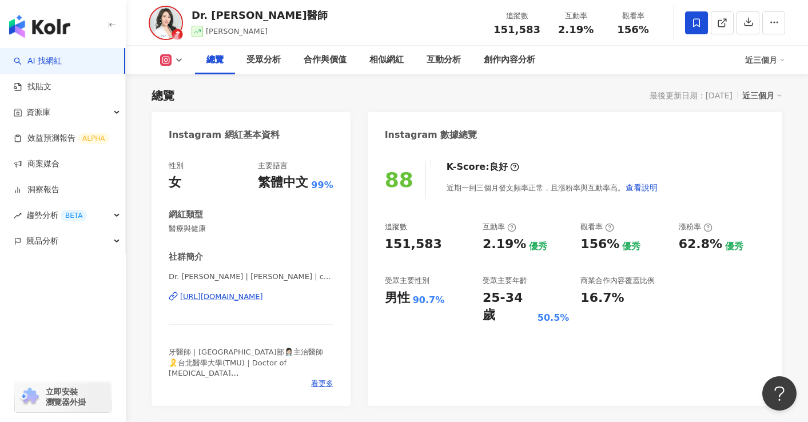
click at [263, 301] on div "https://www.instagram.com/chavelle_liu/" at bounding box center [221, 296] width 83 height 10
drag, startPoint x: 192, startPoint y: 13, endPoint x: 325, endPoint y: 17, distance: 133.2
click at [325, 17] on div "Dr. Chavelle 劉芷伊醫師 劉芷伊,chavelle_liu 追蹤數 151,583 互動率 2.19% 觀看率 156%" at bounding box center [467, 22] width 682 height 45
copy div "Dr. Chavelle 劉芷伊醫師"
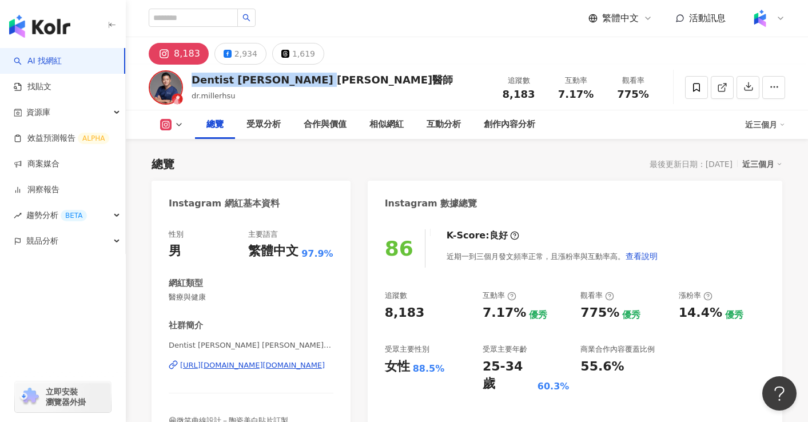
drag, startPoint x: 192, startPoint y: 78, endPoint x: 327, endPoint y: 84, distance: 135.0
click at [327, 84] on div "Dentist Miller 徐鈞信 牙醫師 dr.millerhsu 追蹤數 8,183 互動率 7.17% 觀看率 775%" at bounding box center [467, 87] width 682 height 45
copy div "Dentist Miller 徐鈞信 牙醫師"
click at [194, 22] on input "search" at bounding box center [193, 18] width 89 height 18
type input "***"
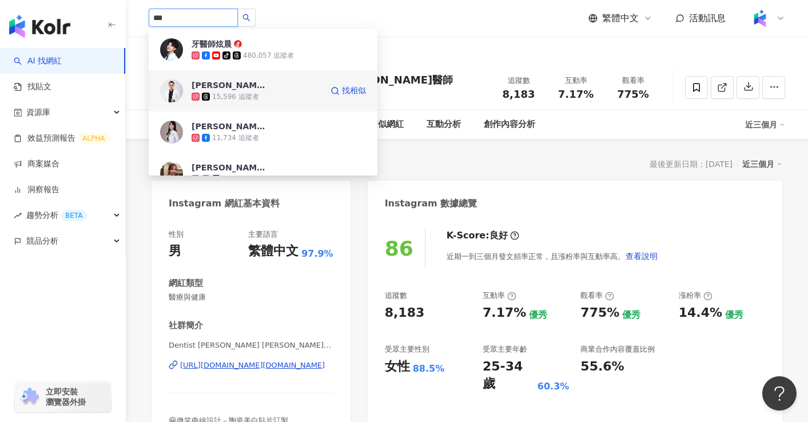
click at [266, 100] on div "15,596 追蹤者" at bounding box center [256, 96] width 130 height 11
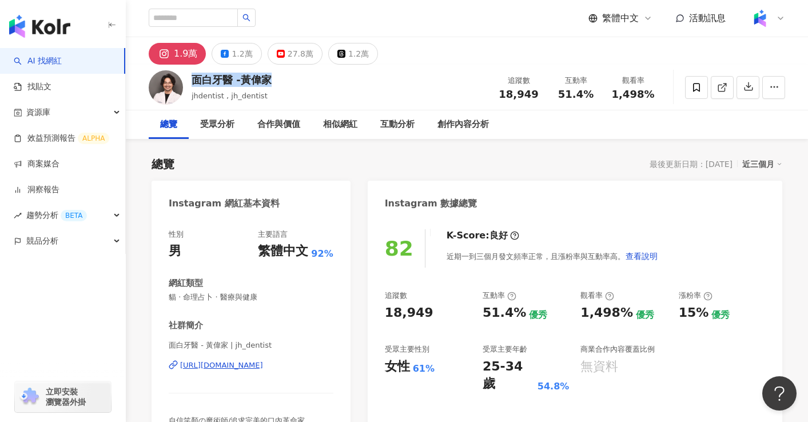
drag, startPoint x: 269, startPoint y: 81, endPoint x: 279, endPoint y: 81, distance: 10.9
click at [279, 81] on div "面白牙醫 -黃偉家 jhdentist , jh_dentist 追蹤數 18,949 互動率 51.4% 觀看率 1,498%" at bounding box center [467, 87] width 682 height 45
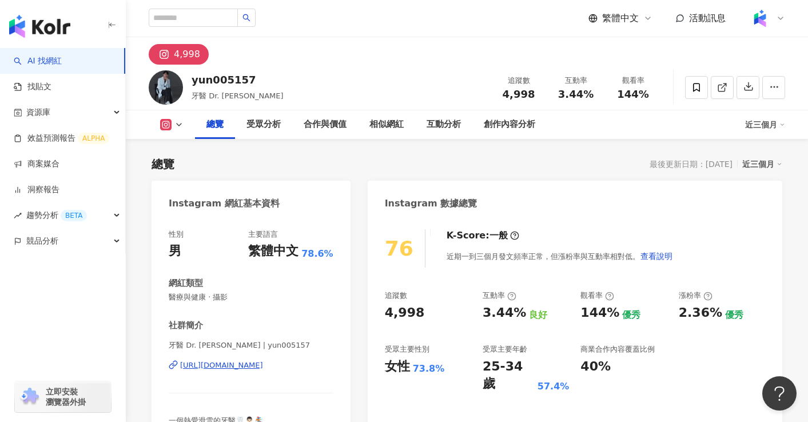
click at [263, 364] on div "[URL][DOMAIN_NAME]" at bounding box center [221, 365] width 83 height 10
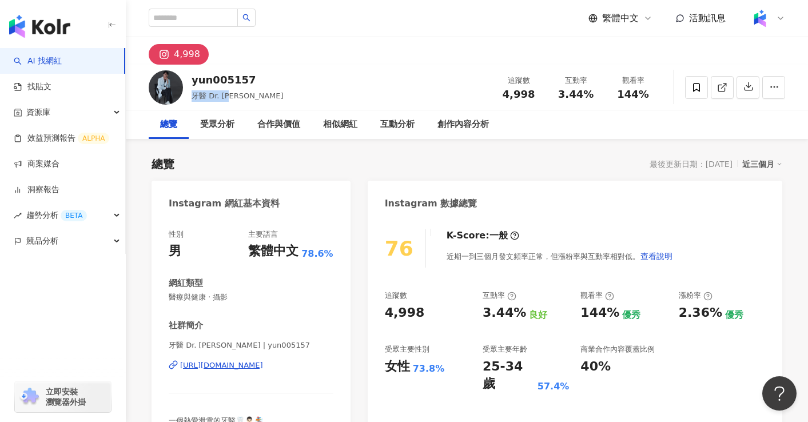
drag, startPoint x: 194, startPoint y: 97, endPoint x: 242, endPoint y: 97, distance: 48.0
click at [242, 97] on div "牙醫 Dr. 范姜" at bounding box center [237, 95] width 92 height 11
copy span "牙醫 Dr. 范姜"
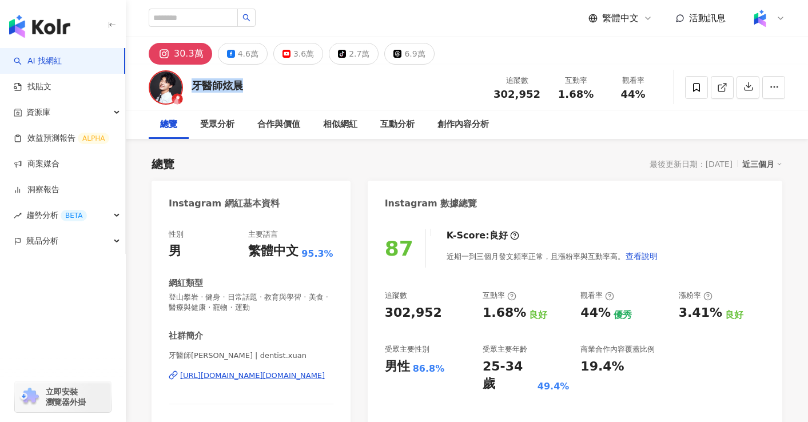
drag, startPoint x: 238, startPoint y: 86, endPoint x: 193, endPoint y: 83, distance: 44.7
click at [193, 83] on div "牙醫師炫晨" at bounding box center [216, 85] width 51 height 14
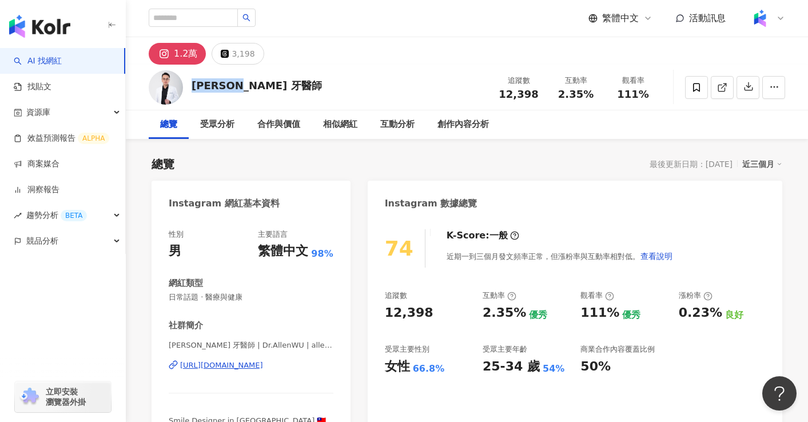
drag, startPoint x: 193, startPoint y: 83, endPoint x: 253, endPoint y: 82, distance: 60.0
click at [253, 82] on div "吳國綸 牙醫師" at bounding box center [256, 85] width 130 height 14
copy div "吳國綸 牙醫師"
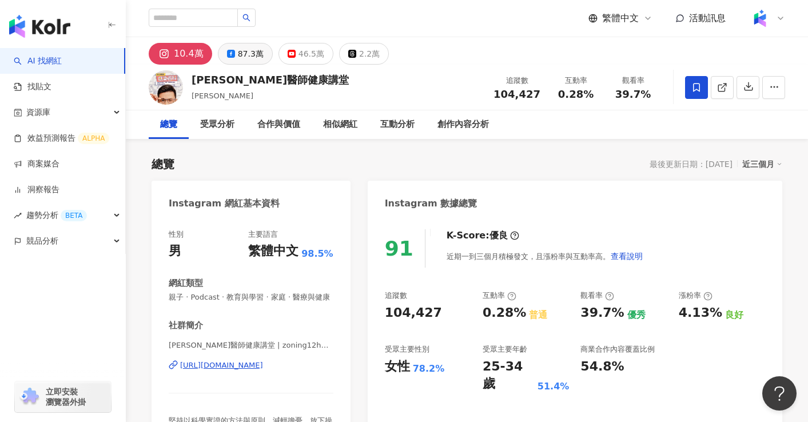
click at [233, 51] on button "87.3萬" at bounding box center [245, 54] width 55 height 22
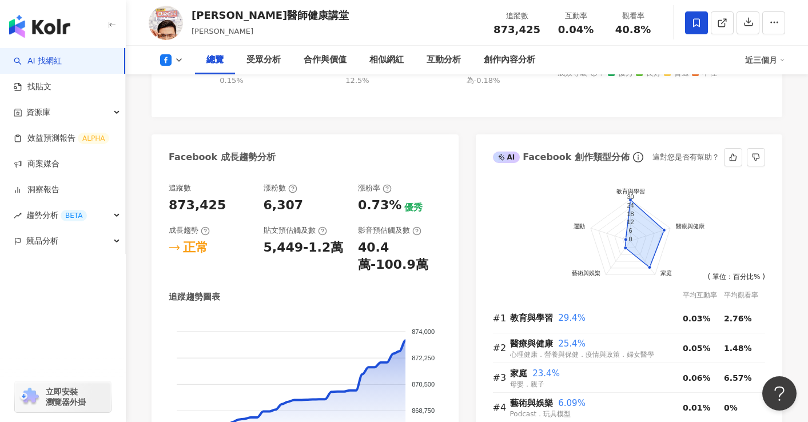
scroll to position [556, 0]
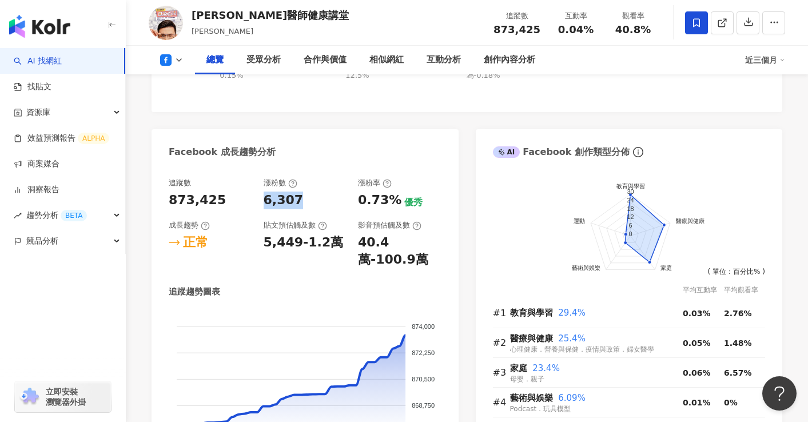
drag, startPoint x: 262, startPoint y: 199, endPoint x: 302, endPoint y: 201, distance: 39.5
click at [302, 201] on div "追蹤數 873,425 漲粉數 6,307 漲粉率 0.73% 優秀 成長趨勢 正常 貼文預估觸及數 5,449-1.2萬 影音預估觸及數 40.4萬-100…" at bounding box center [305, 223] width 273 height 91
copy div "6,307"
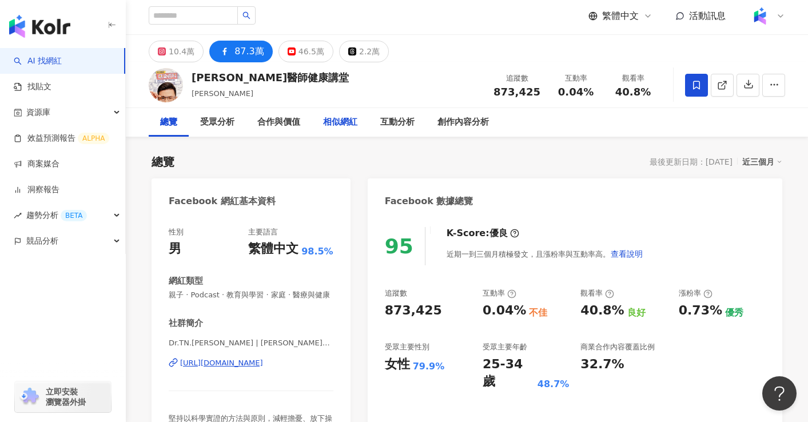
scroll to position [0, 0]
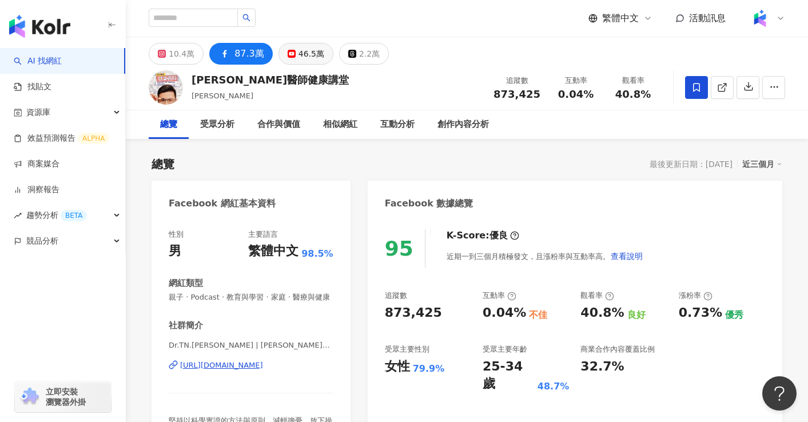
click at [298, 49] on div "46.5萬" at bounding box center [311, 54] width 26 height 16
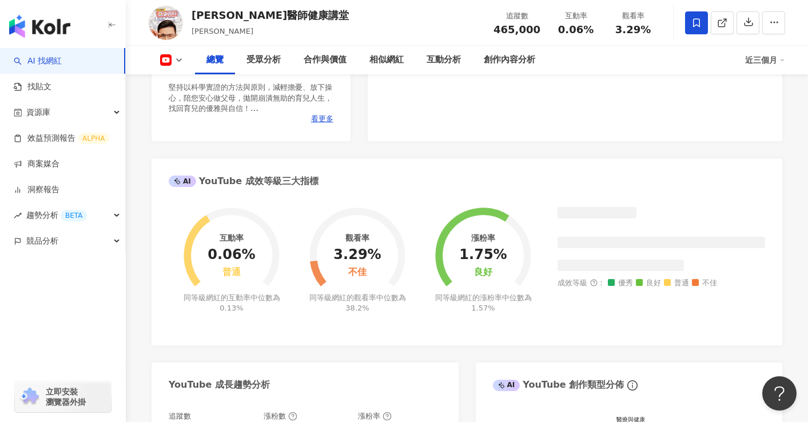
scroll to position [613, 0]
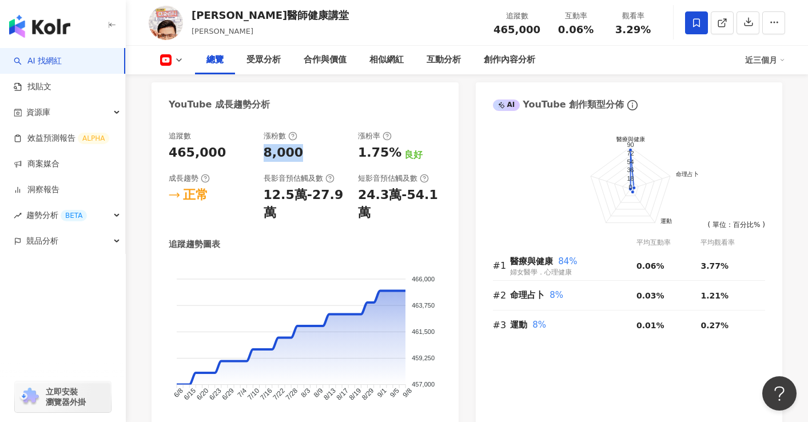
drag, startPoint x: 264, startPoint y: 153, endPoint x: 295, endPoint y: 155, distance: 30.9
click at [295, 155] on div "8,000" at bounding box center [283, 153] width 40 height 18
copy div "8,000"
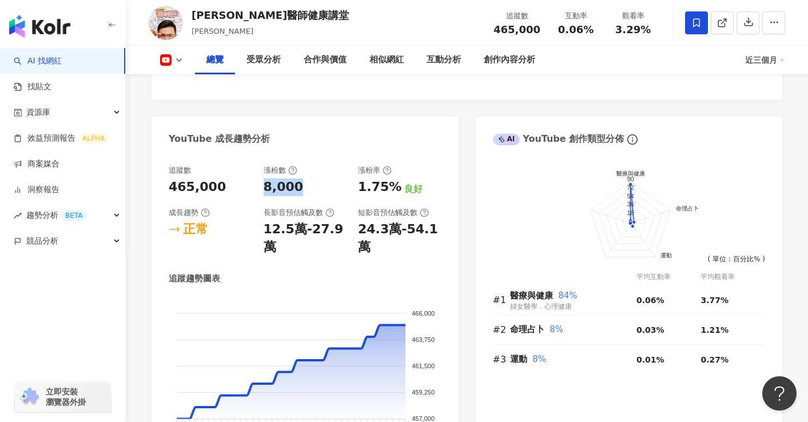
scroll to position [0, 0]
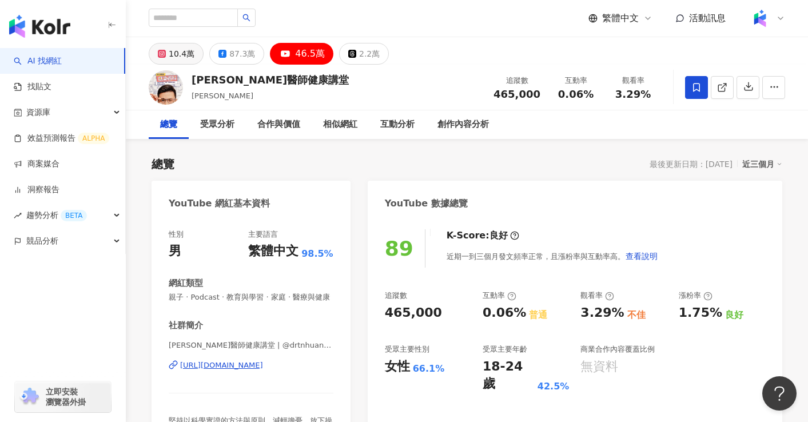
click at [175, 49] on div "10.4萬" at bounding box center [182, 54] width 26 height 16
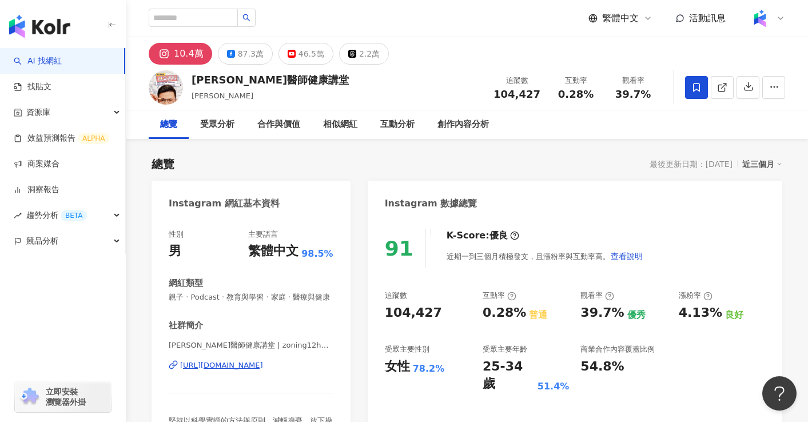
scroll to position [69, 0]
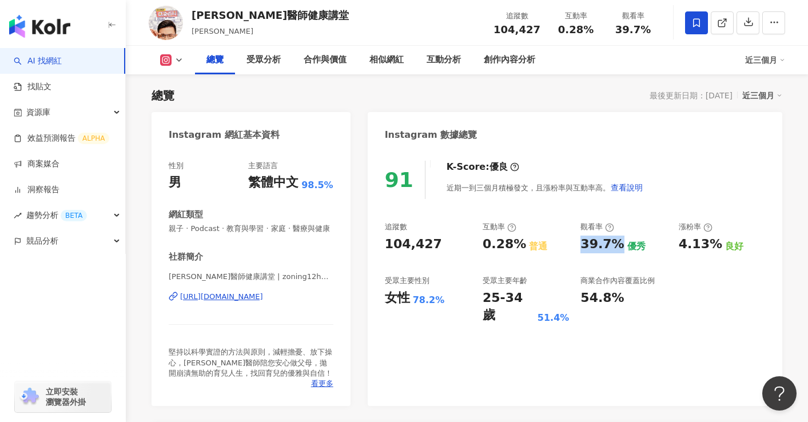
drag, startPoint x: 584, startPoint y: 246, endPoint x: 614, endPoint y: 245, distance: 30.9
click at [614, 245] on div "39.7%" at bounding box center [601, 244] width 43 height 18
copy div "39.7%"
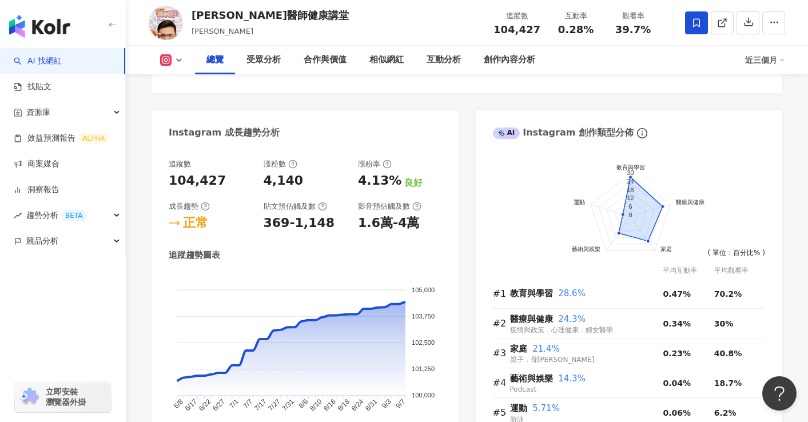
scroll to position [602, 0]
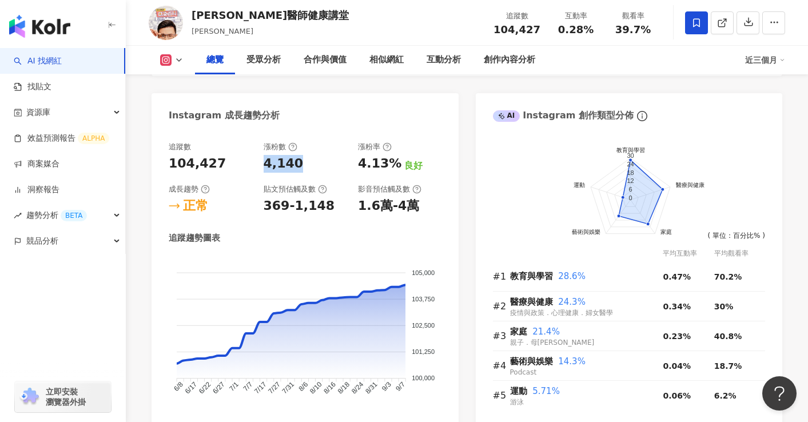
drag, startPoint x: 265, startPoint y: 162, endPoint x: 299, endPoint y: 161, distance: 34.3
click at [299, 161] on div "4,140" at bounding box center [304, 164] width 83 height 18
copy div "4,140"
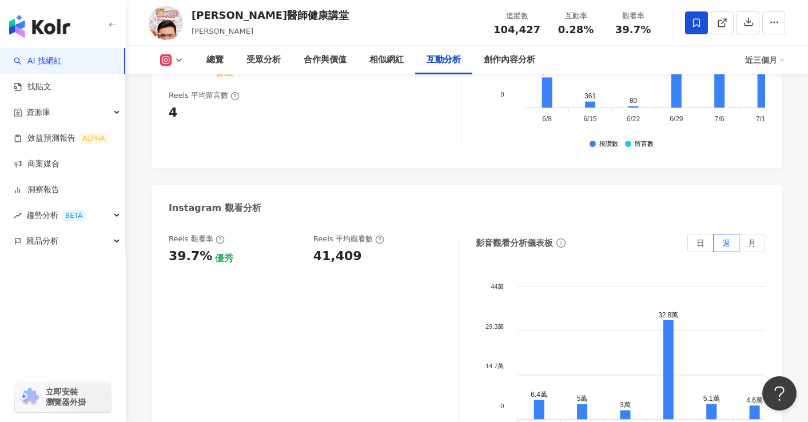
scroll to position [2289, 0]
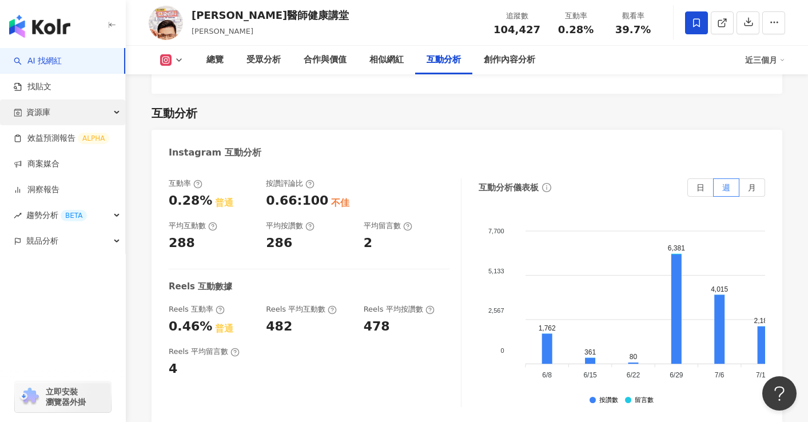
click at [70, 103] on div "資源庫" at bounding box center [62, 112] width 125 height 26
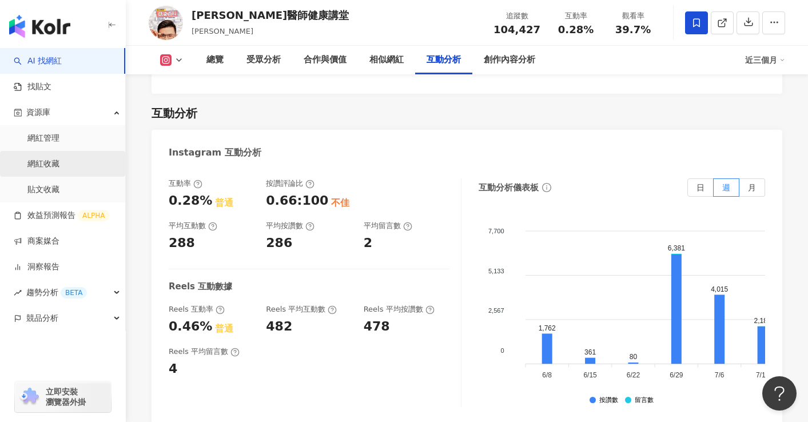
click at [59, 165] on link "網紅收藏" at bounding box center [43, 163] width 32 height 11
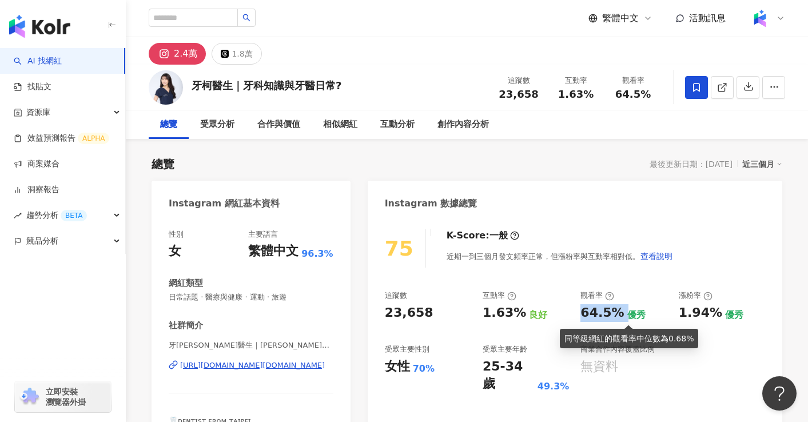
drag, startPoint x: 583, startPoint y: 315, endPoint x: 623, endPoint y: 315, distance: 40.0
click at [623, 315] on div "64.5% 優秀" at bounding box center [623, 313] width 86 height 18
copy div "64.5%"
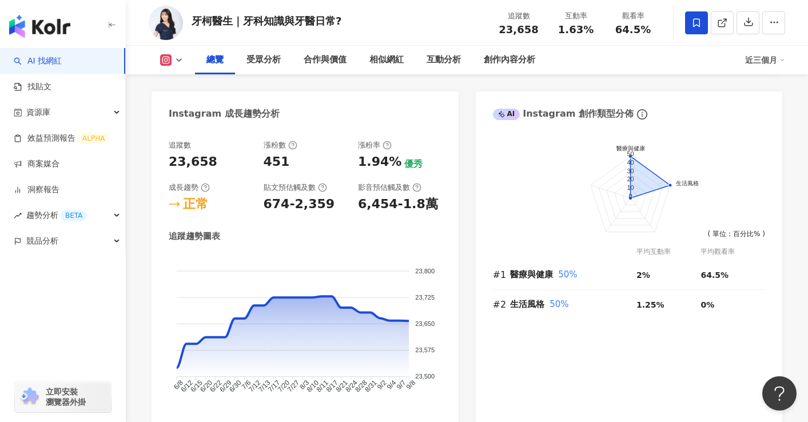
scroll to position [564, 0]
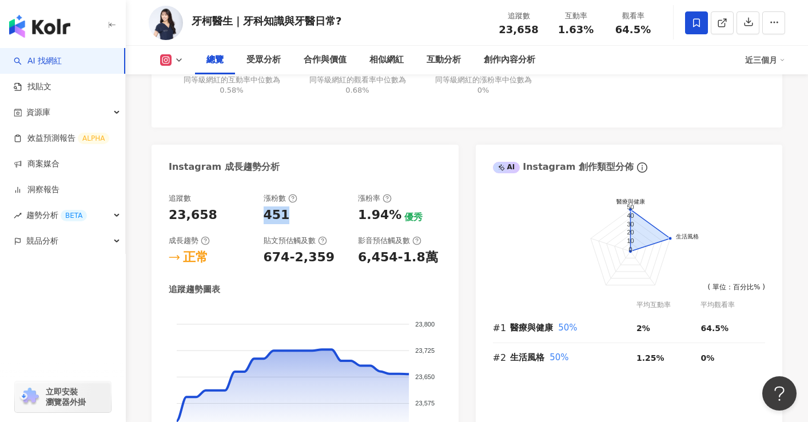
drag, startPoint x: 290, startPoint y: 216, endPoint x: 266, endPoint y: 216, distance: 24.6
click at [266, 216] on div "451" at bounding box center [304, 215] width 83 height 18
copy div "451"
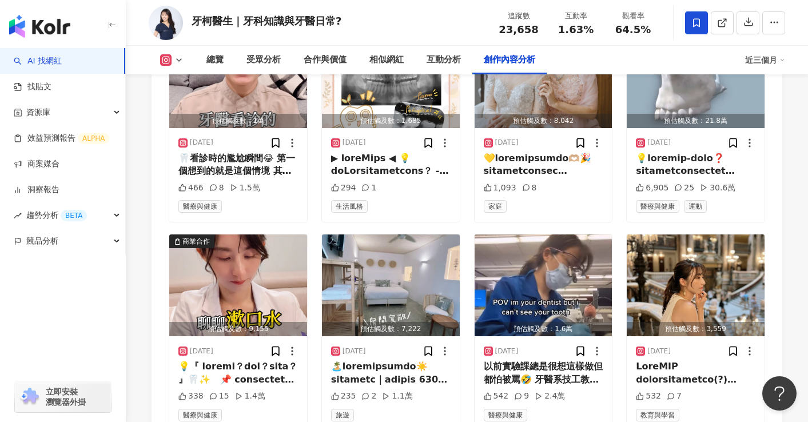
scroll to position [3566, 0]
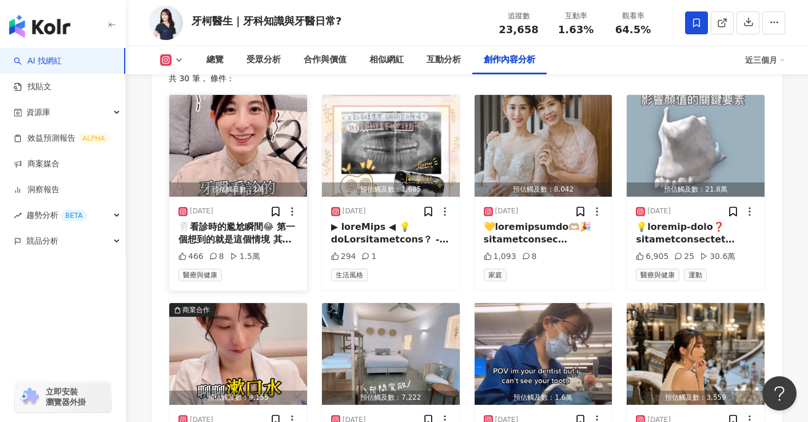
click at [252, 162] on img "button" at bounding box center [238, 146] width 138 height 102
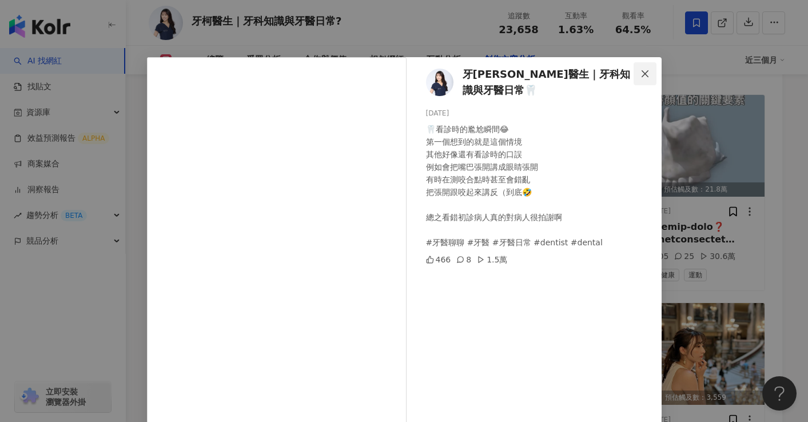
click at [647, 75] on span "Close" at bounding box center [644, 73] width 23 height 9
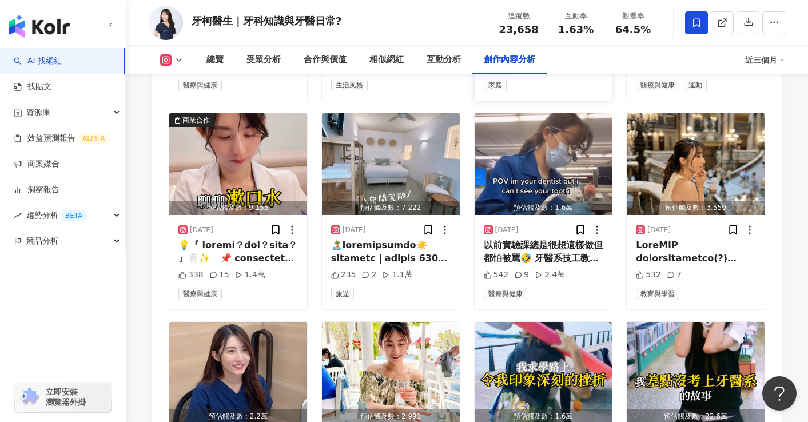
scroll to position [3772, 0]
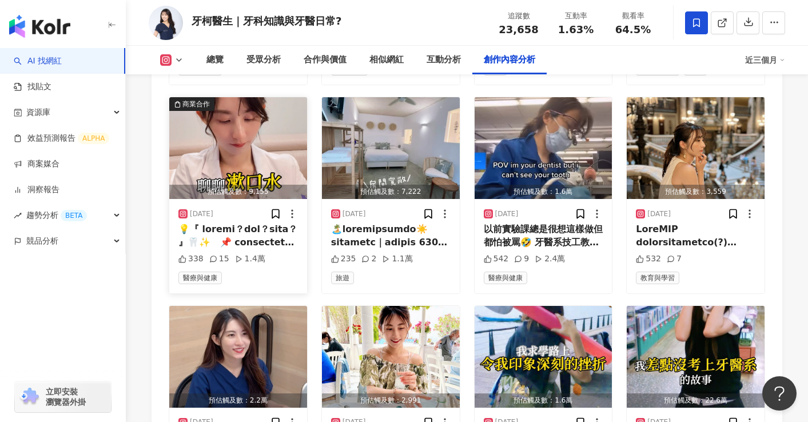
click at [245, 151] on img "button" at bounding box center [238, 148] width 138 height 102
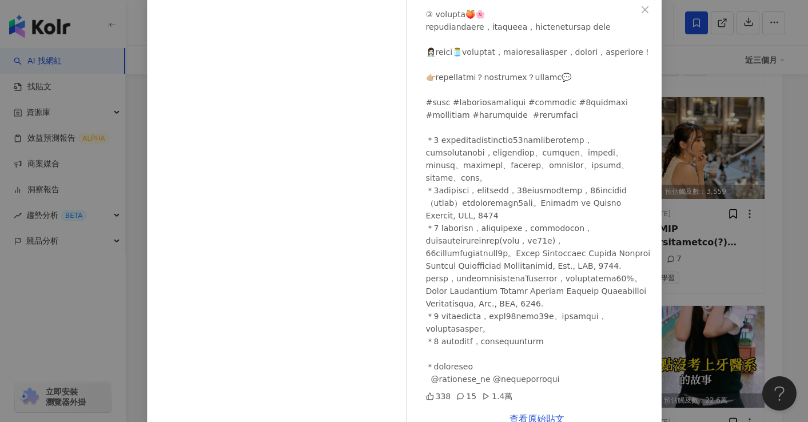
scroll to position [91, 0]
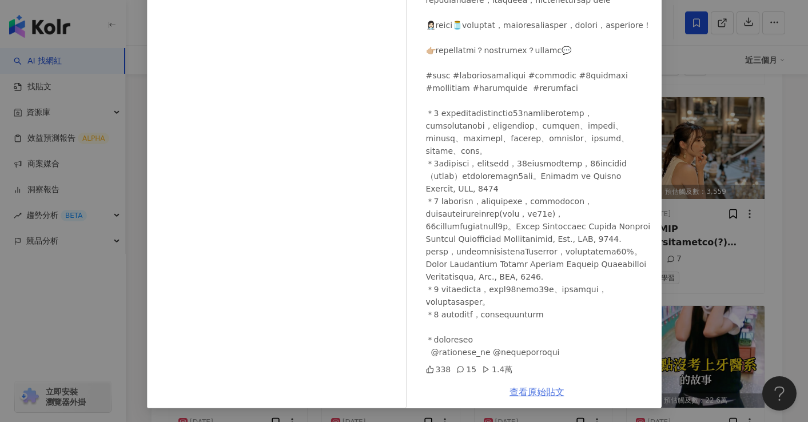
click at [513, 390] on link "查看原始貼文" at bounding box center [536, 391] width 55 height 11
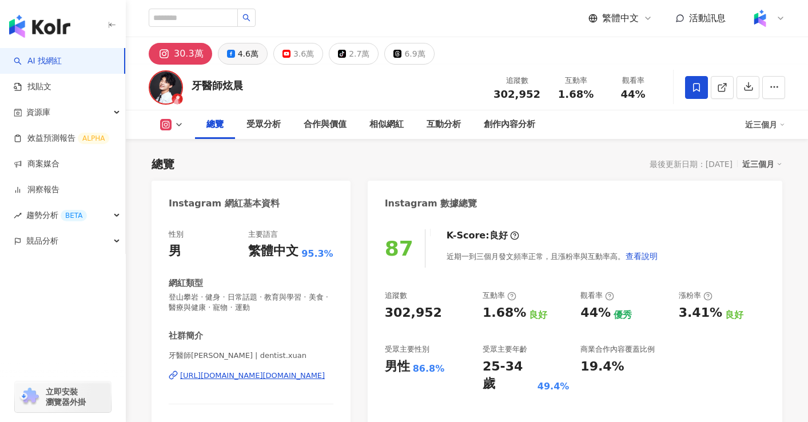
click at [245, 58] on div "4.6萬" at bounding box center [248, 54] width 21 height 16
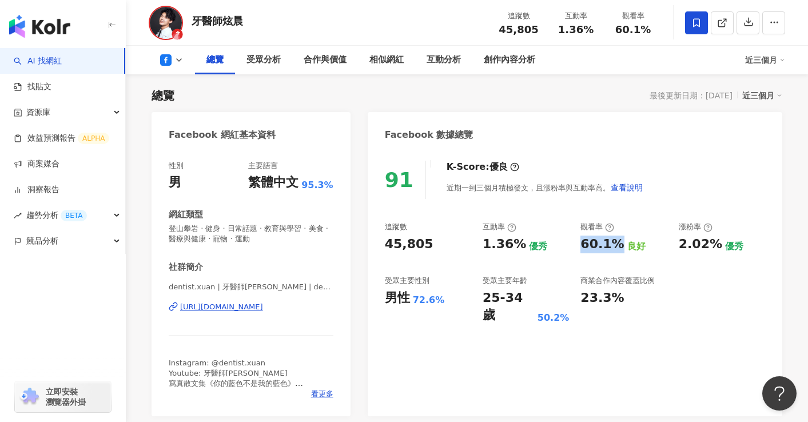
drag, startPoint x: 582, startPoint y: 244, endPoint x: 615, endPoint y: 242, distance: 33.2
click at [615, 242] on div "60.1%" at bounding box center [601, 244] width 43 height 18
copy div "60.1%"
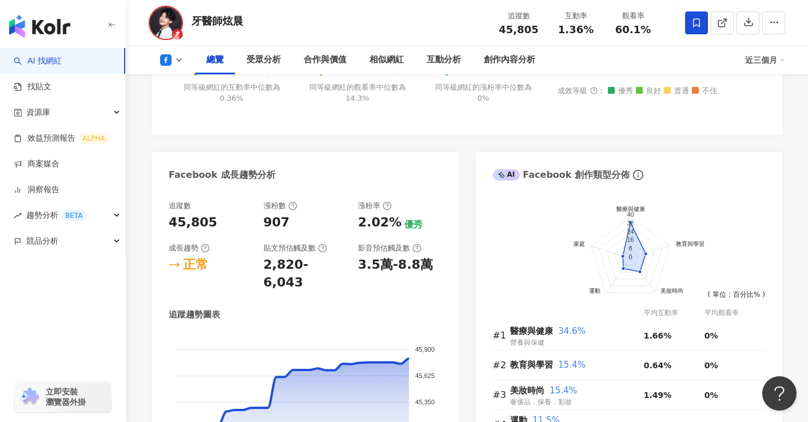
scroll to position [593, 0]
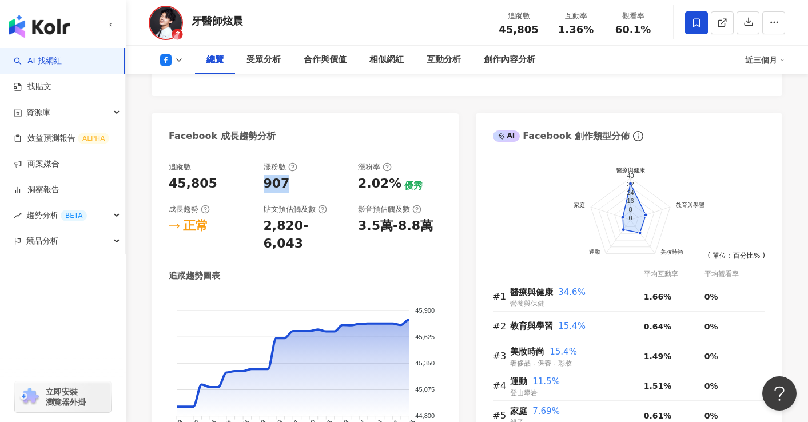
drag, startPoint x: 263, startPoint y: 179, endPoint x: 293, endPoint y: 182, distance: 30.4
click at [293, 182] on div "追蹤數 45,805 漲粉數 907 漲粉率 2.02% 優秀 成長趨勢 正常 貼文預估觸及數 2,820-6,043 影音預估觸及數 3.5萬-8.8萬" at bounding box center [305, 207] width 273 height 91
copy div "907"
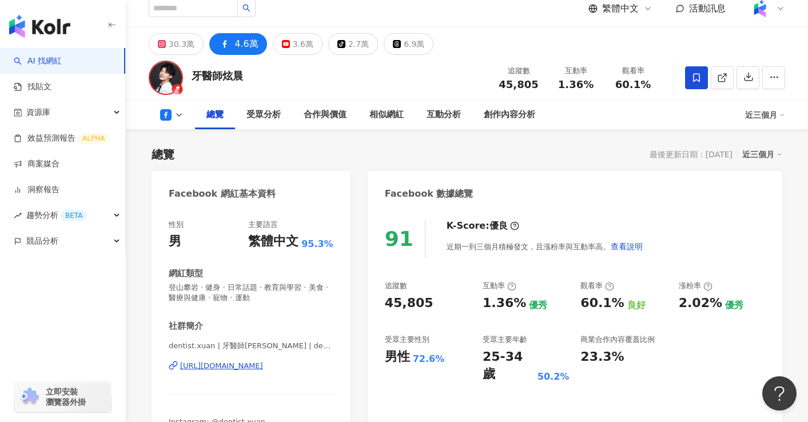
scroll to position [0, 0]
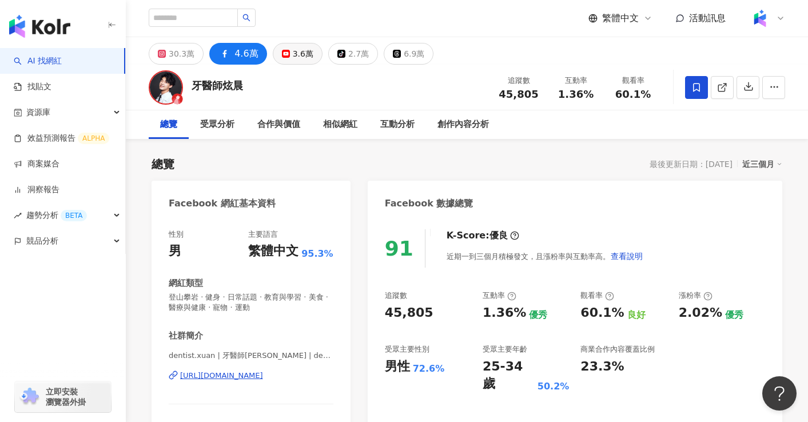
click at [297, 61] on div "3.6萬" at bounding box center [303, 54] width 21 height 16
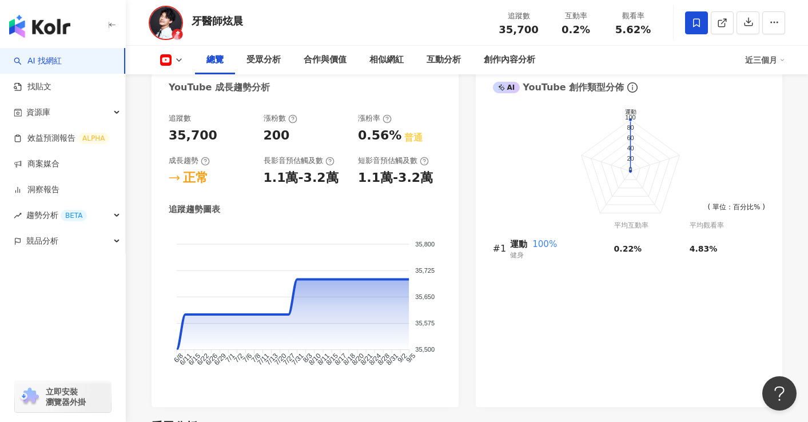
scroll to position [429, 0]
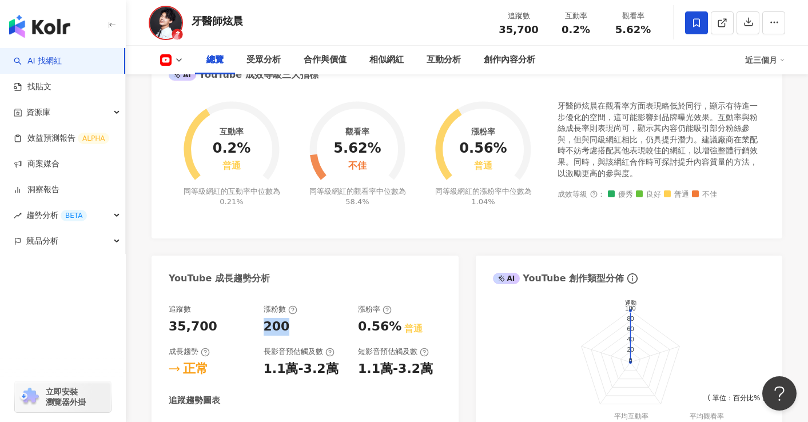
drag, startPoint x: 267, startPoint y: 329, endPoint x: 292, endPoint y: 329, distance: 25.1
click at [292, 329] on div "200" at bounding box center [304, 327] width 83 height 18
copy div "200"
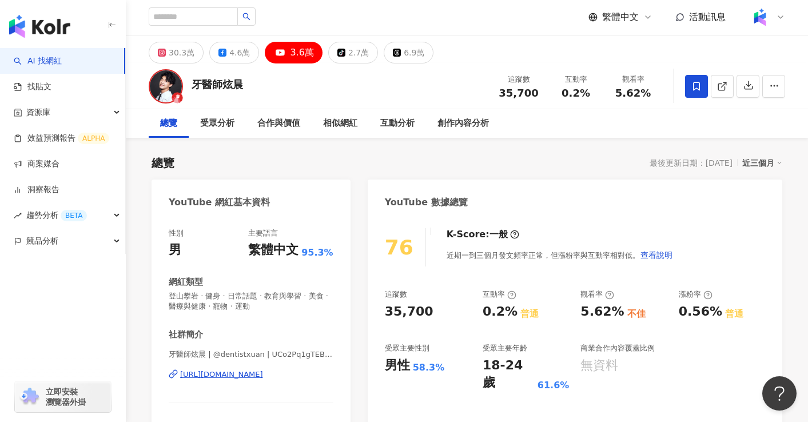
scroll to position [0, 0]
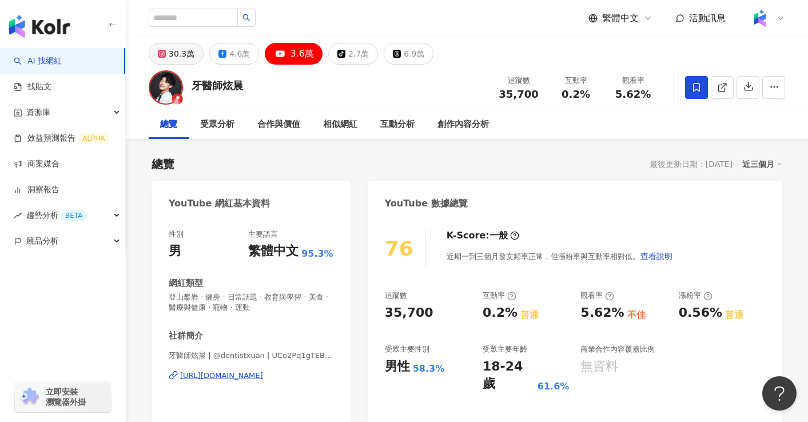
click at [186, 53] on div "30.3萬" at bounding box center [182, 54] width 26 height 16
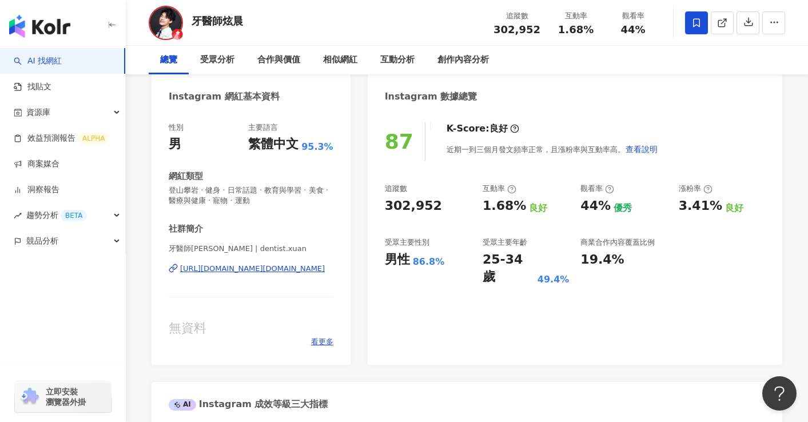
scroll to position [137, 0]
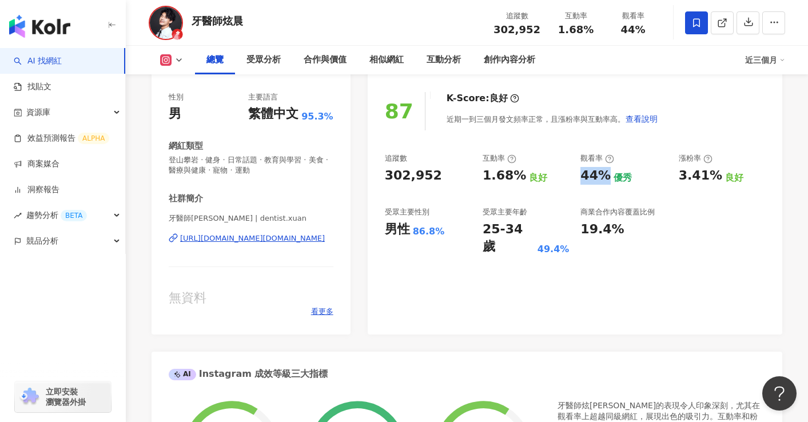
drag, startPoint x: 581, startPoint y: 173, endPoint x: 605, endPoint y: 177, distance: 25.0
click at [605, 177] on div "44% 優秀" at bounding box center [623, 176] width 86 height 18
copy div "44%"
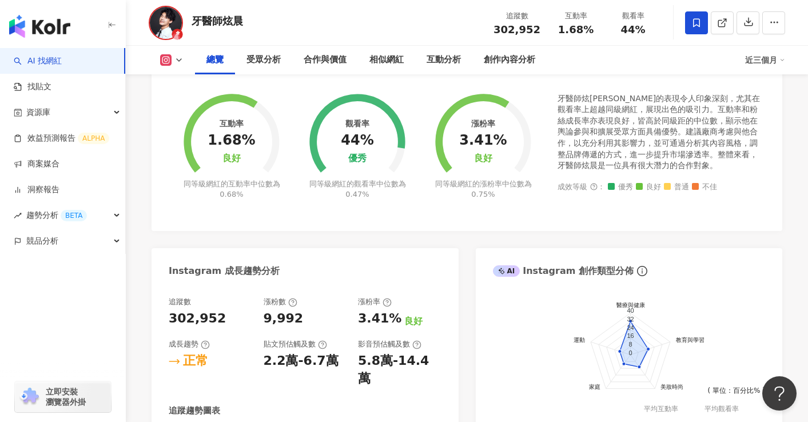
scroll to position [442, 0]
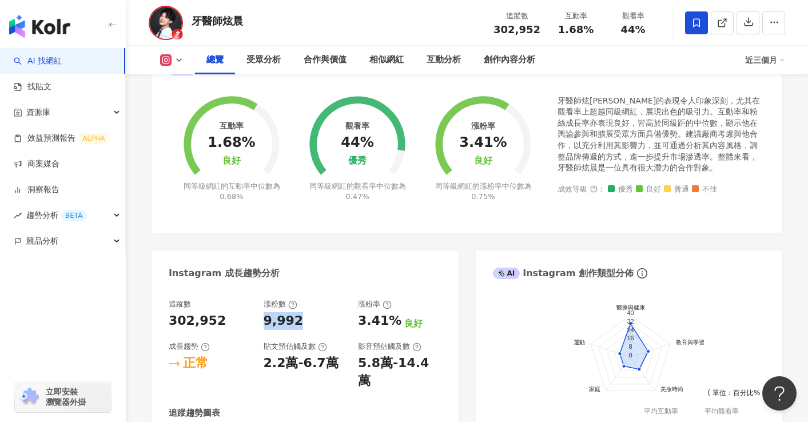
drag, startPoint x: 305, startPoint y: 323, endPoint x: 265, endPoint y: 321, distance: 40.1
click at [265, 321] on div "9,992" at bounding box center [304, 321] width 83 height 18
copy div "9,992"
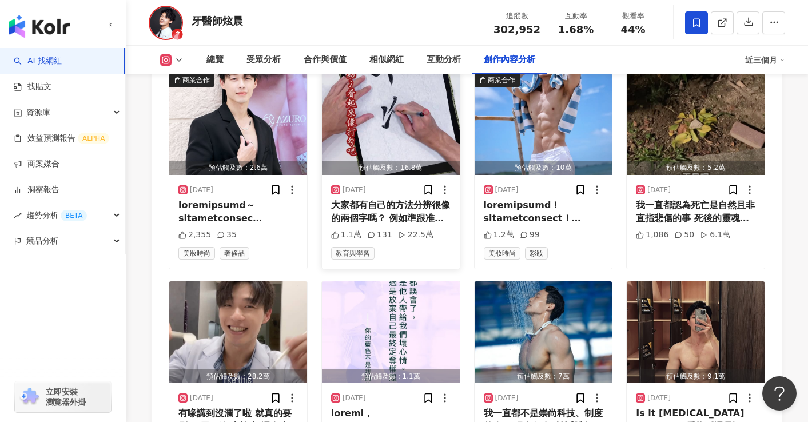
scroll to position [3837, 0]
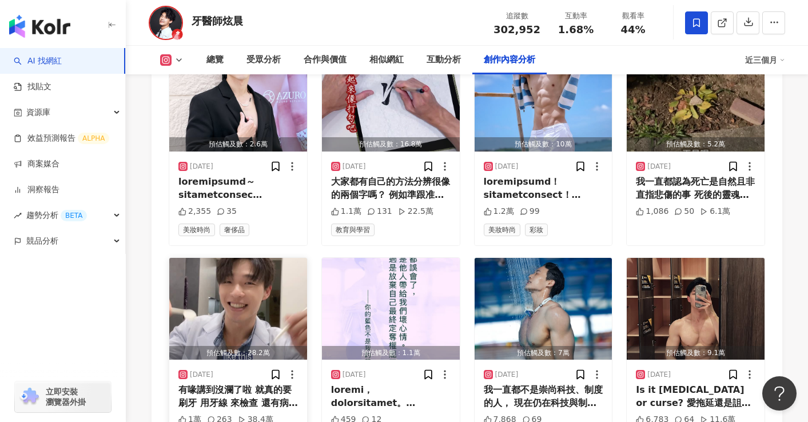
click at [203, 276] on img "button" at bounding box center [238, 309] width 138 height 102
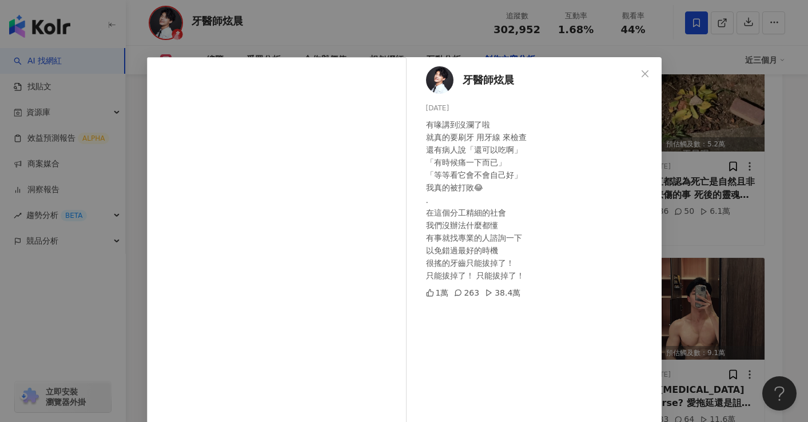
scroll to position [69, 0]
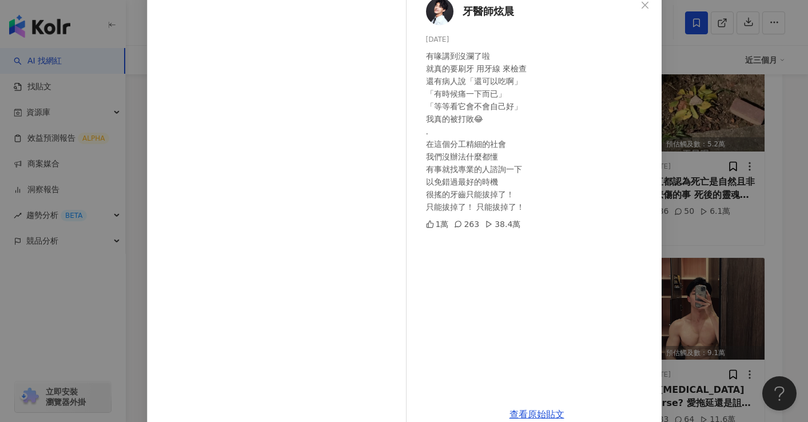
click at [66, 263] on div "牙醫師炫晨 2025/8/11 有喙講到沒瀾了啦 就真的要刷牙 用牙線 來檢查 還有病人說「還可以吃啊」 「有時候痛一下而已」 「等等看它會不會自己好」 我真…" at bounding box center [404, 211] width 808 height 422
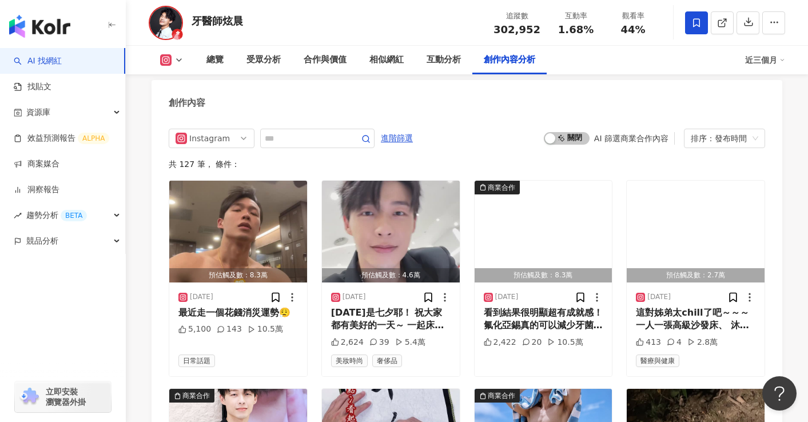
scroll to position [3494, 0]
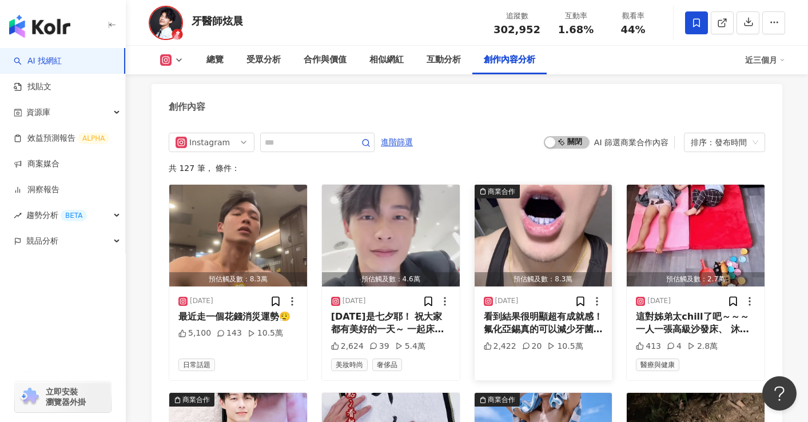
click at [556, 203] on img "button" at bounding box center [543, 236] width 138 height 102
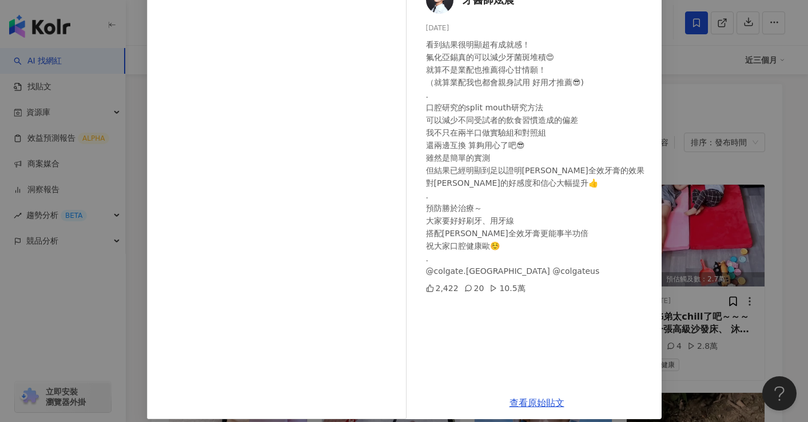
scroll to position [91, 0]
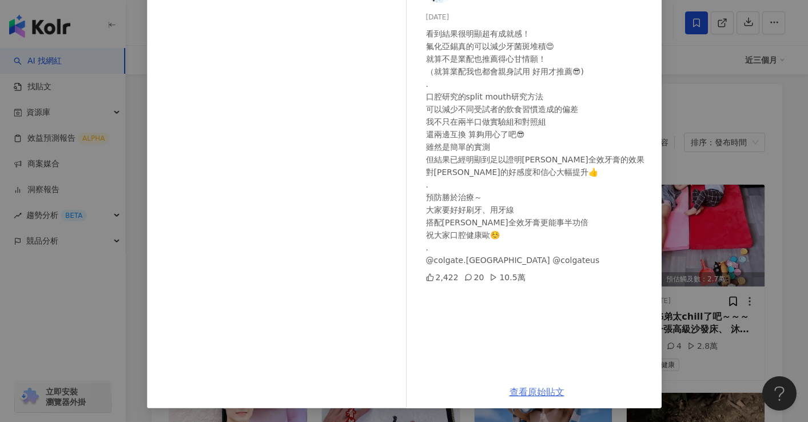
click at [536, 391] on link "查看原始貼文" at bounding box center [536, 391] width 55 height 11
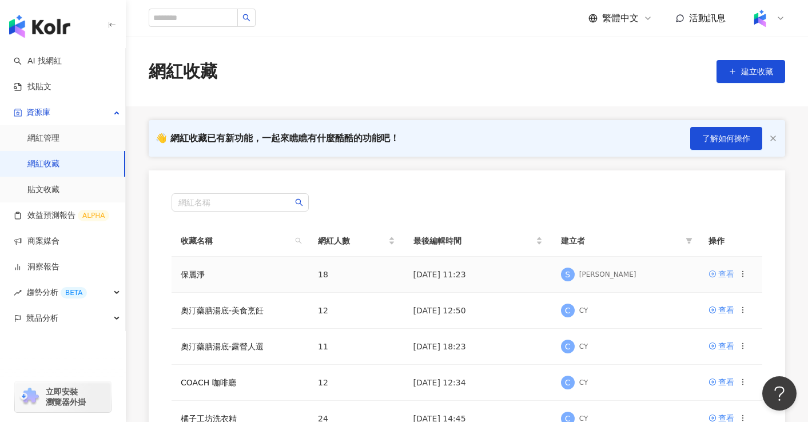
click at [716, 274] on icon at bounding box center [712, 273] width 7 height 7
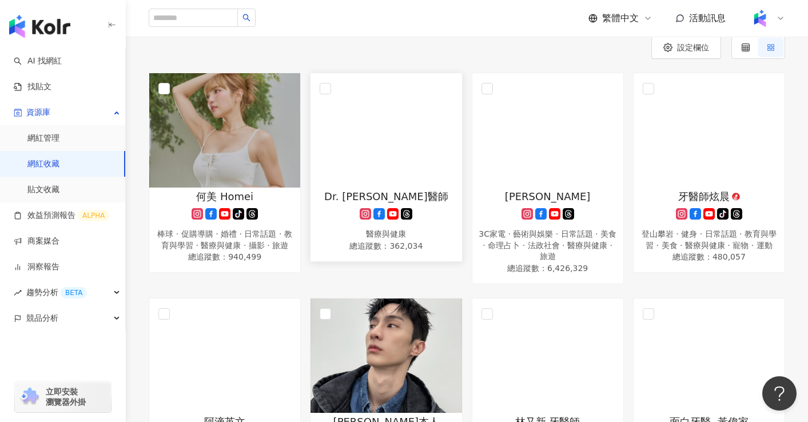
scroll to position [207, 0]
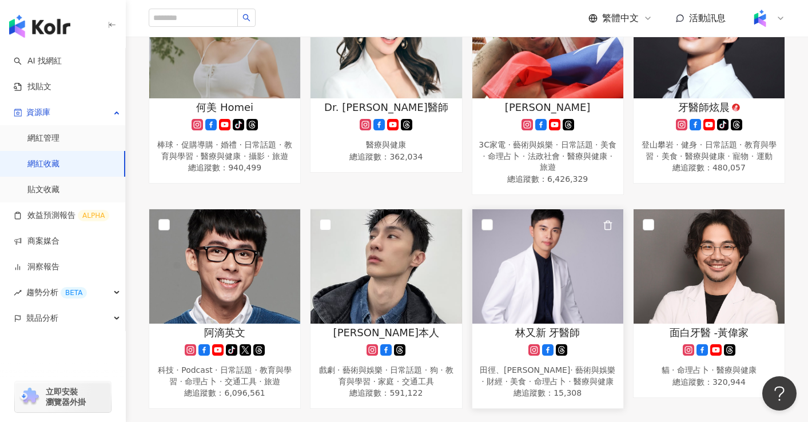
click at [503, 262] on img at bounding box center [547, 266] width 151 height 114
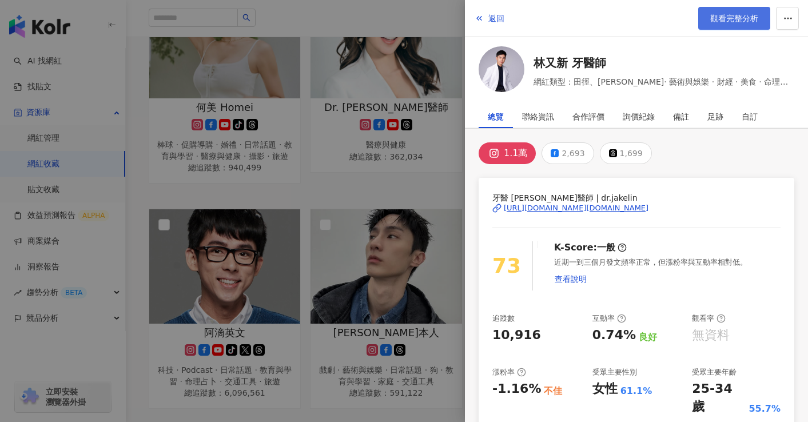
click at [731, 24] on link "觀看完整分析" at bounding box center [734, 18] width 72 height 23
click at [404, 220] on div at bounding box center [404, 211] width 808 height 422
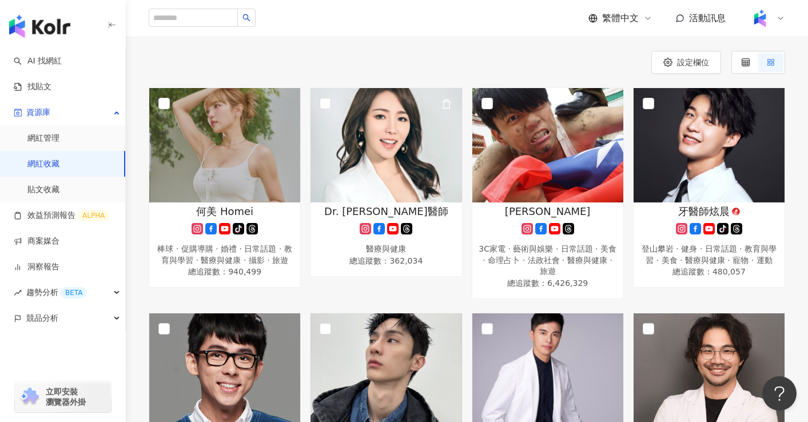
scroll to position [70, 0]
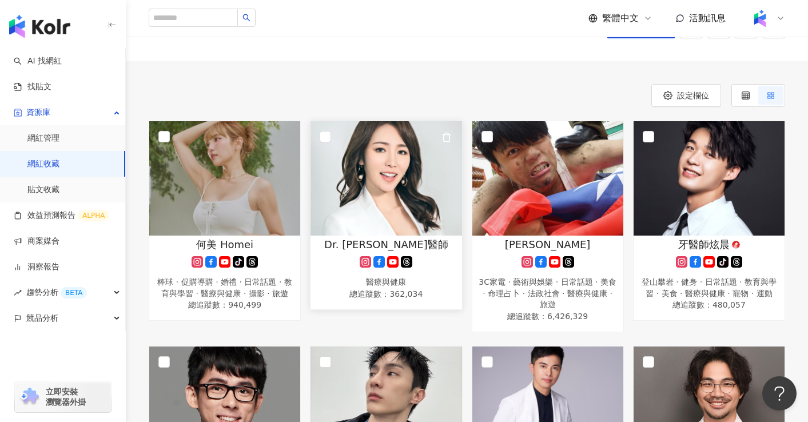
click at [417, 196] on img at bounding box center [385, 178] width 151 height 114
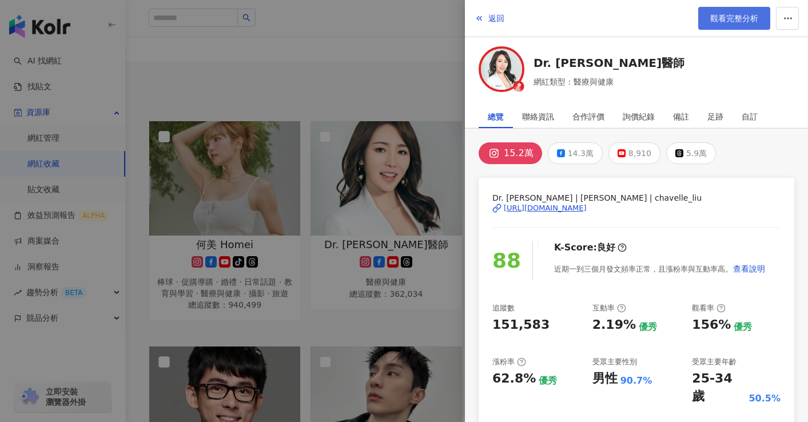
click at [743, 9] on link "觀看完整分析" at bounding box center [734, 18] width 72 height 23
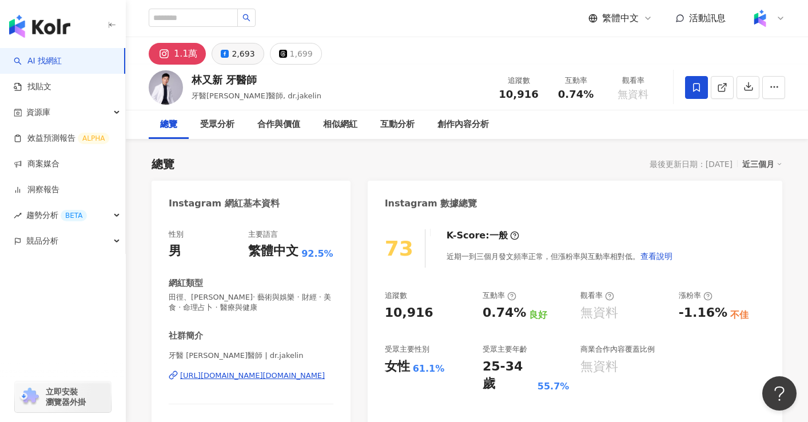
click at [240, 47] on div "2,693" at bounding box center [242, 54] width 23 height 16
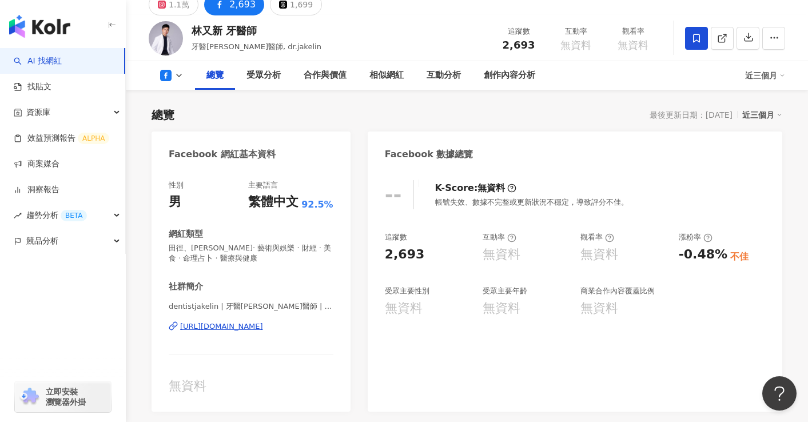
scroll to position [69, 0]
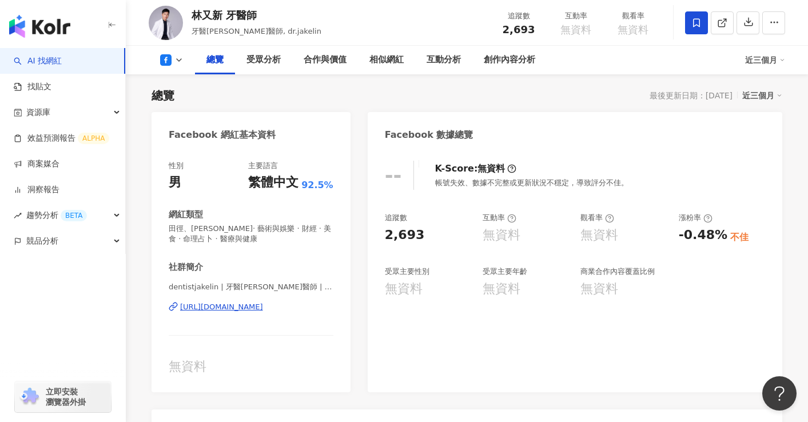
click at [245, 309] on div "[URL][DOMAIN_NAME]" at bounding box center [221, 307] width 83 height 10
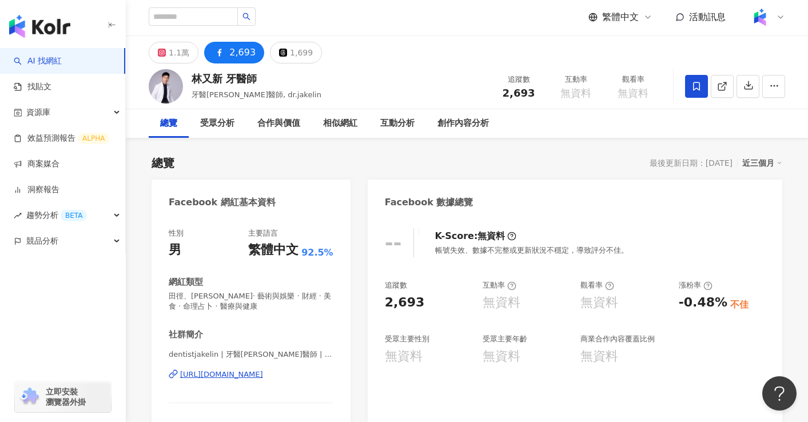
scroll to position [0, 0]
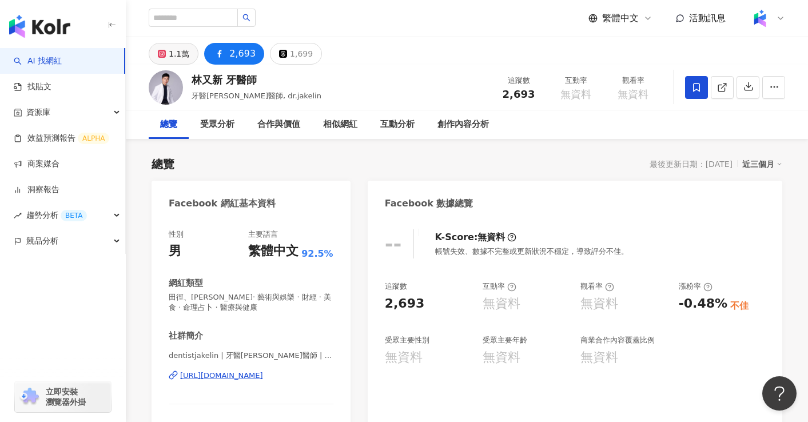
click at [173, 57] on div "1.1萬" at bounding box center [179, 54] width 21 height 16
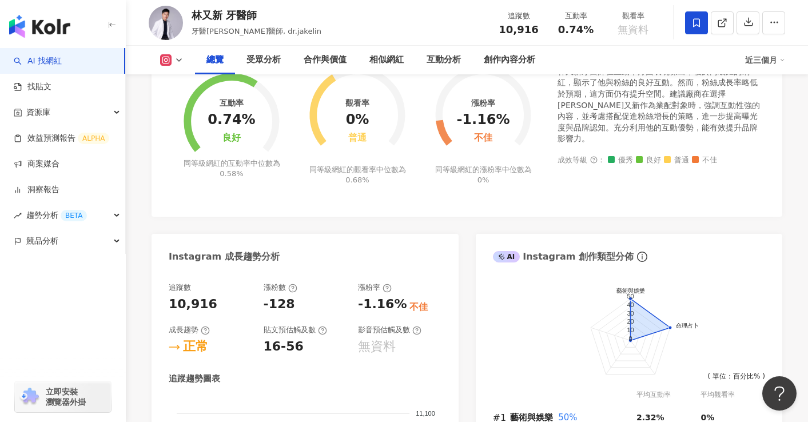
scroll to position [397, 0]
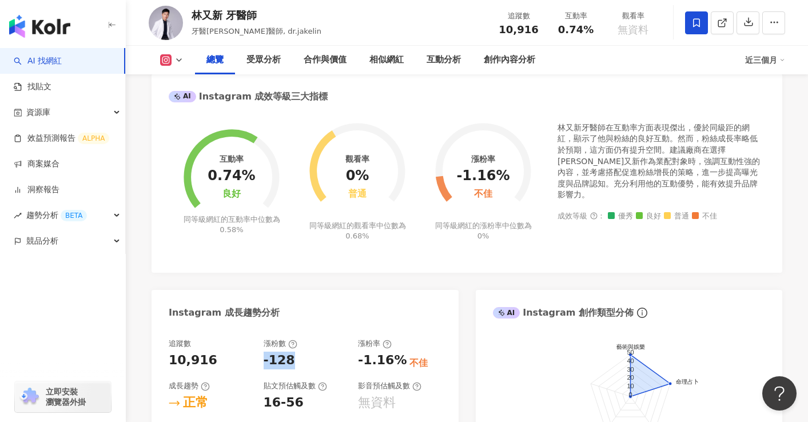
drag, startPoint x: 295, startPoint y: 356, endPoint x: 264, endPoint y: 355, distance: 30.9
click at [264, 355] on div "-128" at bounding box center [304, 360] width 83 height 18
copy div "-128"
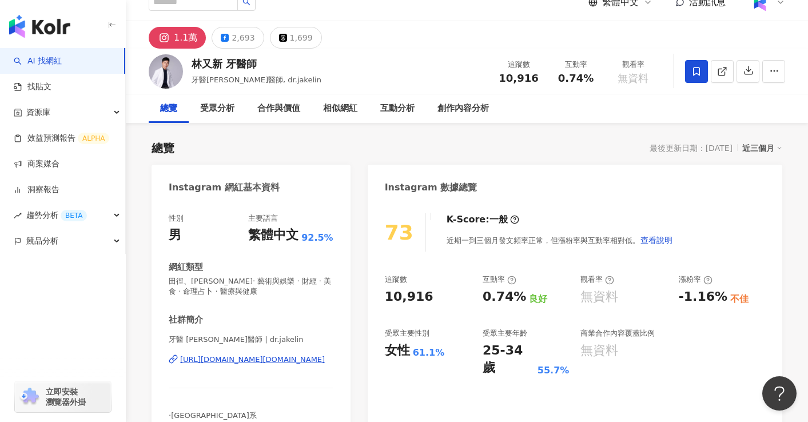
scroll to position [0, 0]
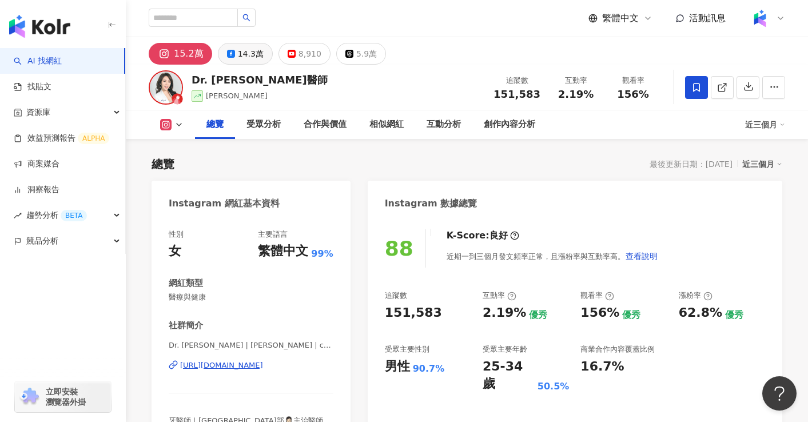
click at [242, 53] on div "14.3萬" at bounding box center [251, 54] width 26 height 16
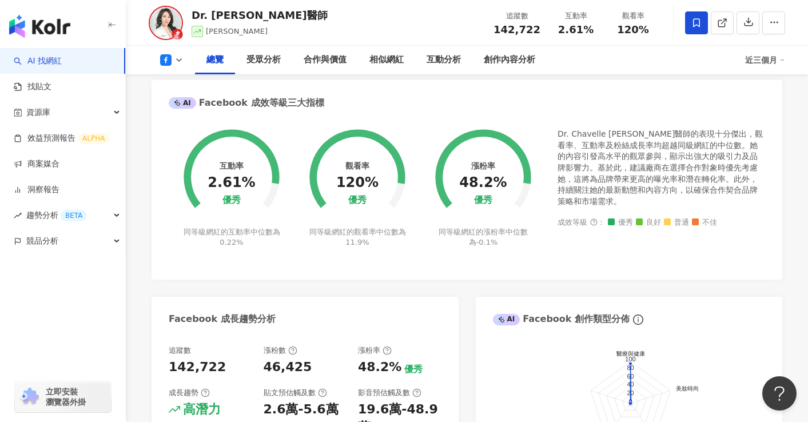
scroll to position [480, 0]
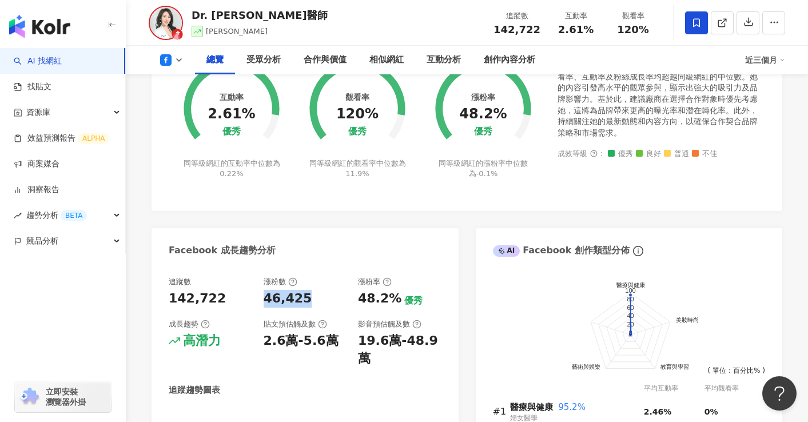
drag, startPoint x: 265, startPoint y: 296, endPoint x: 316, endPoint y: 296, distance: 50.9
click at [316, 296] on div "46,425" at bounding box center [304, 299] width 83 height 18
copy div "46,425"
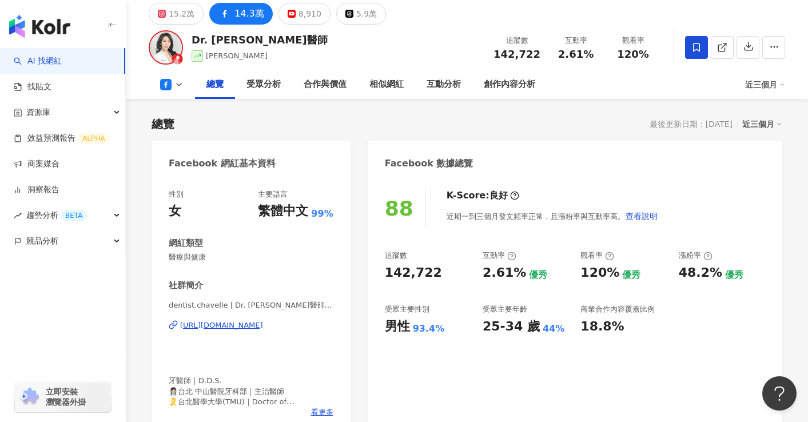
scroll to position [0, 0]
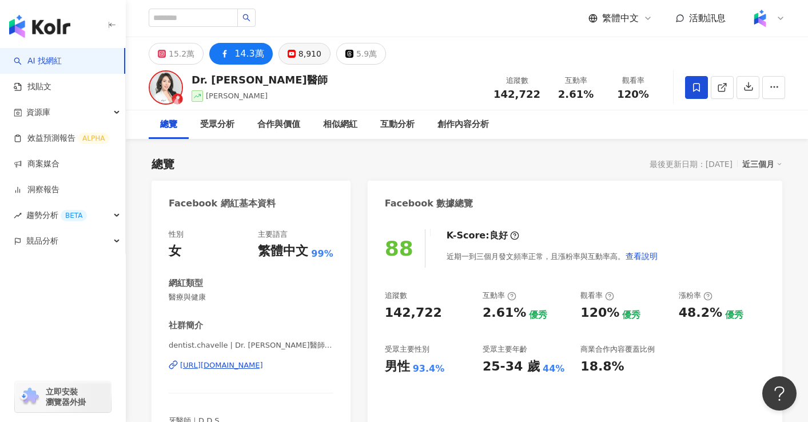
click at [286, 59] on button "8,910" at bounding box center [304, 54] width 52 height 22
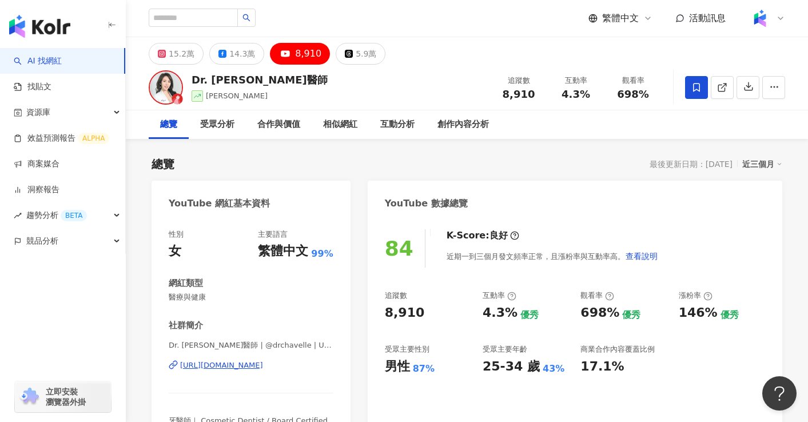
scroll to position [69, 0]
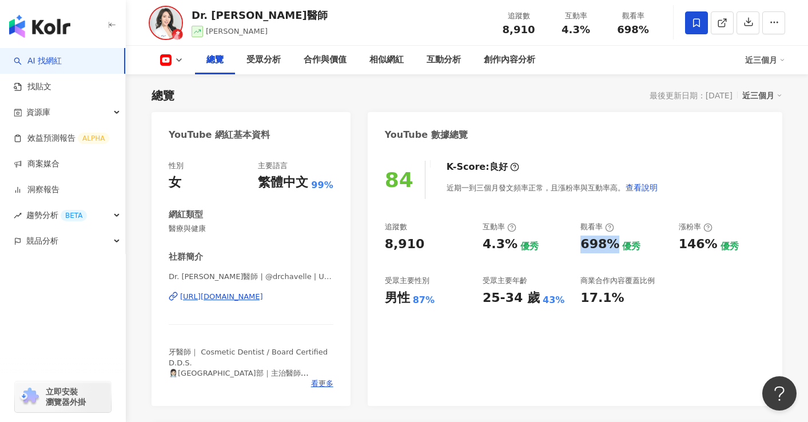
drag, startPoint x: 578, startPoint y: 243, endPoint x: 609, endPoint y: 246, distance: 30.9
click at [609, 246] on div "追蹤數 8,910 互動率 4.3% 優秀 觀看率 698% 優秀 漲粉率 146% 優秀 受眾主要性別 男性 87% 受眾主要年齡 25-34 歲 43% …" at bounding box center [575, 264] width 380 height 85
copy div "698%"
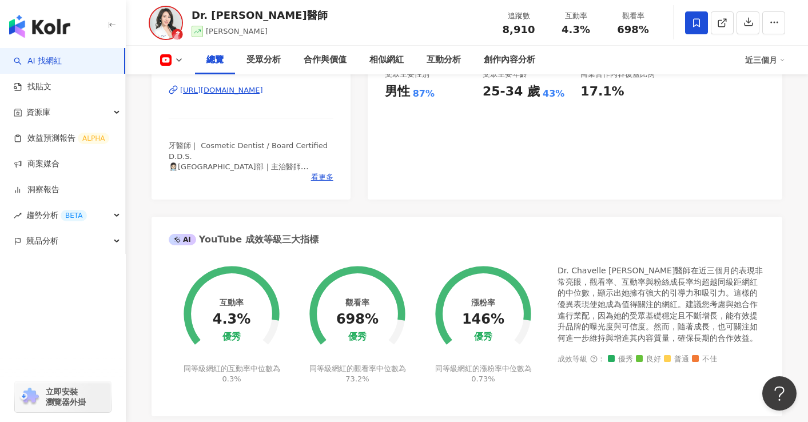
scroll to position [435, 0]
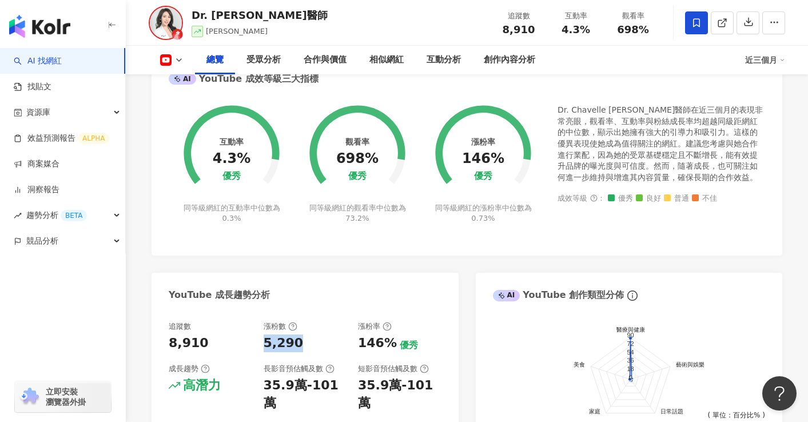
drag, startPoint x: 265, startPoint y: 343, endPoint x: 294, endPoint y: 344, distance: 29.2
click at [294, 344] on div "5,290" at bounding box center [283, 343] width 40 height 18
copy div "5,290"
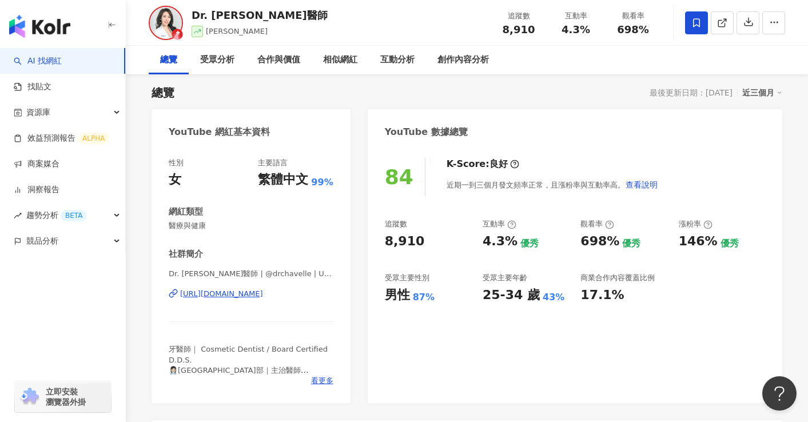
scroll to position [0, 0]
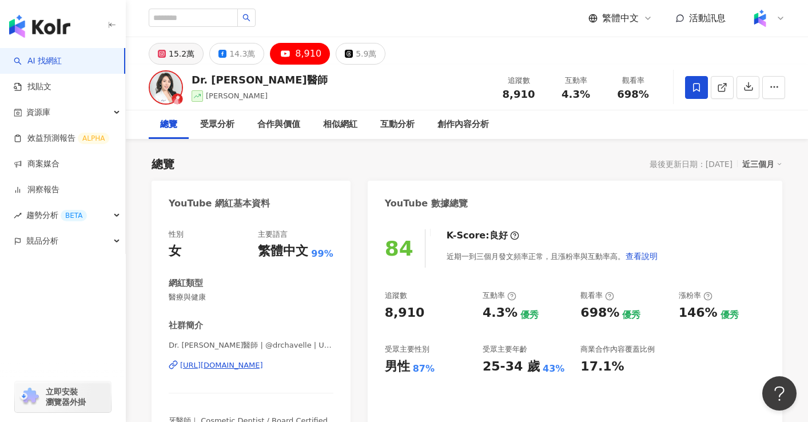
click at [184, 55] on div "15.2萬" at bounding box center [182, 54] width 26 height 16
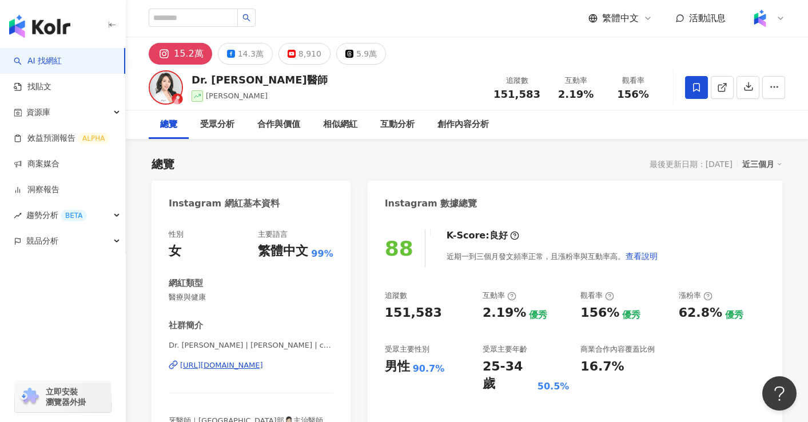
scroll to position [69, 0]
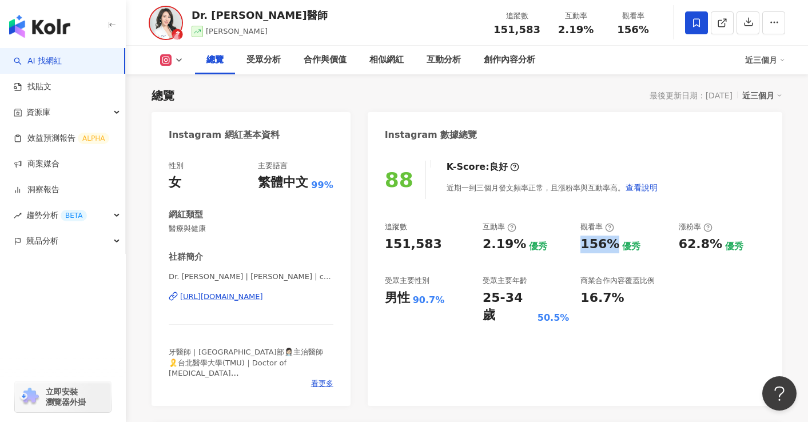
drag, startPoint x: 580, startPoint y: 242, endPoint x: 612, endPoint y: 243, distance: 31.5
click at [612, 243] on div "156%" at bounding box center [599, 244] width 39 height 18
copy div "156%"
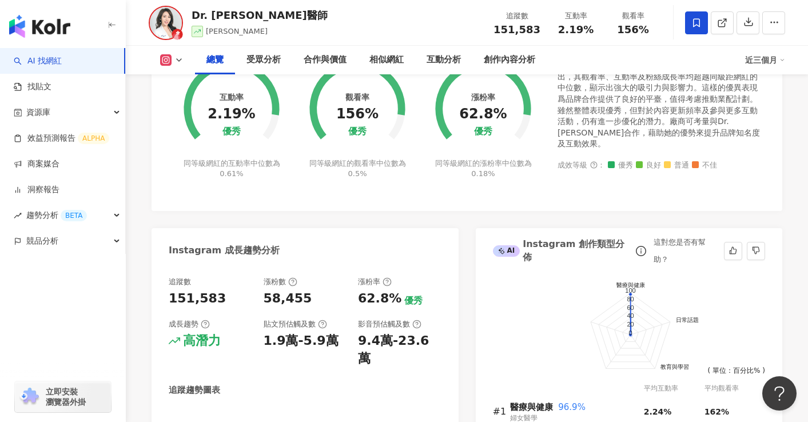
scroll to position [549, 0]
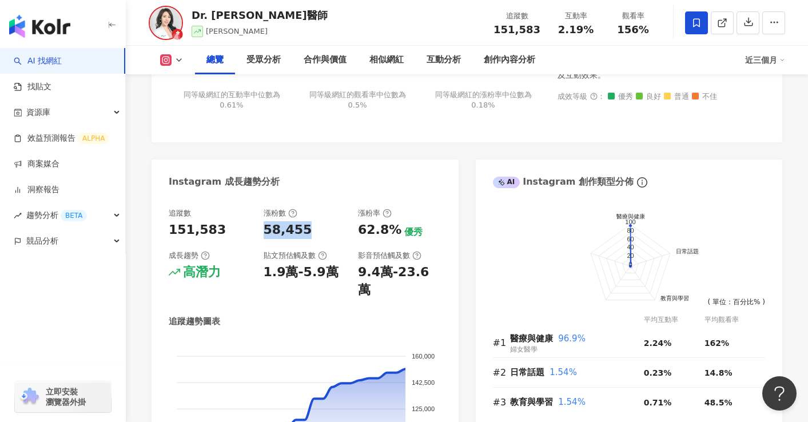
drag, startPoint x: 262, startPoint y: 229, endPoint x: 306, endPoint y: 230, distance: 43.4
click at [306, 230] on div "追蹤數 151,583 漲粉數 58,455 漲粉率 62.8% 優秀 成長趨勢 高潛力 貼文預估觸及數 1.9萬-5.9萬 影音預估觸及數 9.4萬-23.…" at bounding box center [305, 253] width 273 height 91
copy div "58,455"
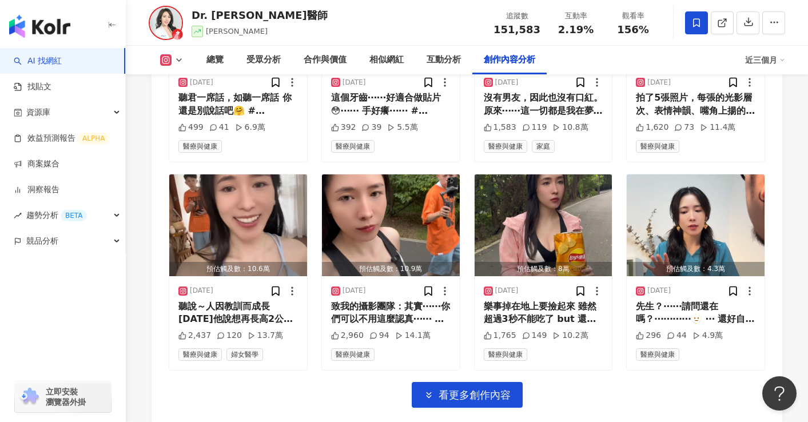
scroll to position [3994, 0]
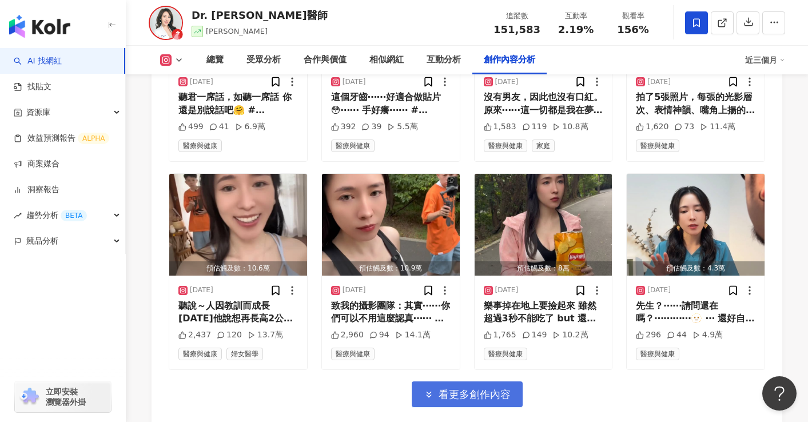
click at [472, 388] on span "看更多創作內容" at bounding box center [474, 394] width 72 height 13
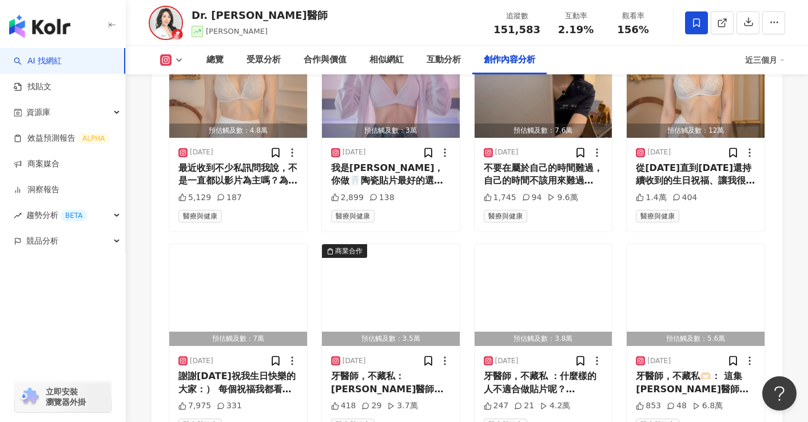
scroll to position [4337, 0]
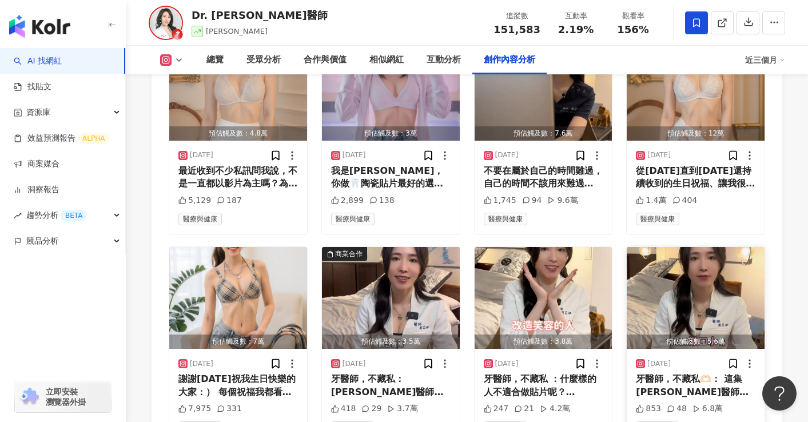
click at [694, 247] on img "button" at bounding box center [695, 298] width 138 height 102
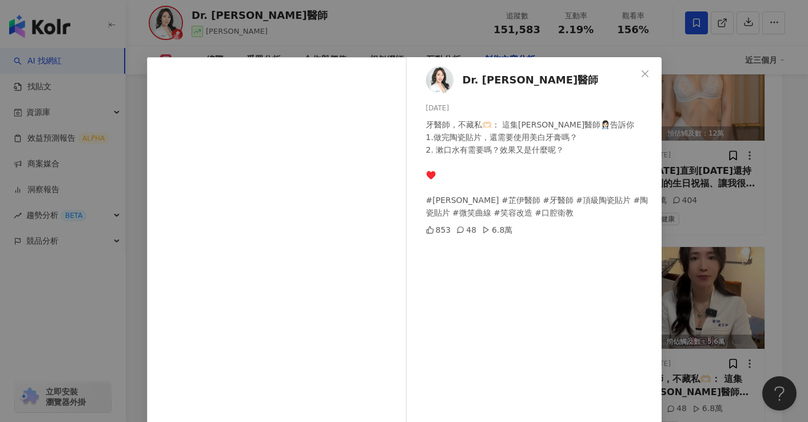
scroll to position [91, 0]
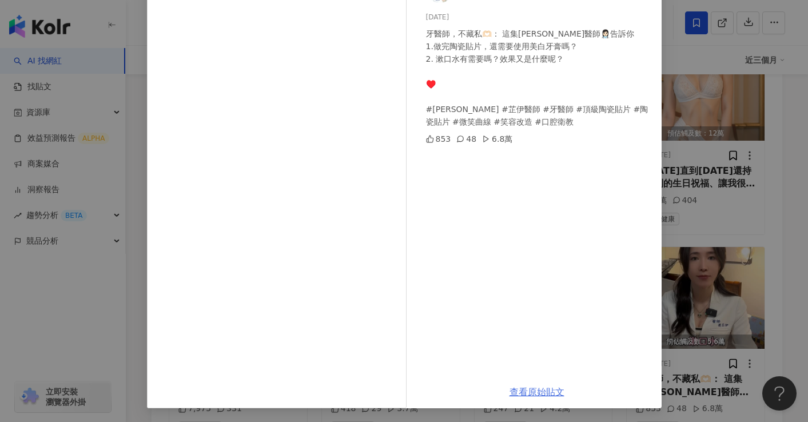
click at [524, 395] on link "查看原始貼文" at bounding box center [536, 391] width 55 height 11
click at [746, 124] on div "Dr. Chavelle 劉芷伊醫師 2025/8/2 牙醫師，不藏私🫶🏻： 這集芷伊醫師👩🏻‍⚕️告訴你 1.做完陶瓷貼片，還需要使用美白牙膏嗎？ 2. 漱…" at bounding box center [404, 211] width 808 height 422
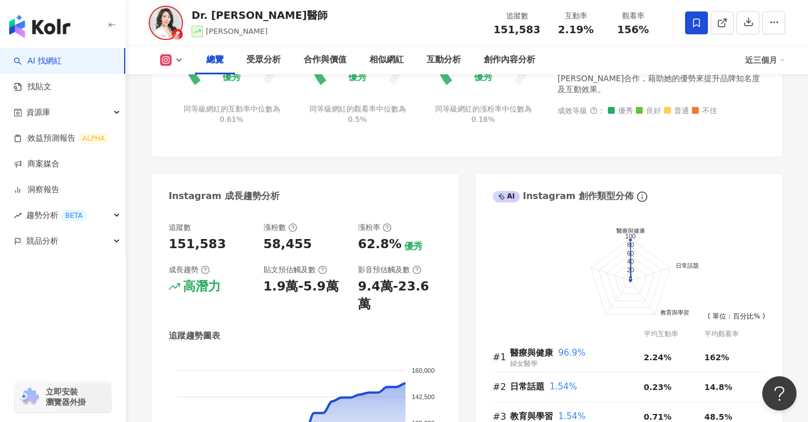
scroll to position [0, 0]
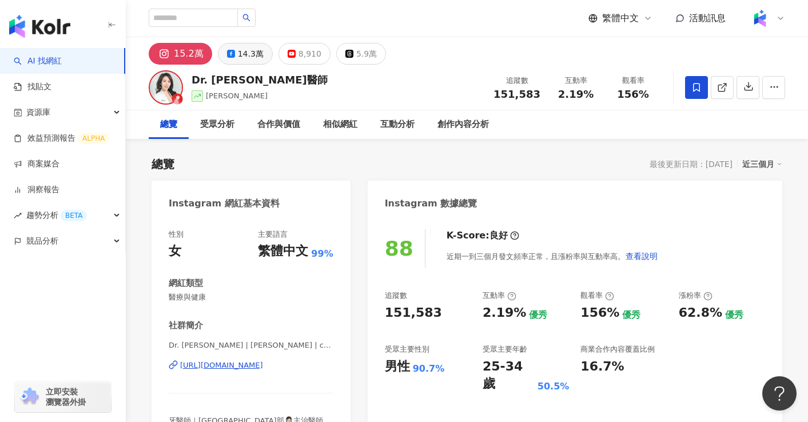
click at [227, 57] on icon at bounding box center [231, 54] width 8 height 8
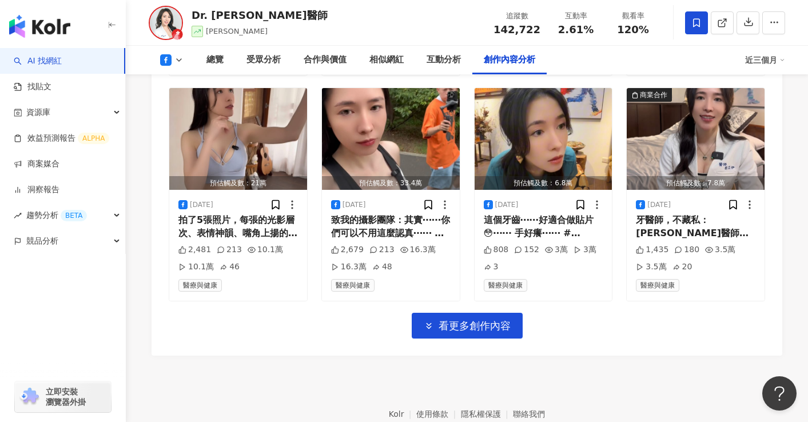
scroll to position [3623, 0]
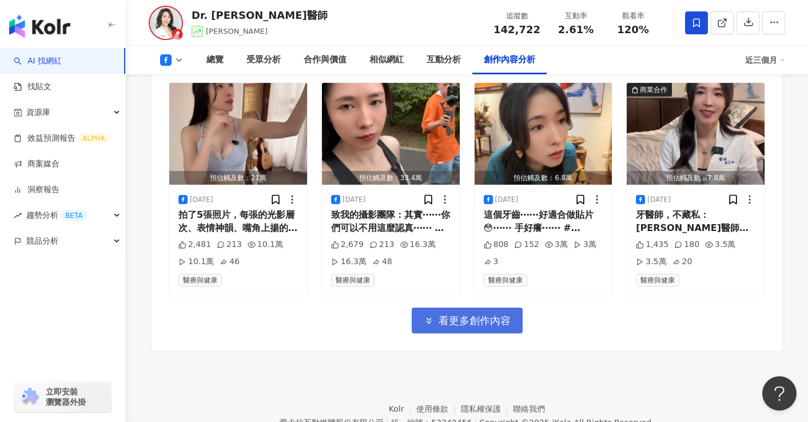
click at [485, 314] on span "看更多創作內容" at bounding box center [474, 320] width 72 height 13
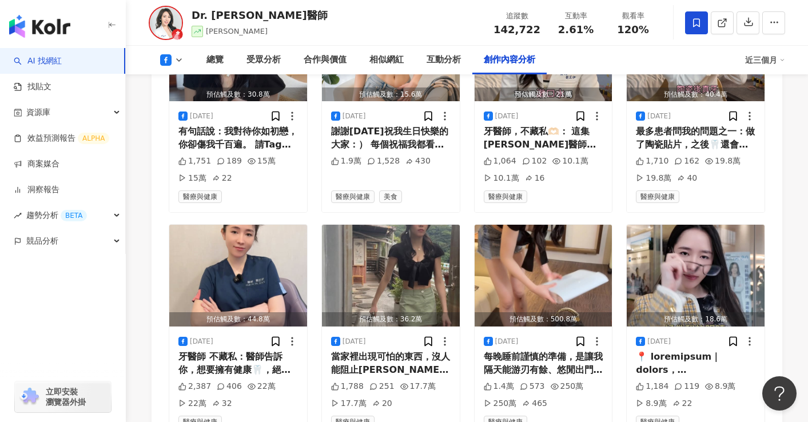
scroll to position [4174, 0]
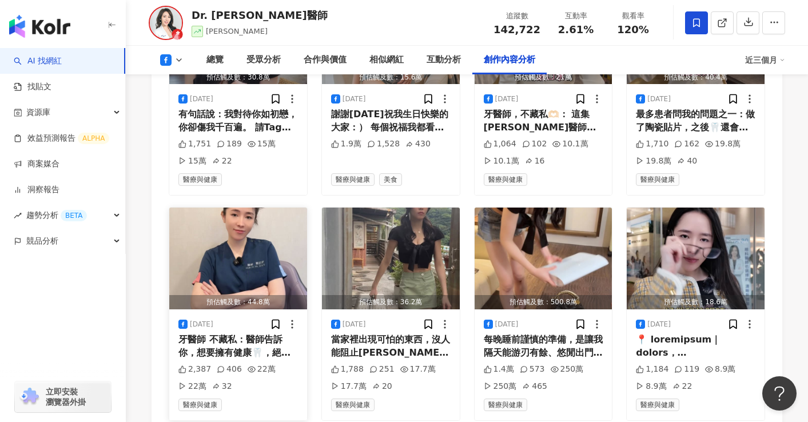
click at [236, 242] on img "button" at bounding box center [238, 258] width 138 height 102
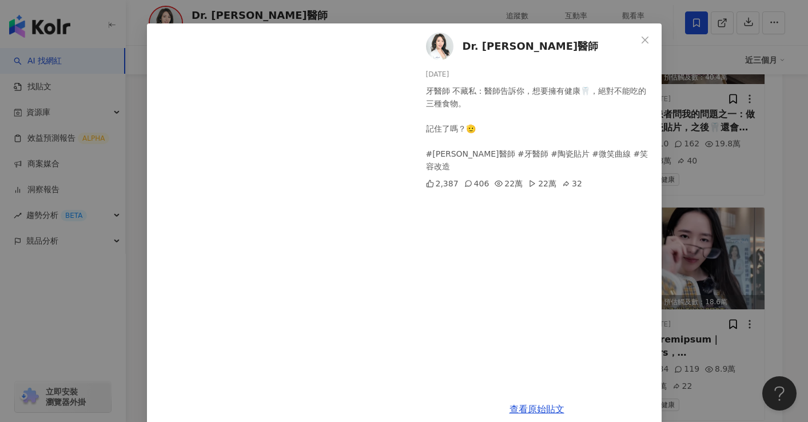
scroll to position [51, 0]
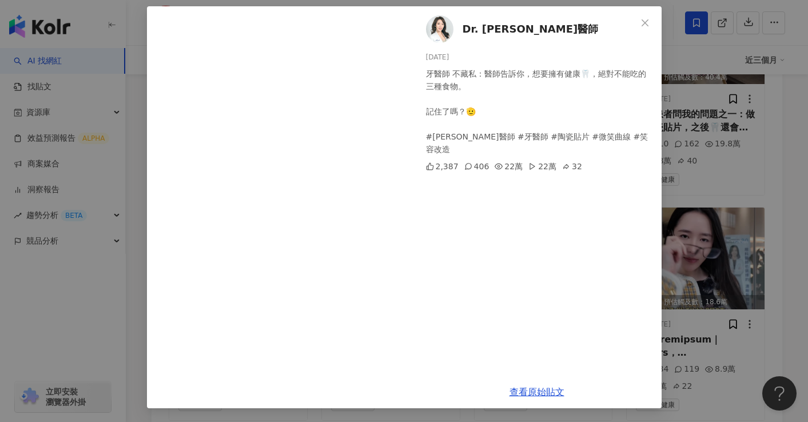
click at [732, 350] on div "Dr. Chavelle 劉芷伊醫師 2025/7/30 牙醫師 不藏私：醫師告訴你，想要擁有健康🦷，絕對不能吃的三種食物。 記住了嗎？🫡 #劉芷伊醫師 #牙…" at bounding box center [404, 211] width 808 height 422
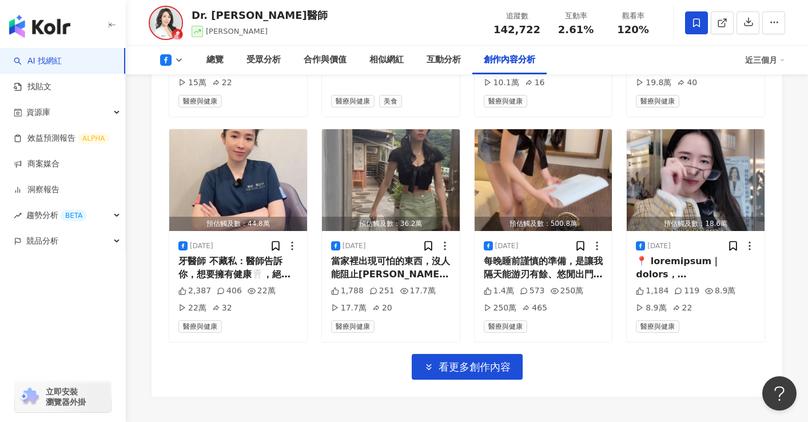
scroll to position [4195, 0]
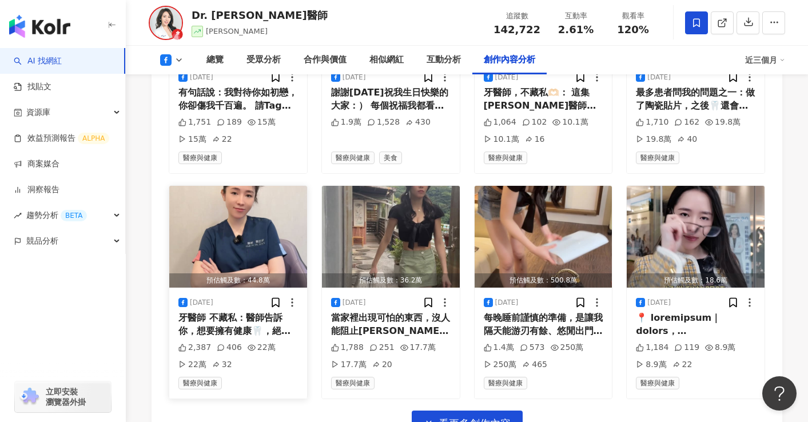
click at [228, 311] on div "牙醫師 不藏私：醫師告訴你，想要擁有健康🦷，絕對不能吃的三種食物。 記住了嗎？🫡 #劉芷伊醫師 #牙醫師 #陶瓷貼片 #微笑曲線 #笑容改造" at bounding box center [237, 324] width 119 height 26
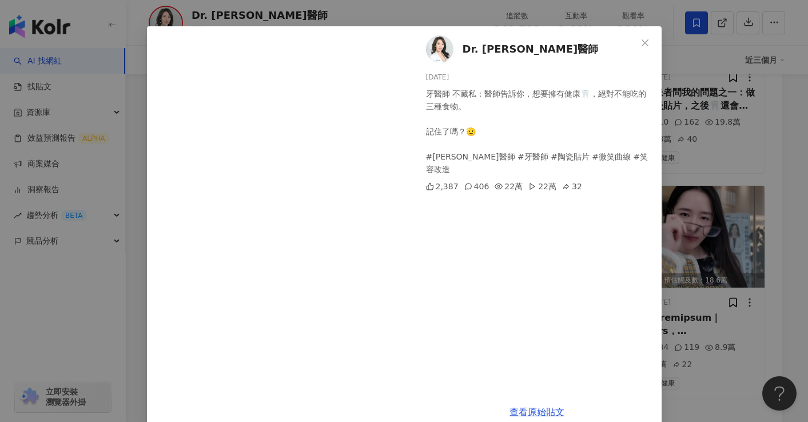
scroll to position [51, 0]
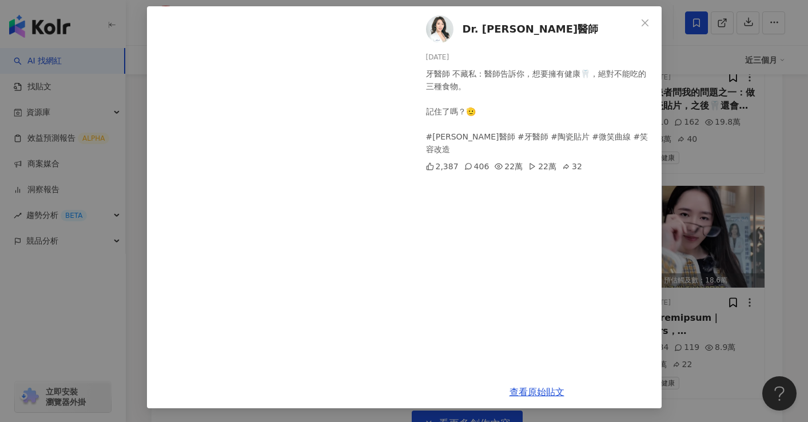
click at [733, 358] on div "Dr. Chavelle 劉芷伊醫師 2025/7/30 牙醫師 不藏私：醫師告訴你，想要擁有健康🦷，絕對不能吃的三種食物。 記住了嗎？🫡 #劉芷伊醫師 #牙…" at bounding box center [404, 211] width 808 height 422
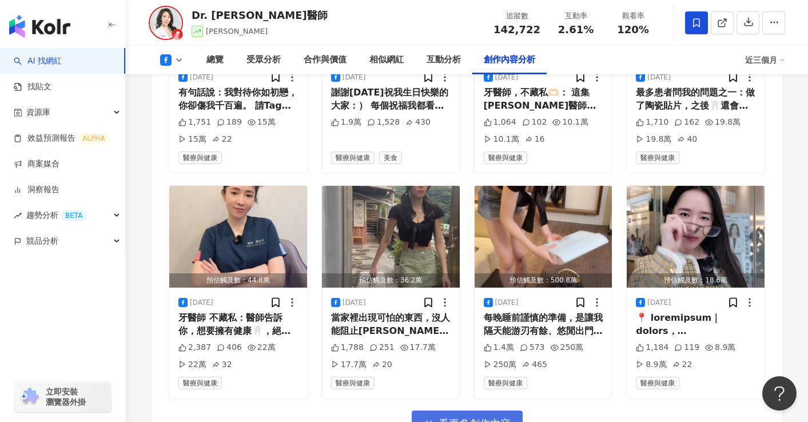
click at [466, 413] on span "看更多創作內容" at bounding box center [474, 423] width 72 height 13
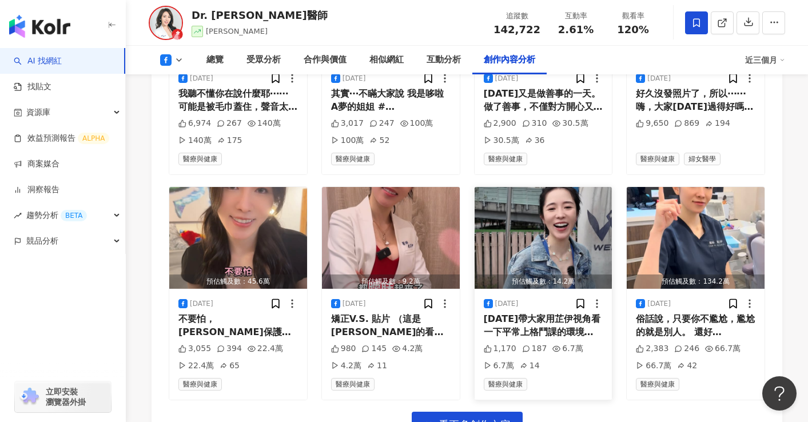
scroll to position [4881, 0]
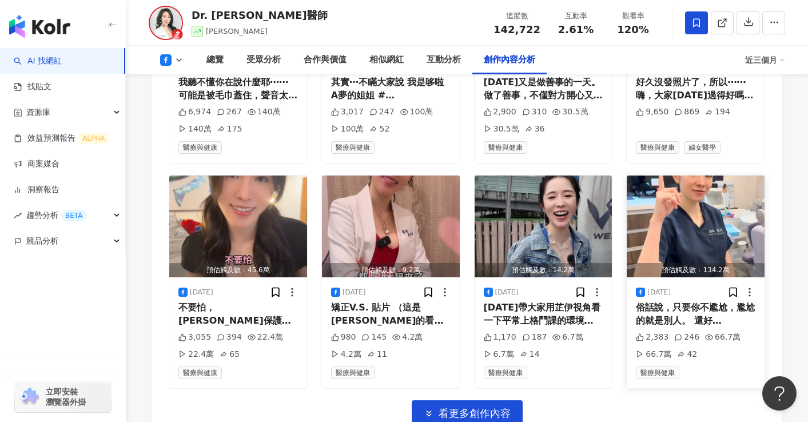
click at [647, 301] on div "俗話說，只要你不尷尬，尷尬的就是別人。 還好芷伊天生沒有什麼尷尬的情緒，不然實在太尬了😳 (1. 為什麼沒人先跟我說這支影片會長這樣?! 我還以為我指的字幕會…" at bounding box center [695, 314] width 119 height 26
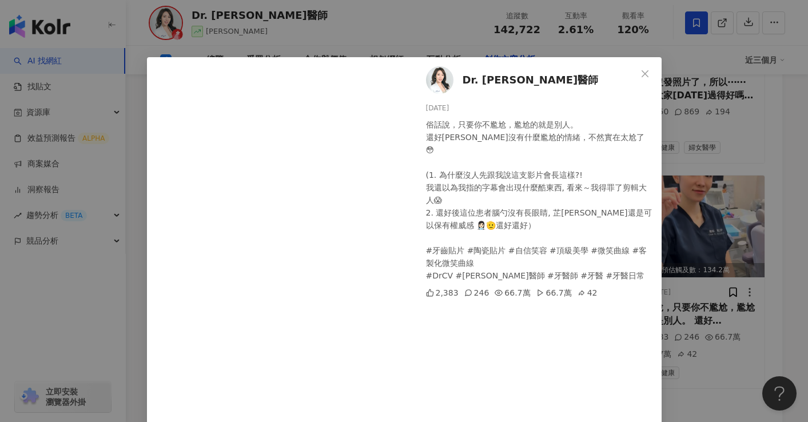
scroll to position [59, 0]
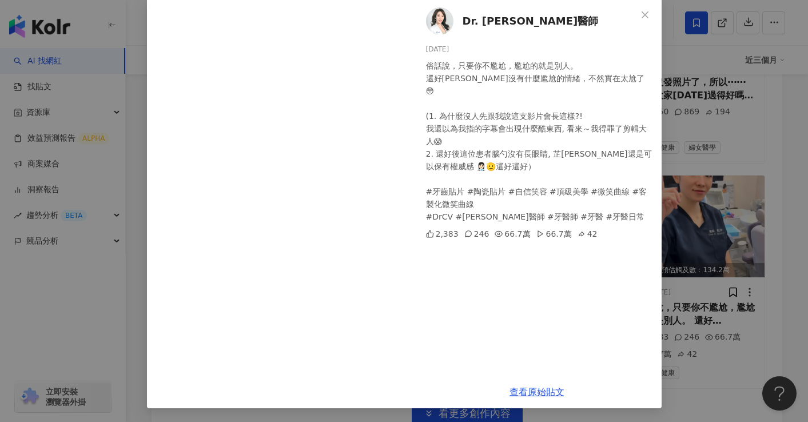
click at [699, 364] on div "Dr. Chavelle 劉芷伊醫師 2025/7/10 俗話說，只要你不尷尬，尷尬的就是別人。 還好芷伊天生沒有什麼尷尬的情緒，不然實在太尬了😳 (1. 為…" at bounding box center [404, 211] width 808 height 422
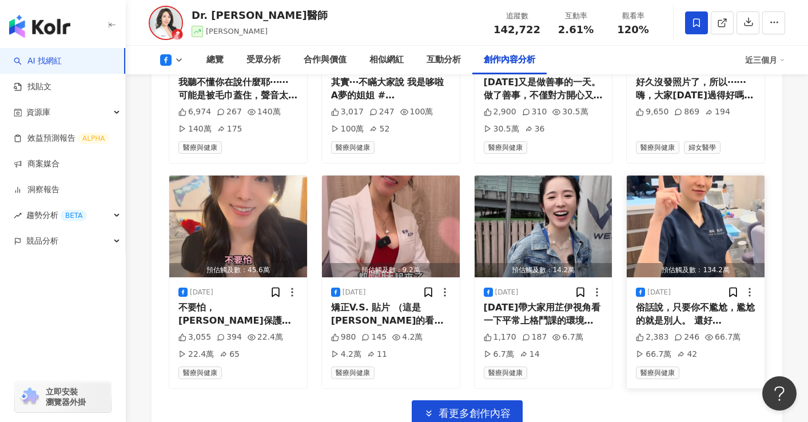
click at [656, 331] on div "2,383" at bounding box center [652, 336] width 33 height 11
click at [493, 400] on button "看更多創作內容" at bounding box center [466, 413] width 111 height 26
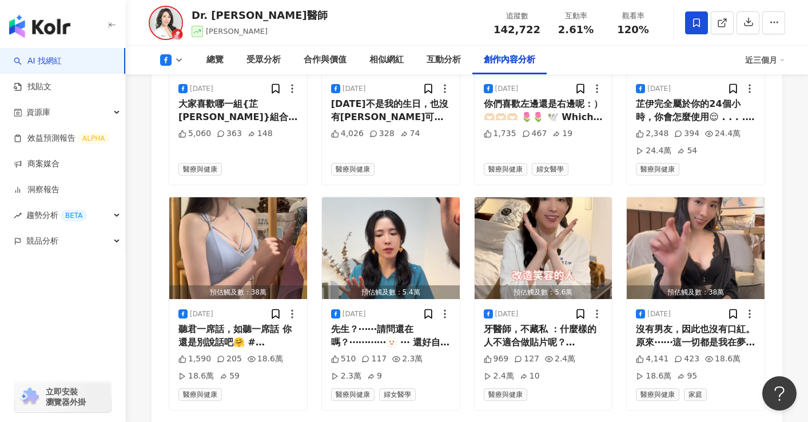
scroll to position [3135, 0]
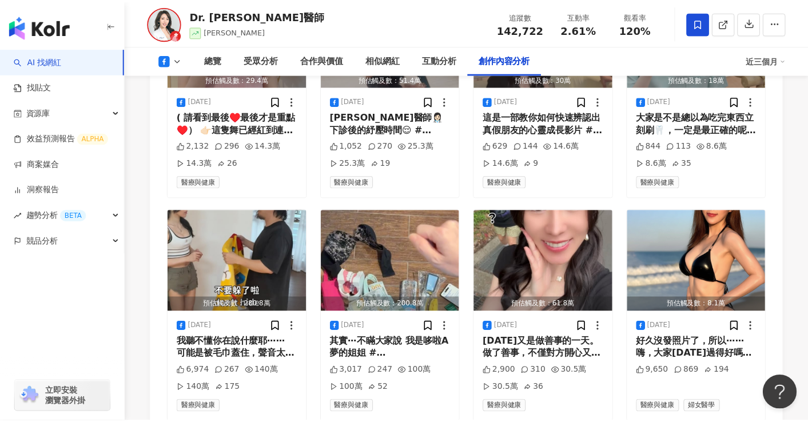
scroll to position [4633, 0]
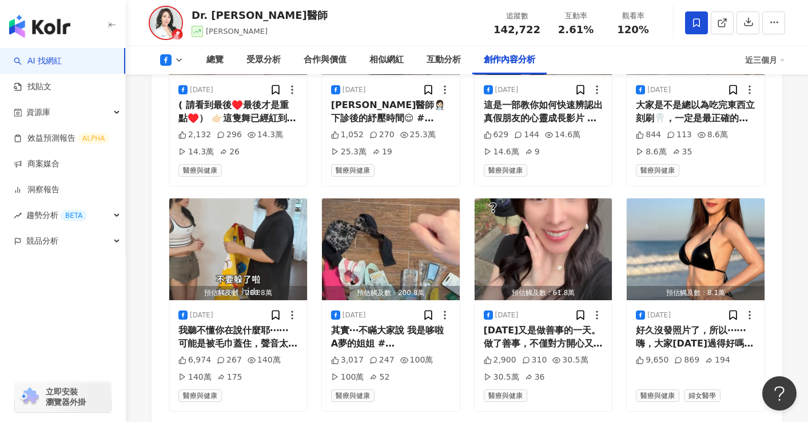
scroll to position [4631, 0]
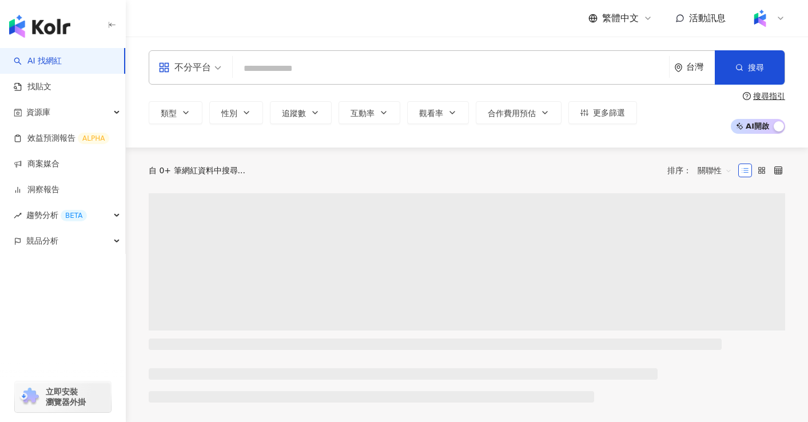
click at [386, 69] on input "search" at bounding box center [450, 69] width 427 height 22
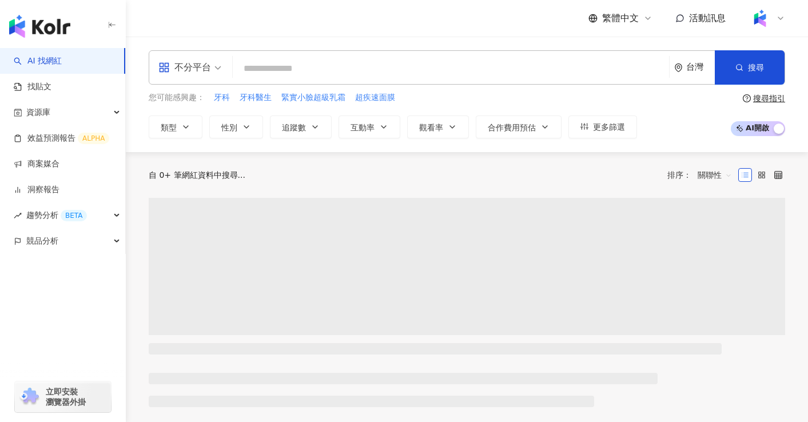
type input "**********"
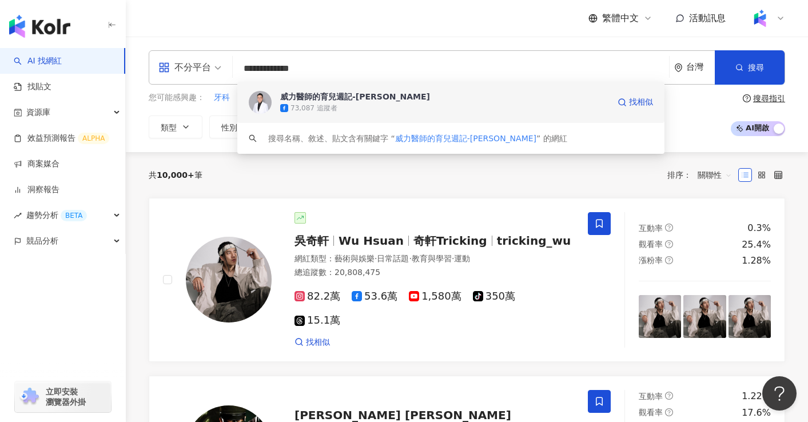
click at [496, 93] on span "威力醫師的育兒週記-[PERSON_NAME]" at bounding box center [444, 96] width 329 height 11
